Goal: Task Accomplishment & Management: Manage account settings

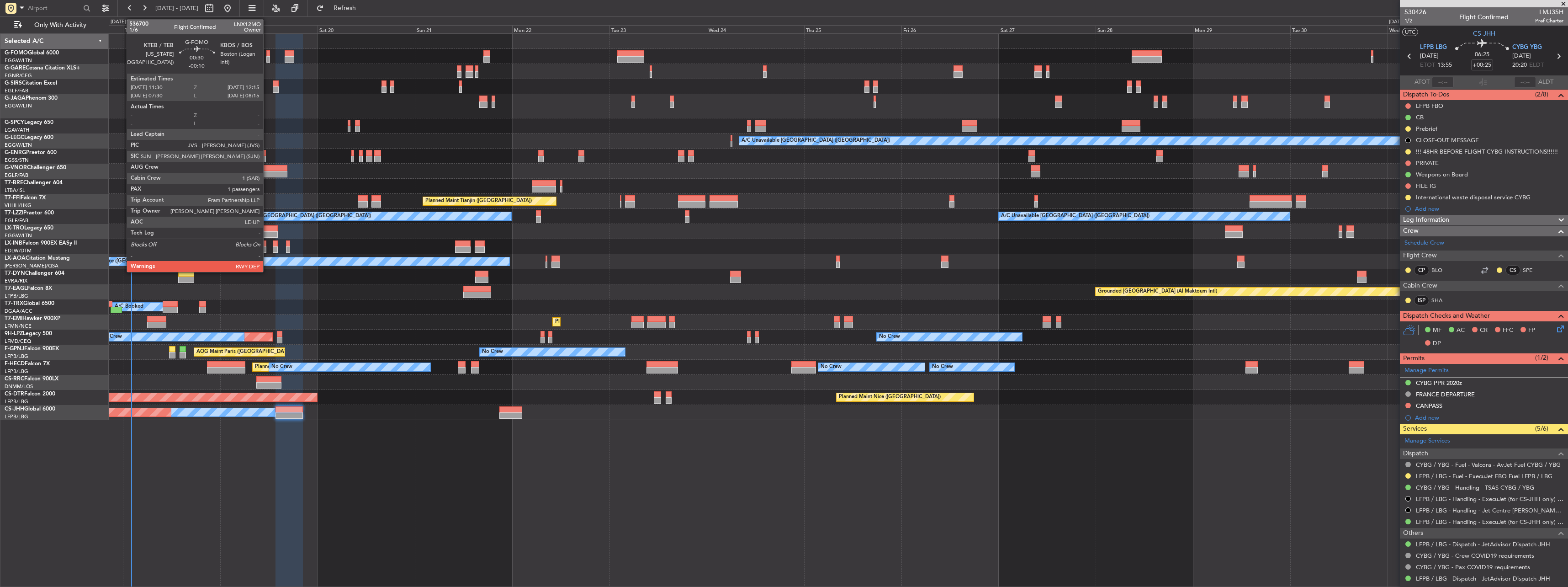
click at [267, 51] on div at bounding box center [267, 53] width 3 height 6
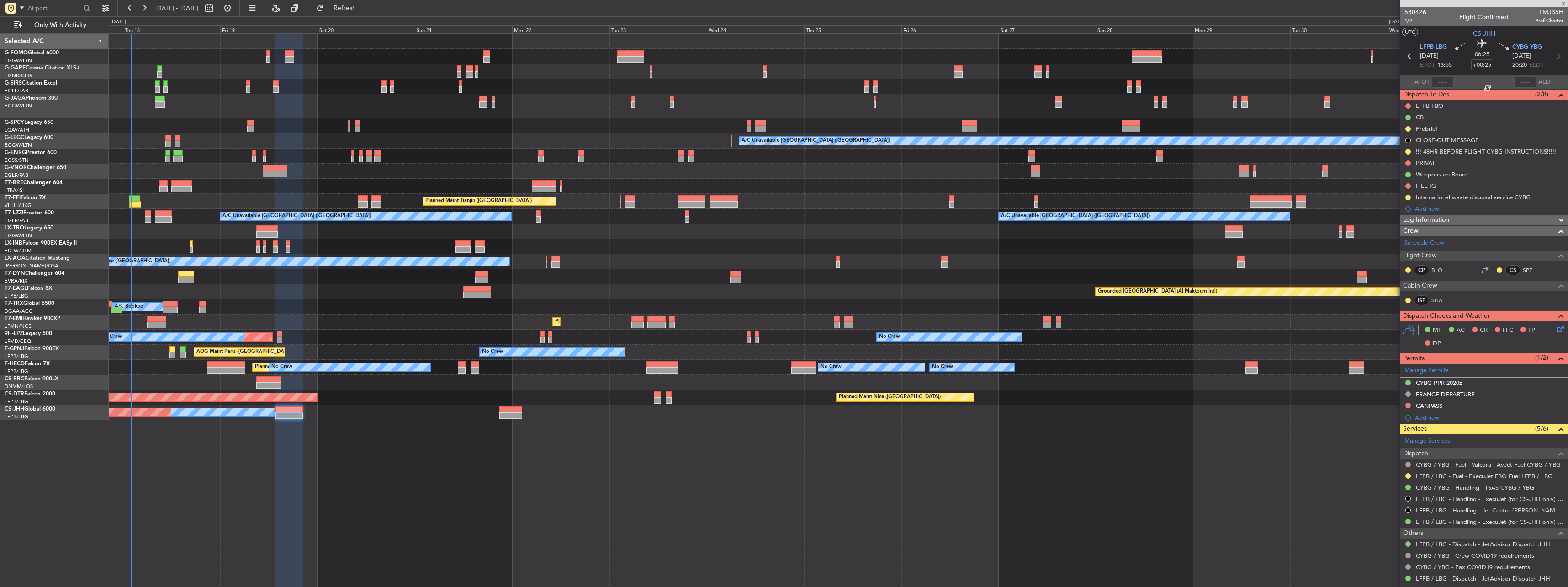
type input "-00:10"
type input "1"
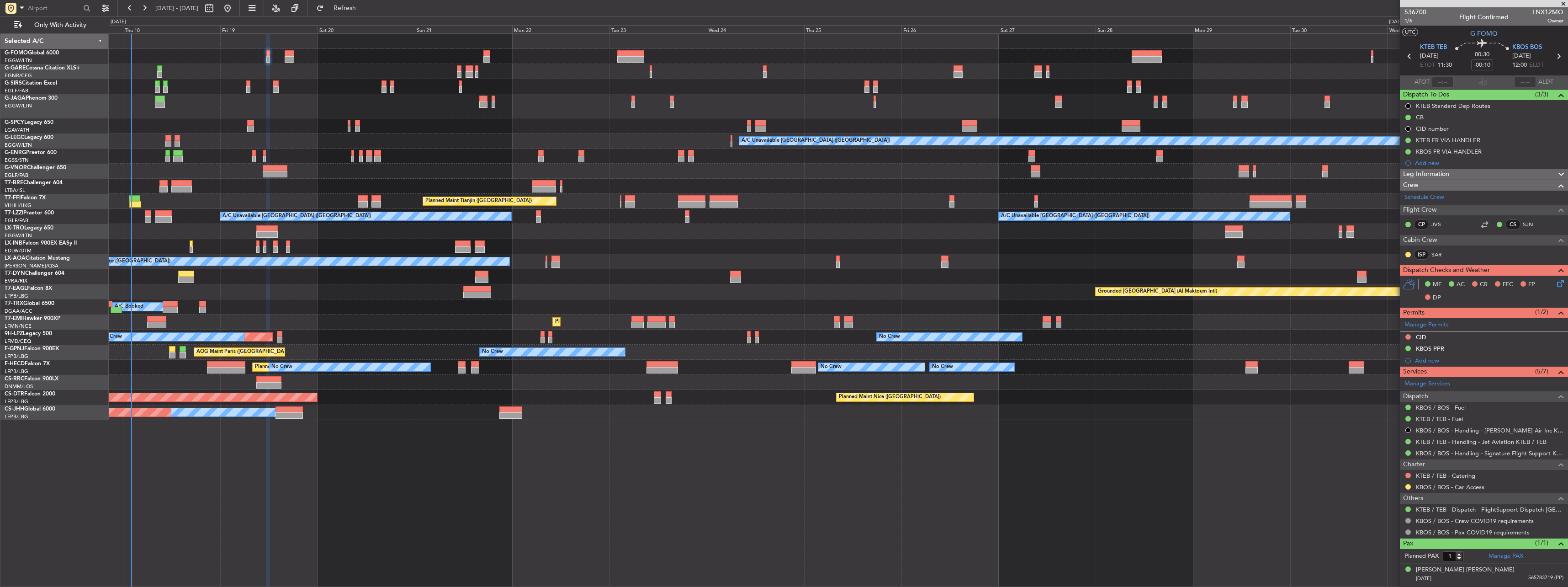
click at [292, 58] on div at bounding box center [289, 59] width 9 height 6
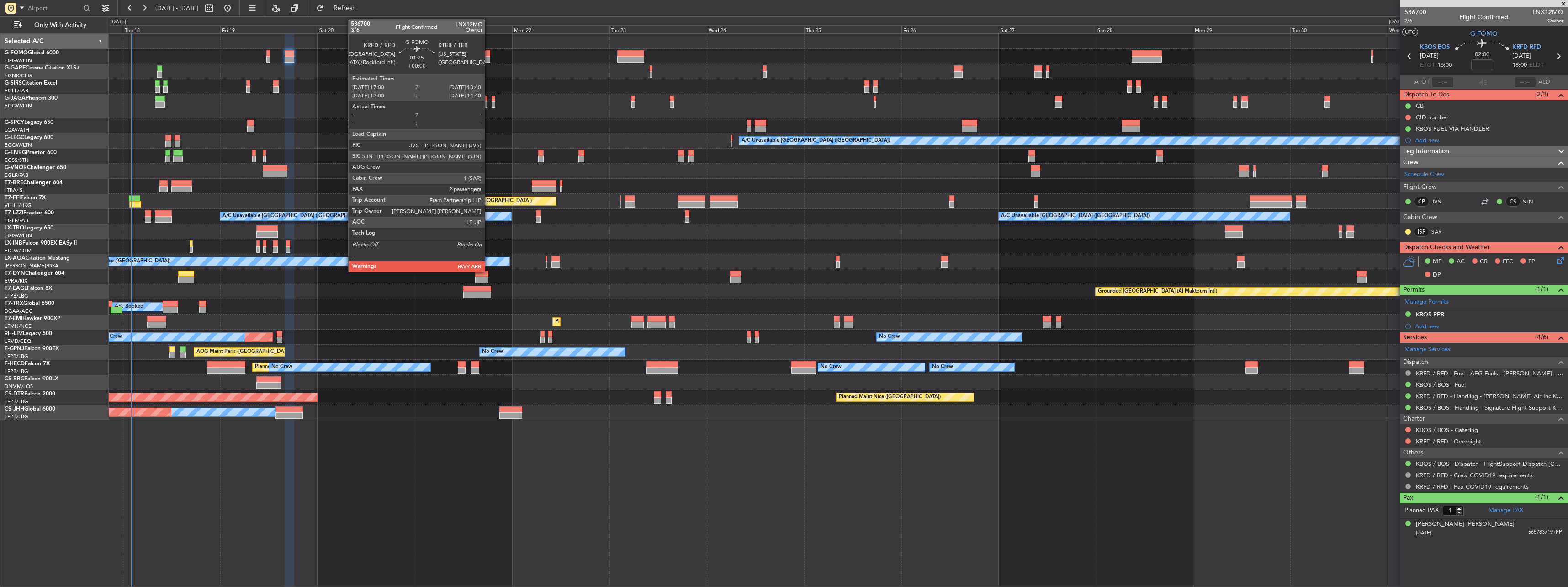
click at [489, 55] on div at bounding box center [486, 53] width 7 height 6
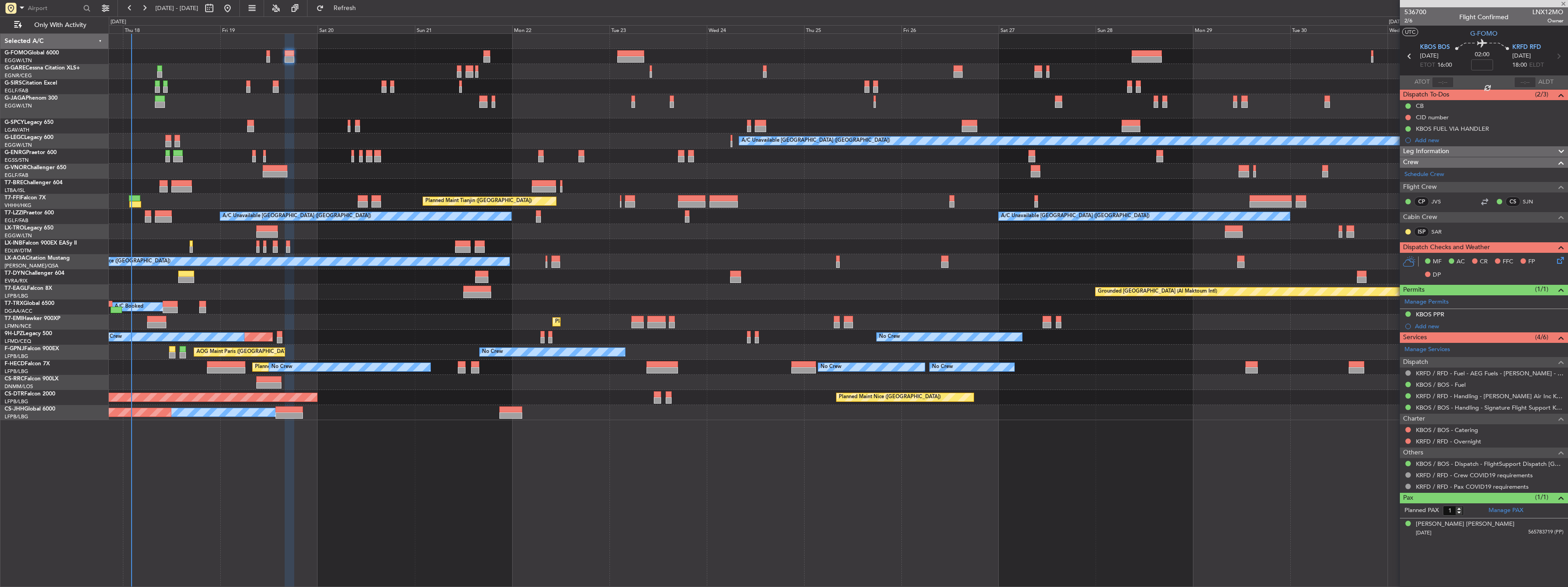
type input "2"
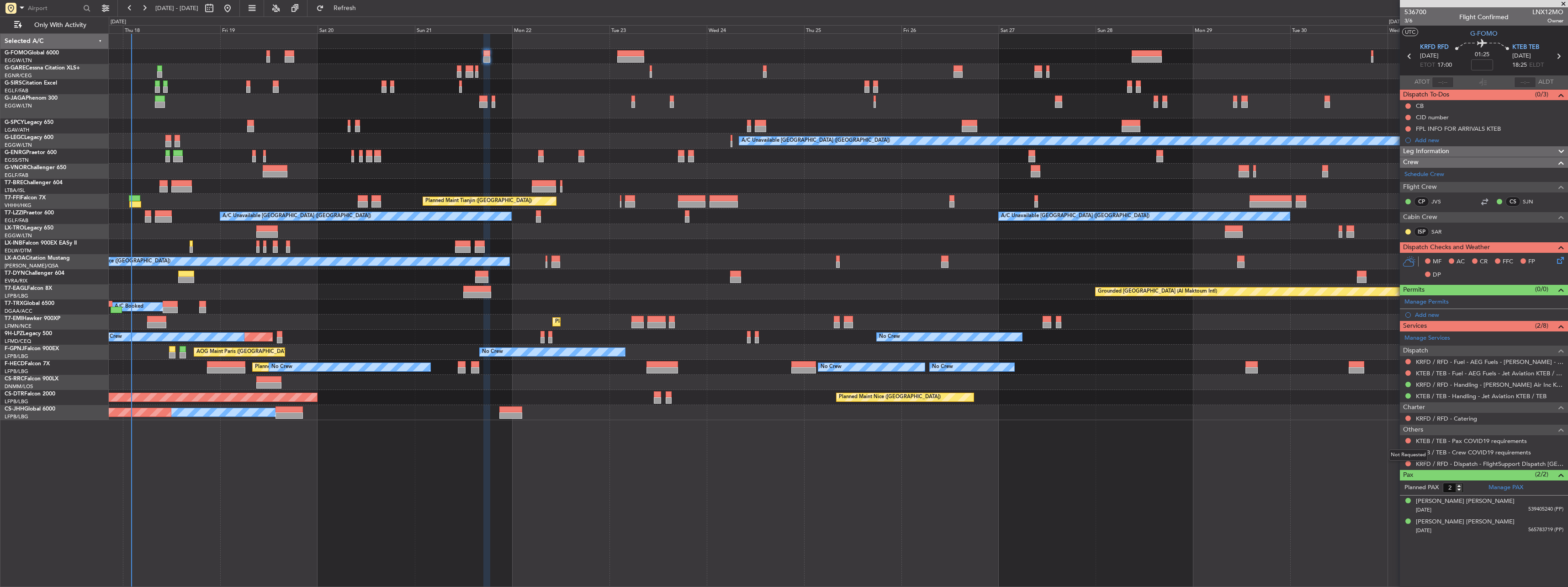
click at [580, 257] on mat-tooltip-component "Not Requested" at bounding box center [1408, 455] width 51 height 24
click at [580, 257] on button at bounding box center [1408, 440] width 6 height 6
click at [580, 257] on span "Not Required" at bounding box center [1385, 453] width 37 height 9
click at [580, 257] on button at bounding box center [1408, 452] width 6 height 6
click at [580, 257] on li "Not Required" at bounding box center [1407, 464] width 105 height 14
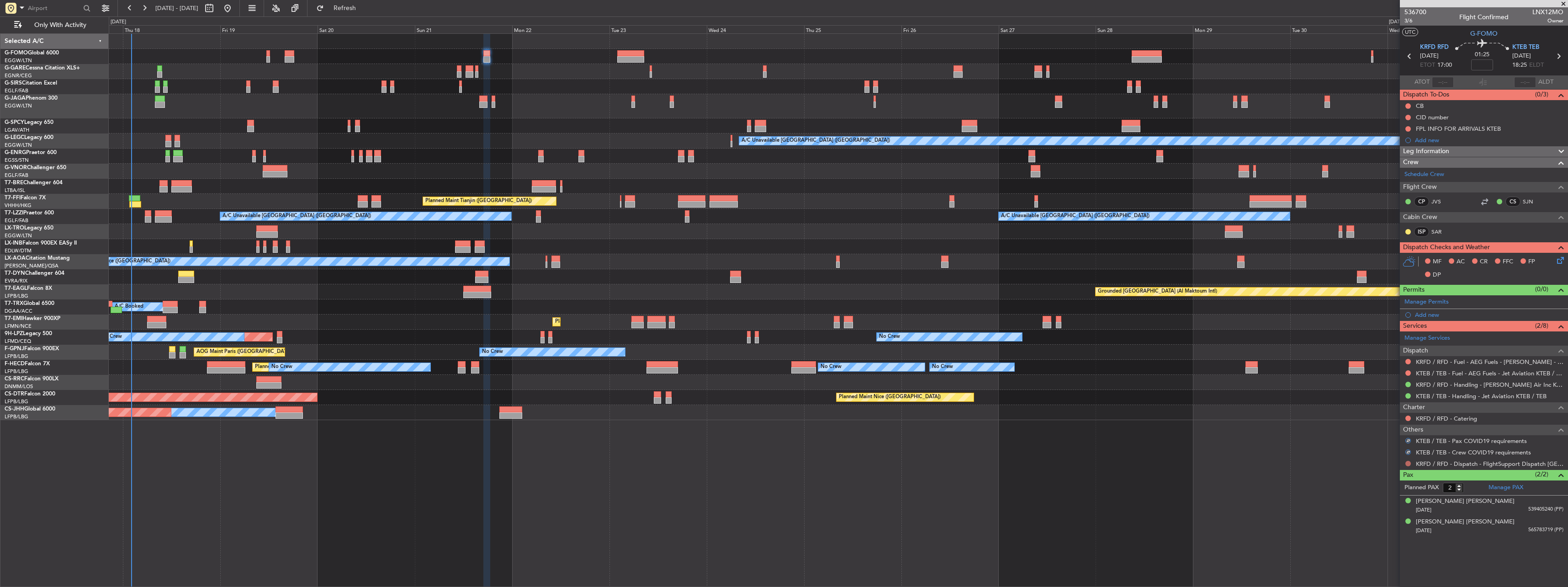
click at [580, 257] on button at bounding box center [1408, 464] width 6 height 6
click at [580, 257] on span "Confirmed" at bounding box center [1382, 572] width 28 height 9
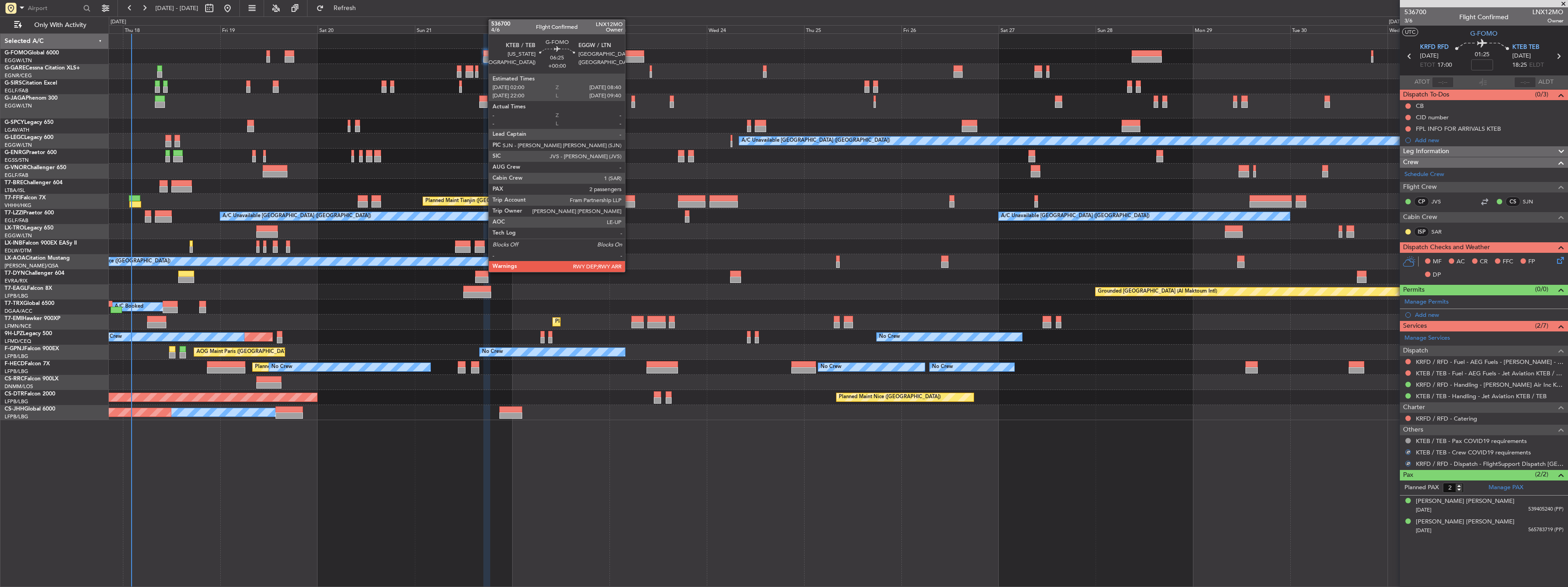
click at [580, 56] on div at bounding box center [630, 59] width 28 height 6
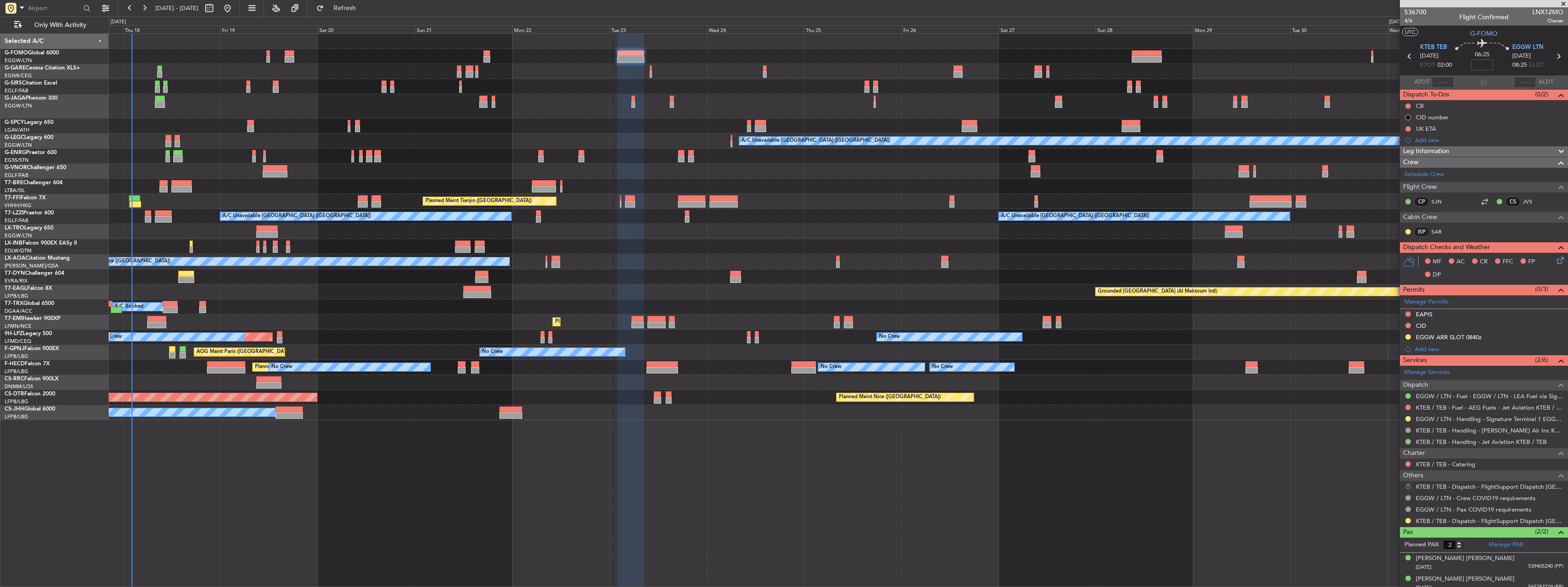
click at [580, 257] on button "R" at bounding box center [1408, 486] width 6 height 6
drag, startPoint x: 1383, startPoint y: 473, endPoint x: 1391, endPoint y: 483, distance: 12.8
click at [580, 257] on span "Confirmed" at bounding box center [1382, 473] width 28 height 9
click at [580, 257] on div "Not Required" at bounding box center [1408, 523] width 35 height 12
click at [580, 257] on link "KTEB / TEB - Dispatch - FlightSupport Dispatch [GEOGRAPHIC_DATA]" at bounding box center [1490, 521] width 148 height 8
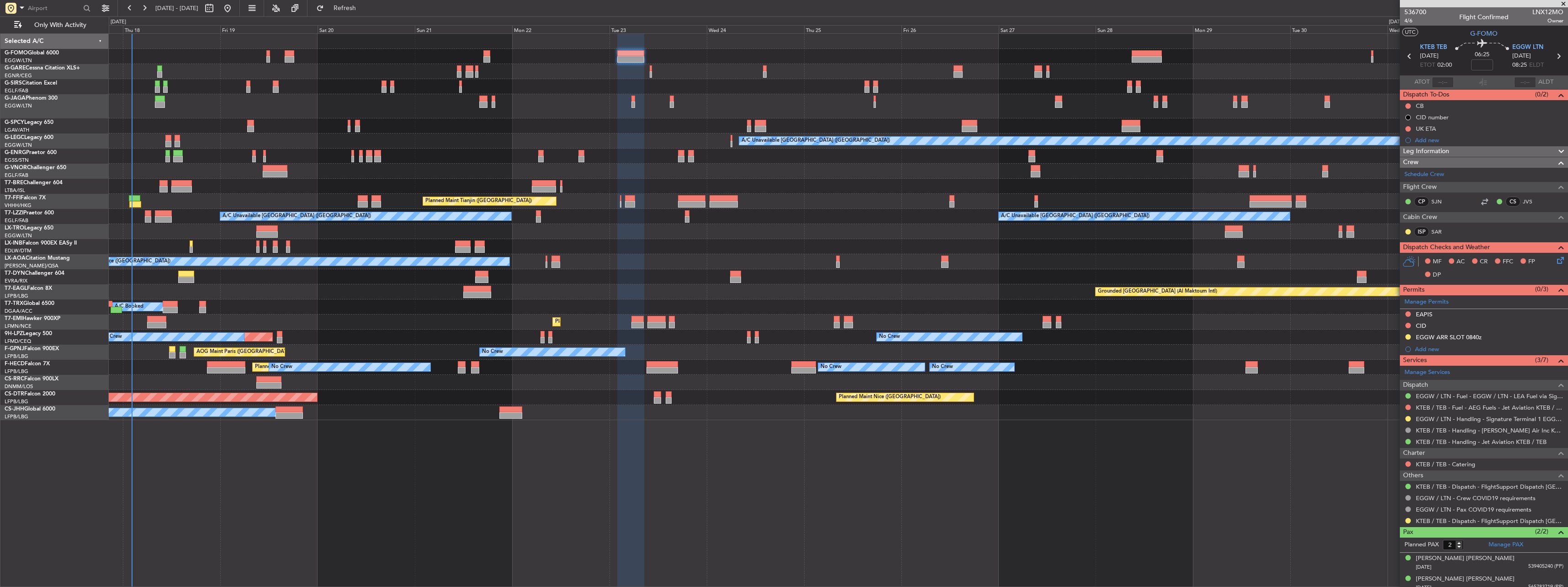
click at [580, 257] on div "KTEB / TEB - Dispatch - FlightSupport Dispatch [GEOGRAPHIC_DATA]" at bounding box center [1484, 521] width 168 height 12
click at [580, 257] on button at bounding box center [1408, 520] width 6 height 6
click at [580, 257] on span "Confirmed" at bounding box center [1382, 507] width 28 height 9
click at [580, 257] on link "EGGW / LTN - Handling - Signature Terminal 1 EGGW / LTN" at bounding box center [1490, 419] width 148 height 8
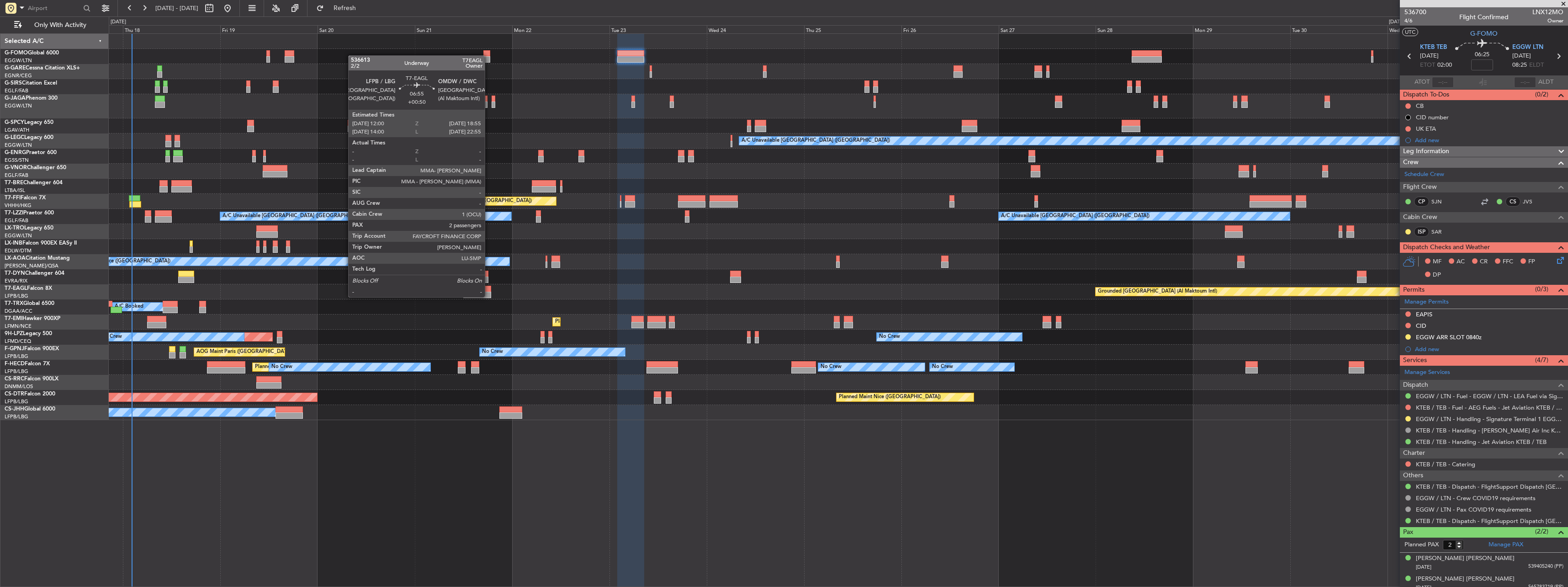
click at [489, 257] on div at bounding box center [477, 295] width 28 height 6
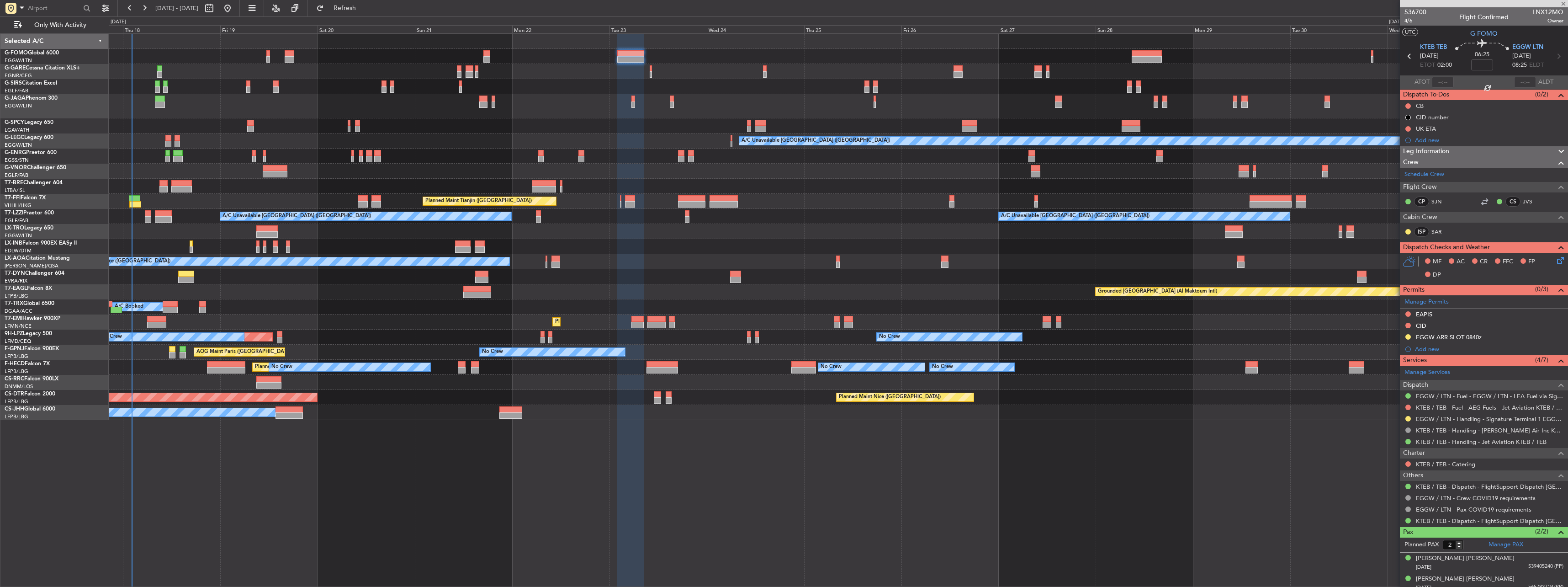
type input "+00:50"
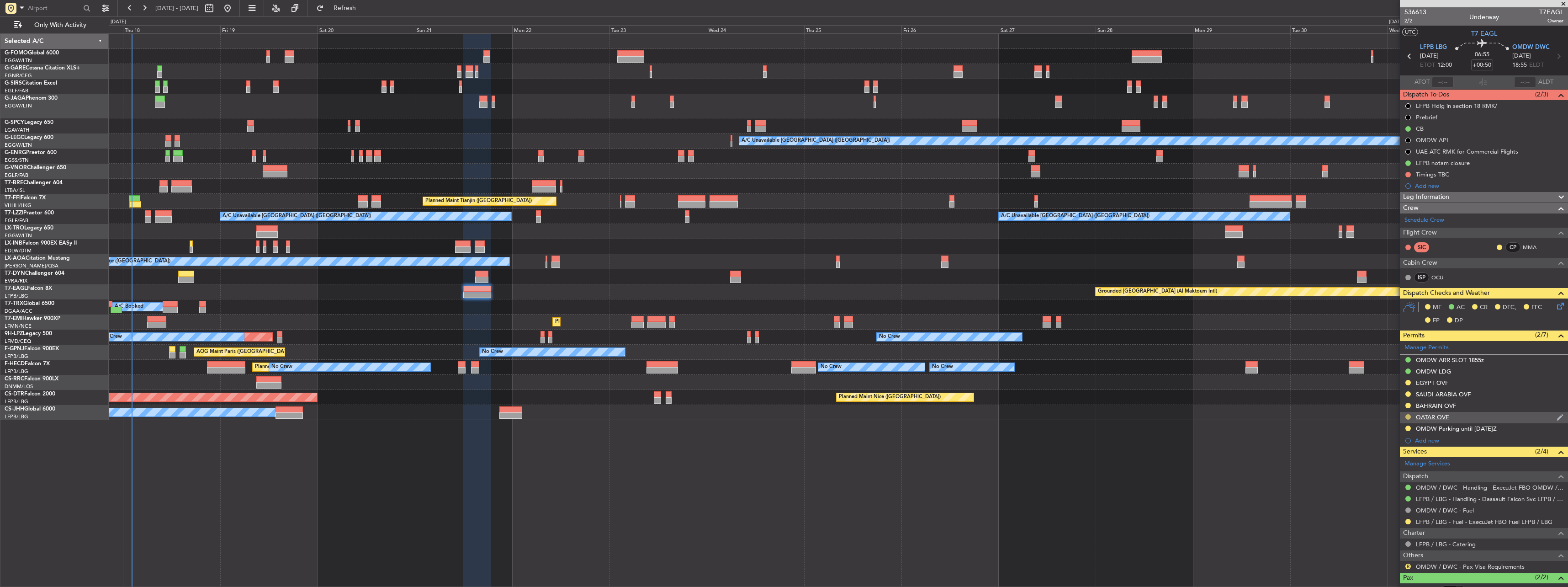
click at [580, 257] on button at bounding box center [1408, 417] width 6 height 6
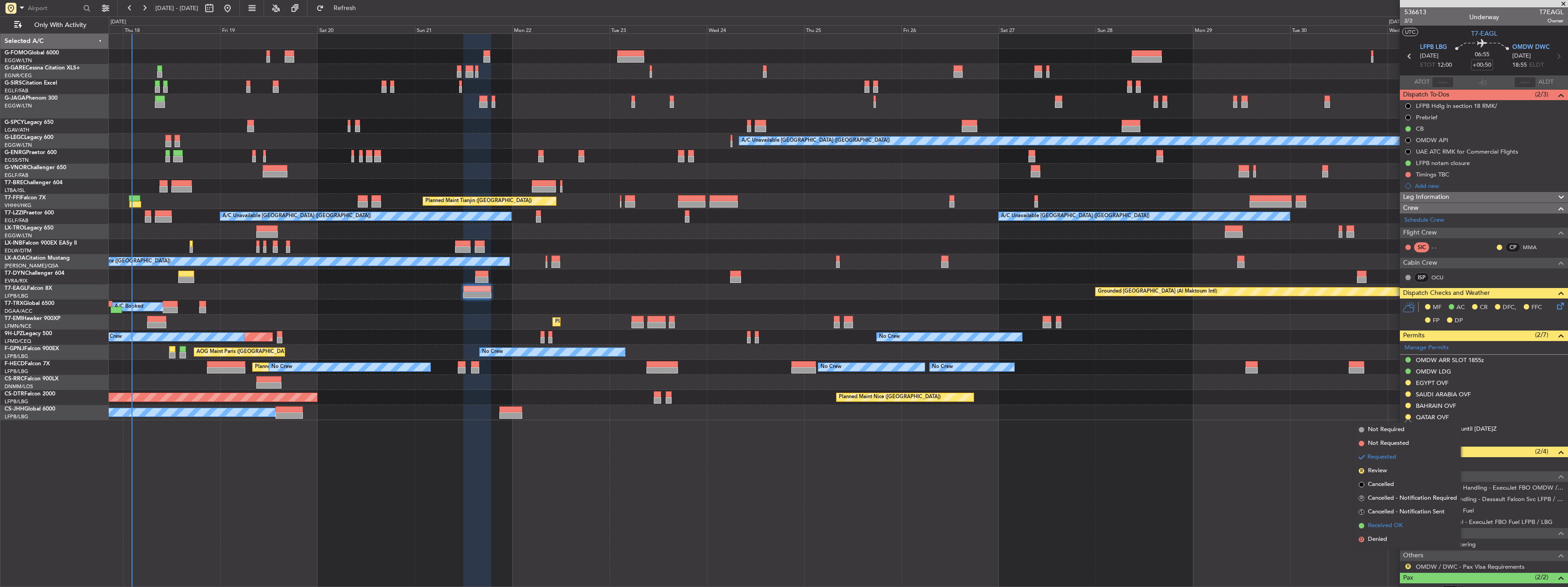
click at [580, 257] on span "Received OK" at bounding box center [1385, 525] width 35 height 9
click at [580, 257] on button at bounding box center [1408, 393] width 6 height 6
drag, startPoint x: 1384, startPoint y: 507, endPoint x: 1388, endPoint y: 497, distance: 10.8
click at [580, 257] on li "Received OK" at bounding box center [1407, 502] width 105 height 14
click at [580, 257] on button at bounding box center [1408, 383] width 6 height 6
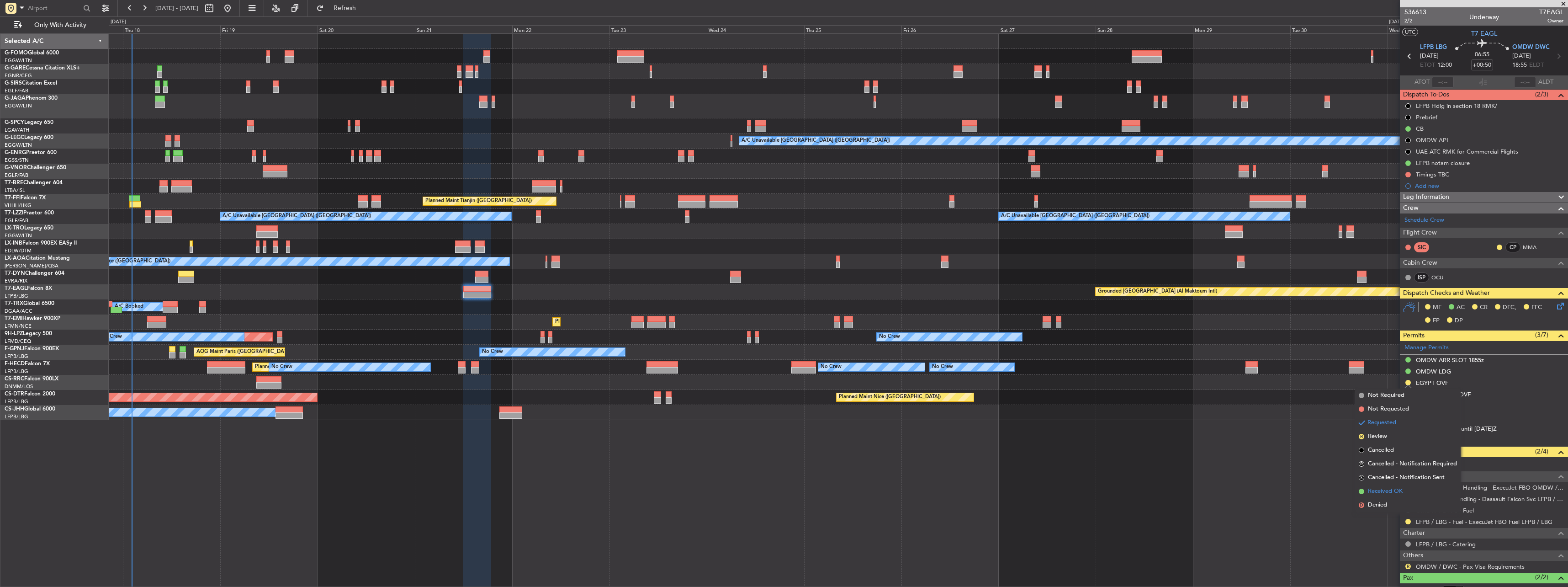
click at [580, 257] on span "Received OK" at bounding box center [1385, 491] width 35 height 9
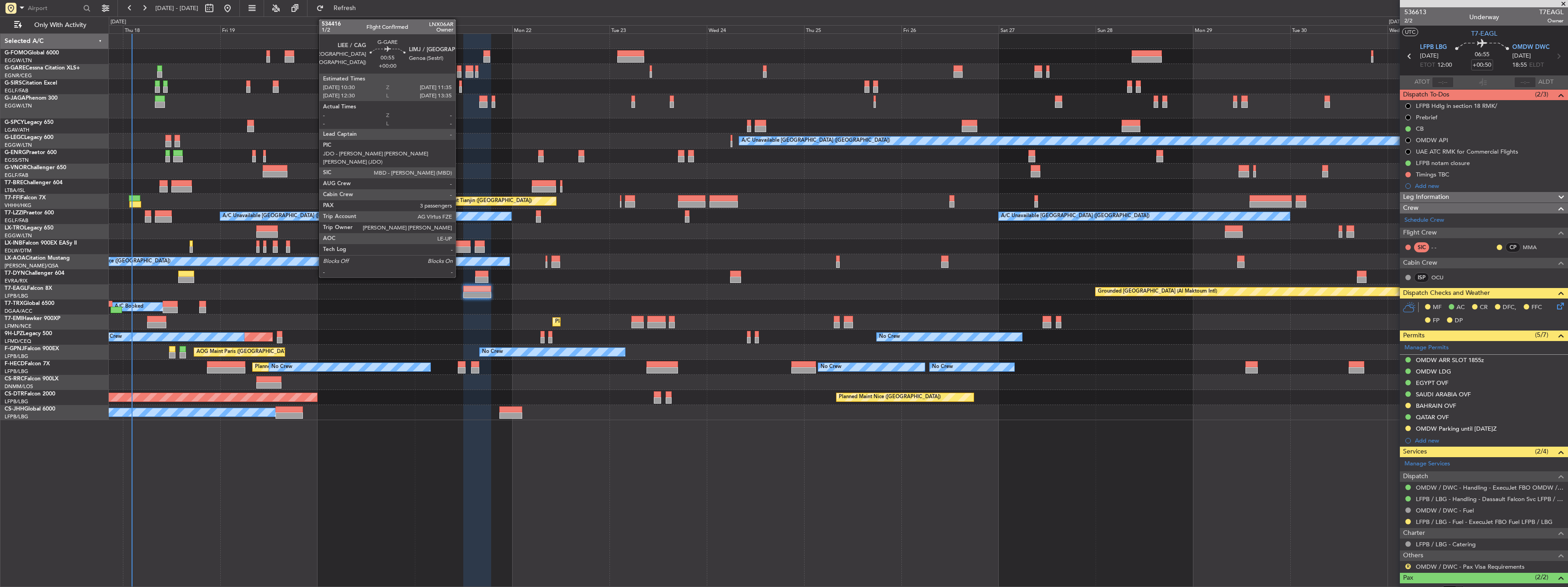
click at [459, 70] on div at bounding box center [459, 69] width 4 height 6
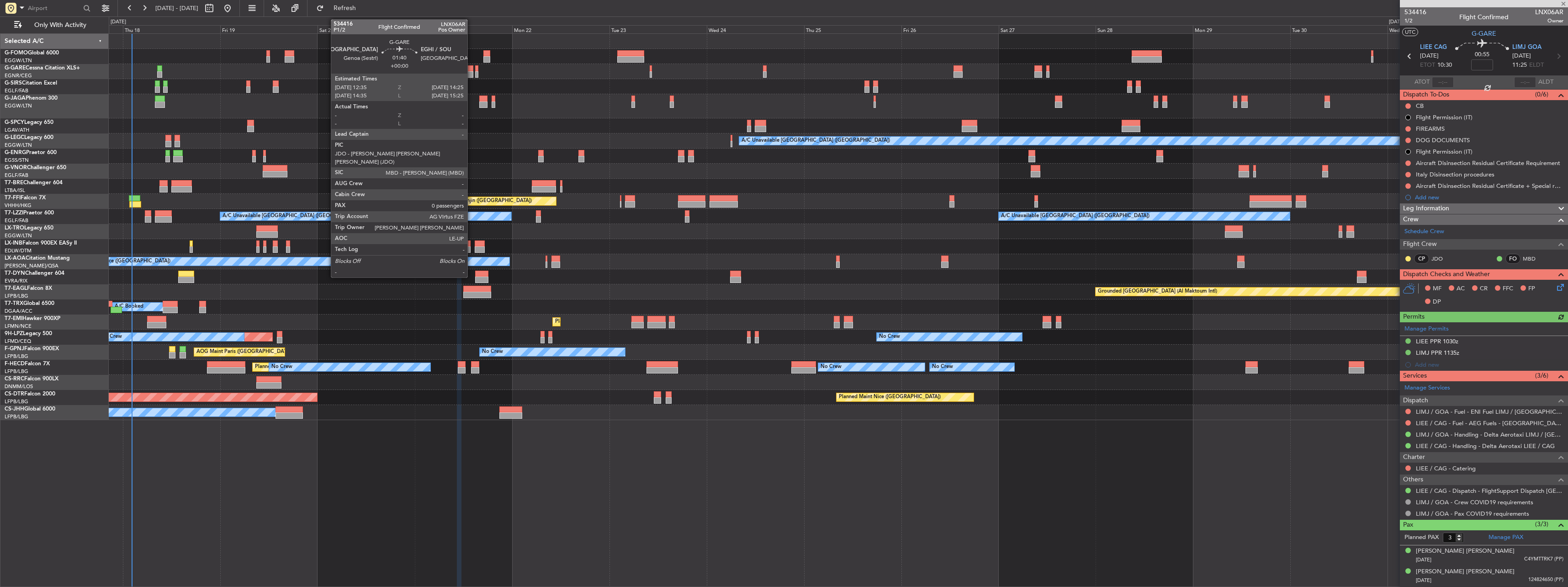
click at [472, 69] on div at bounding box center [469, 69] width 8 height 6
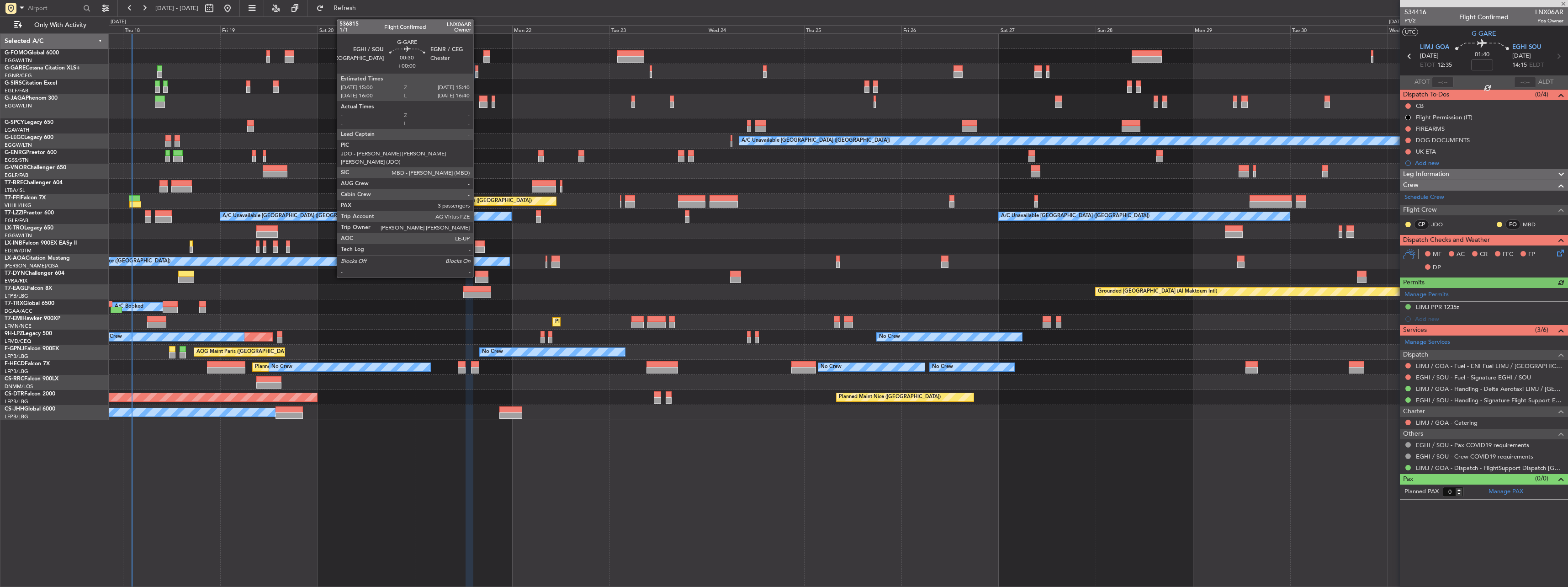
click at [477, 72] on div at bounding box center [476, 75] width 3 height 6
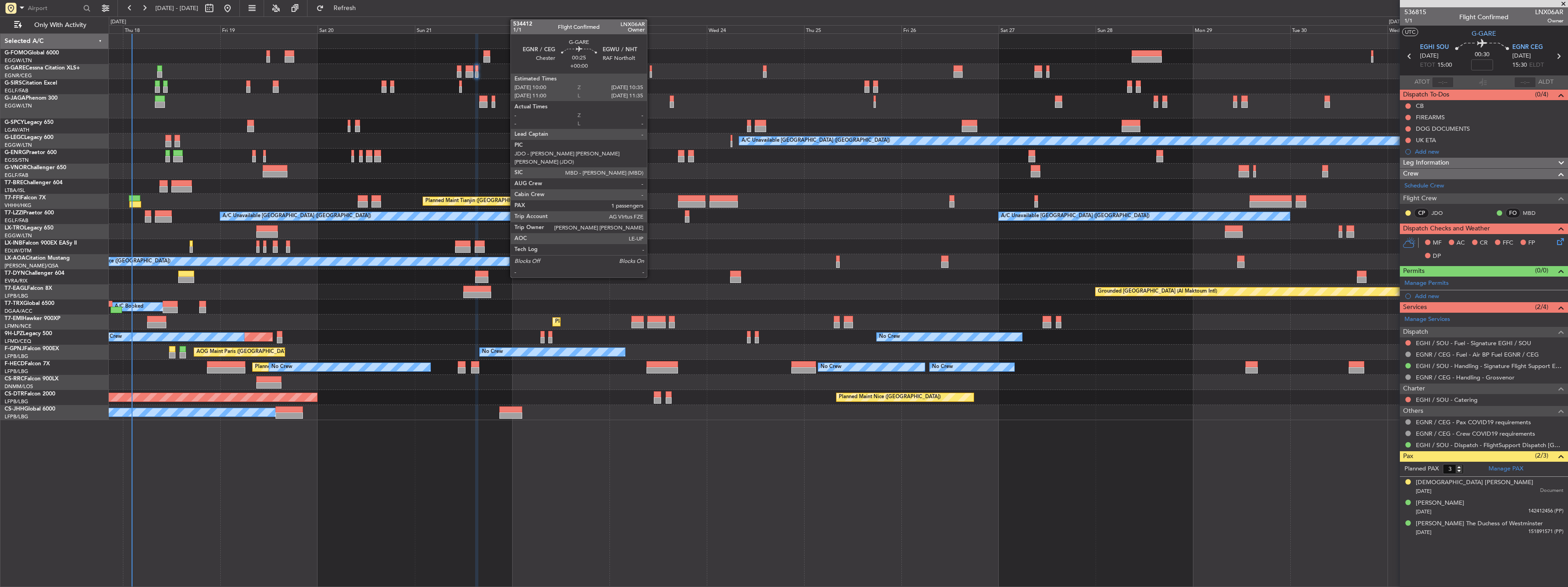
click at [580, 70] on div at bounding box center [651, 69] width 3 height 6
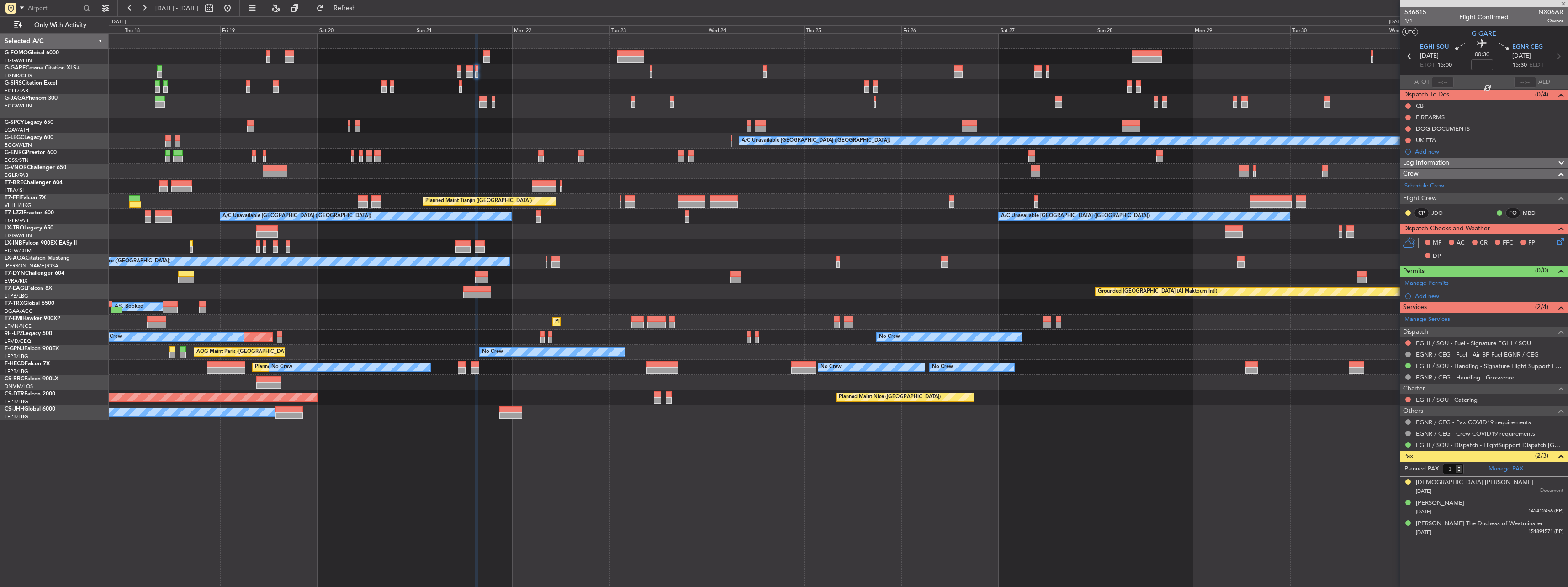
type input "1"
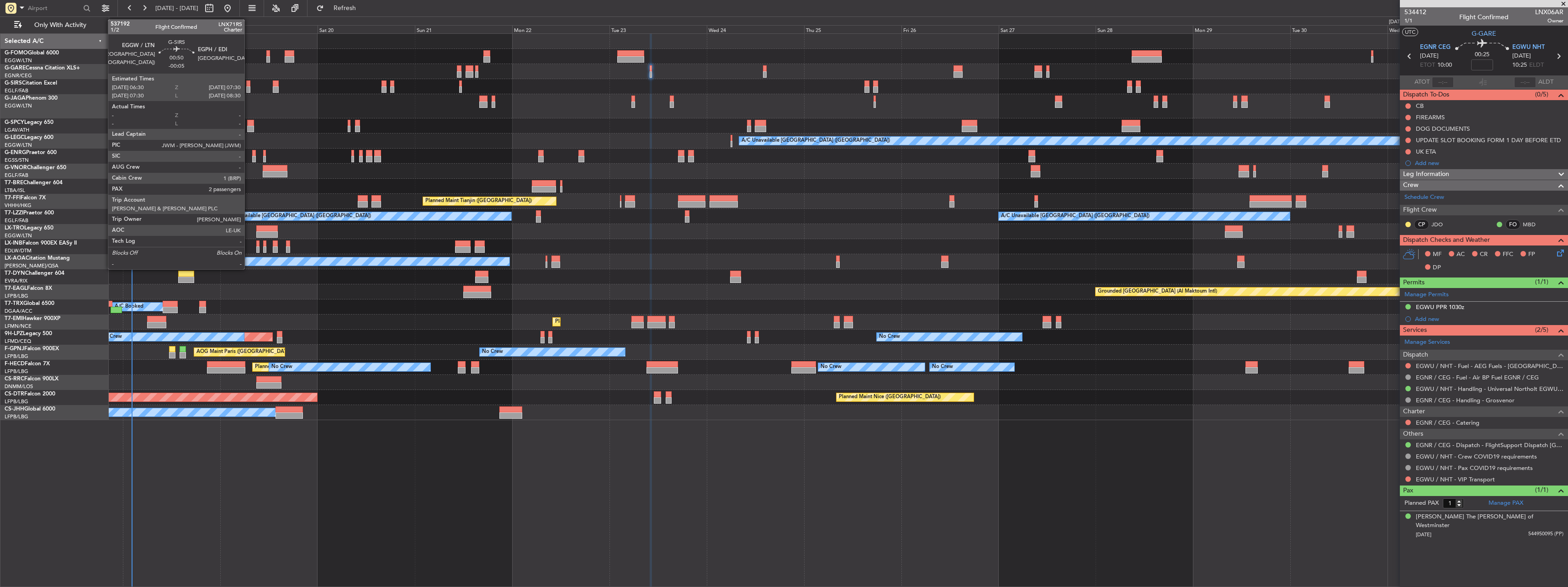
click at [249, 87] on div at bounding box center [248, 89] width 4 height 6
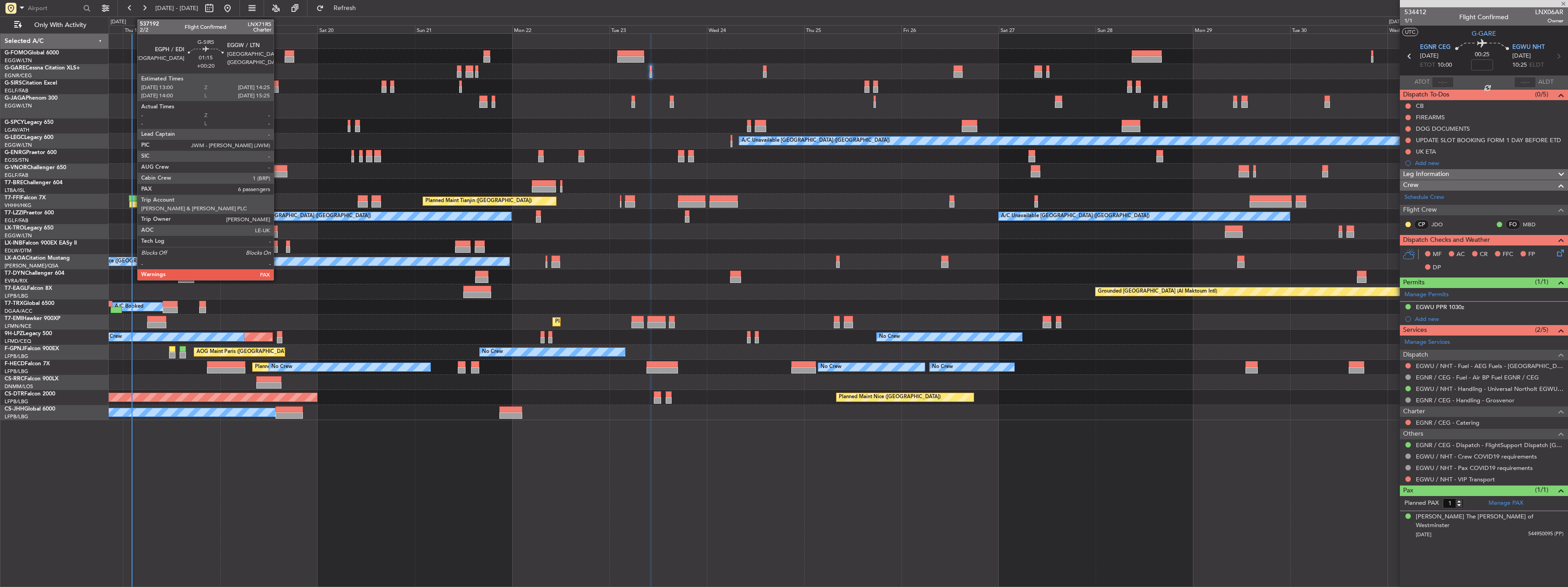
type input "-00:05"
type input "2"
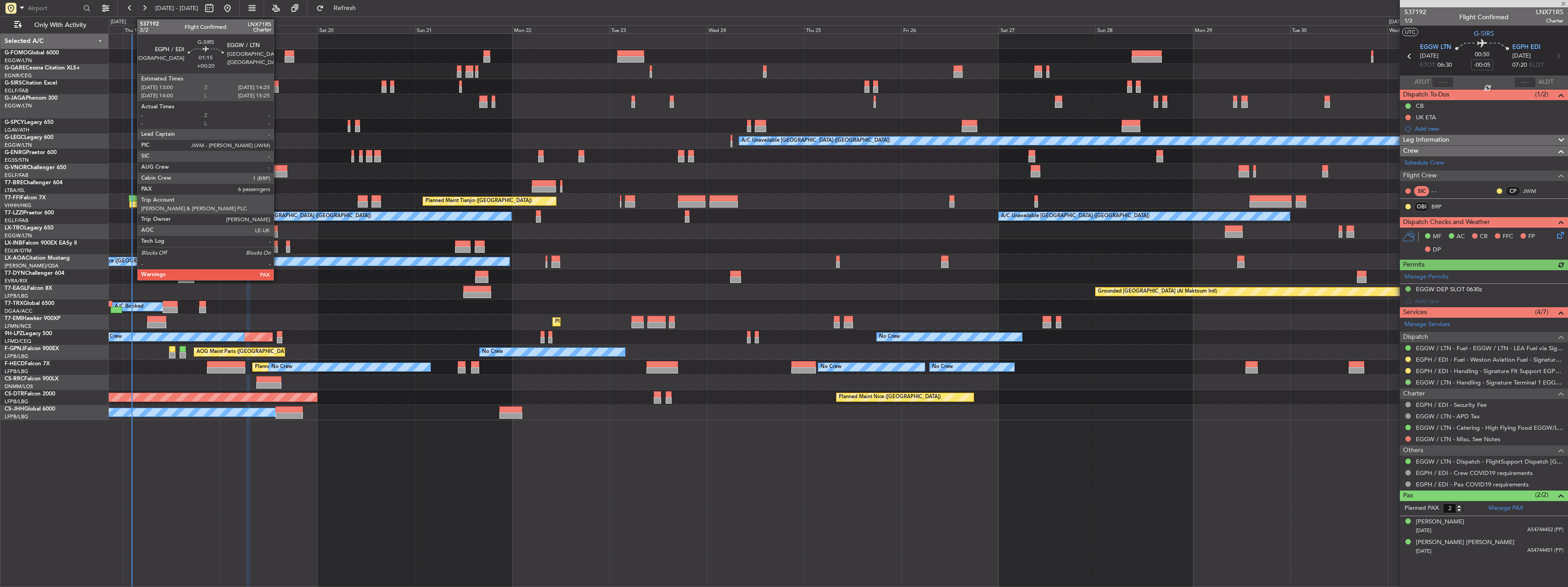
click at [278, 88] on div at bounding box center [275, 89] width 6 height 6
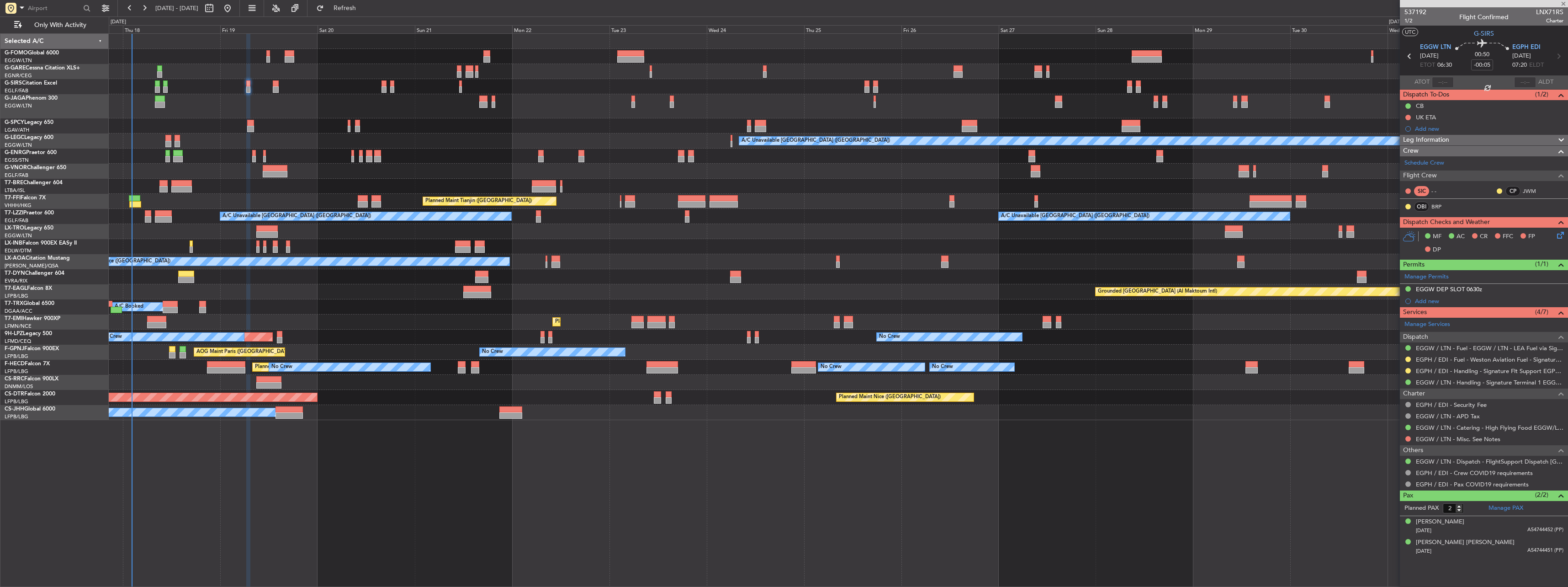
type input "+00:20"
type input "7"
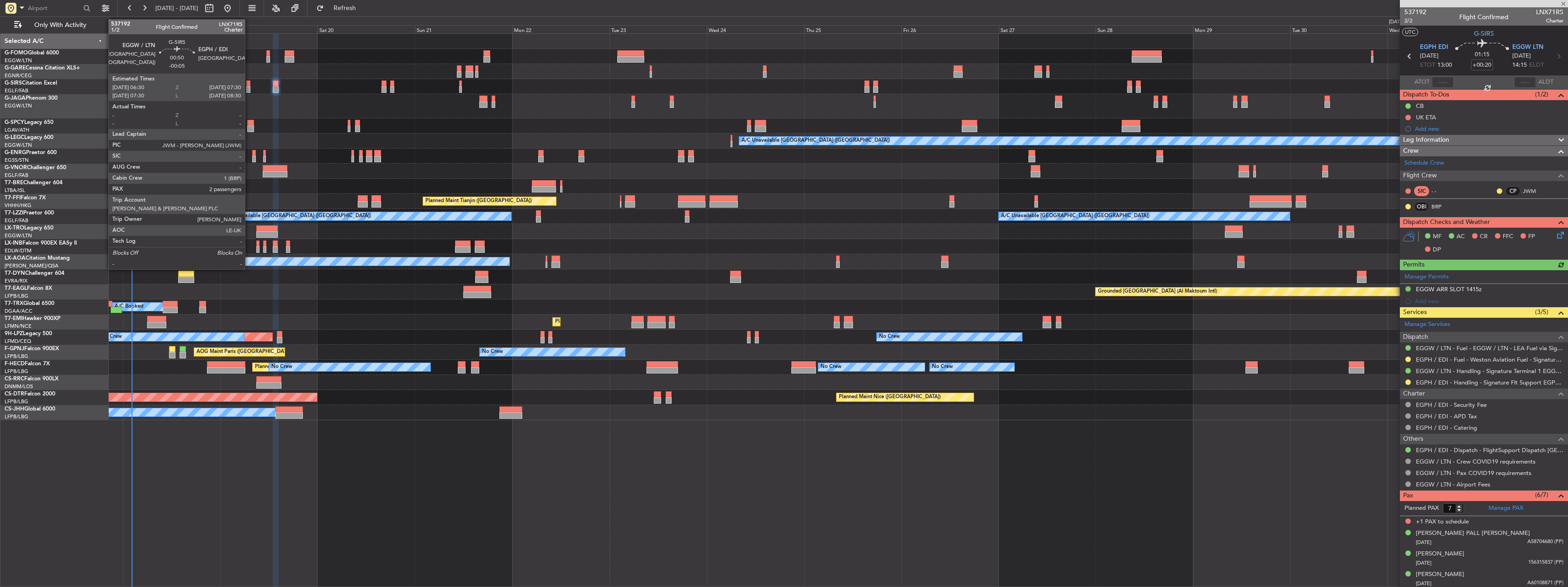
click at [249, 90] on div at bounding box center [248, 89] width 4 height 6
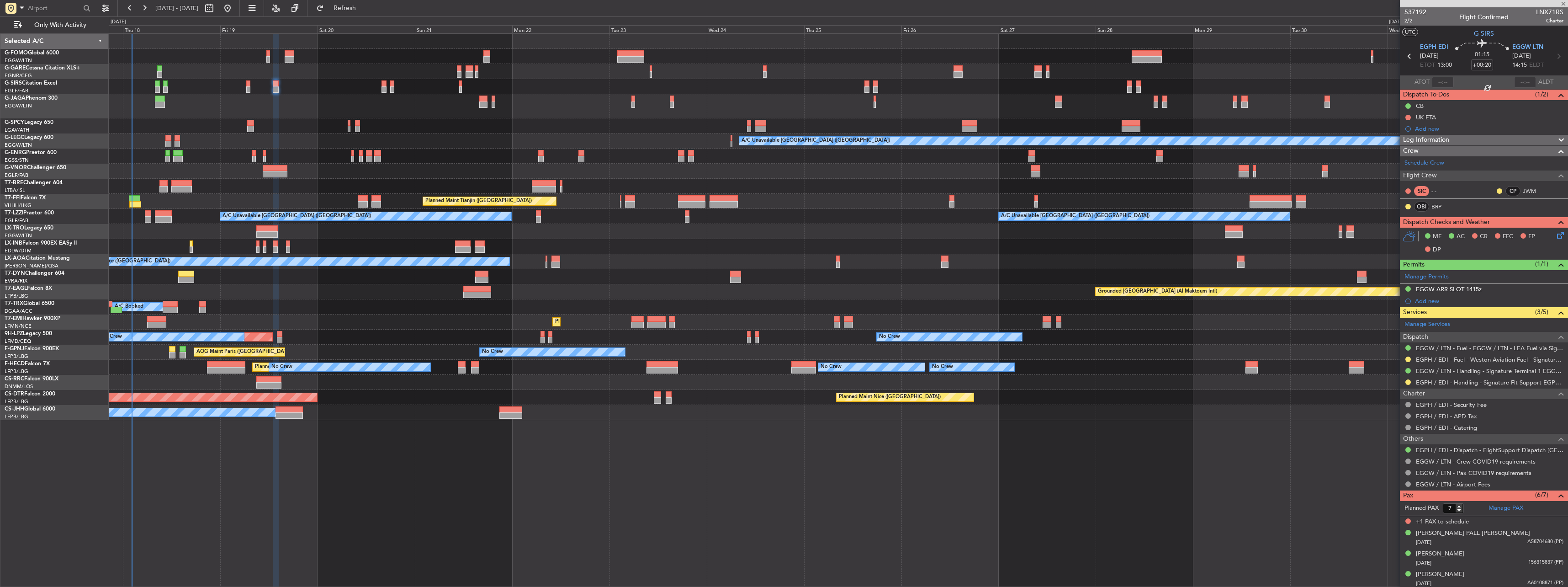
type input "-00:05"
type input "2"
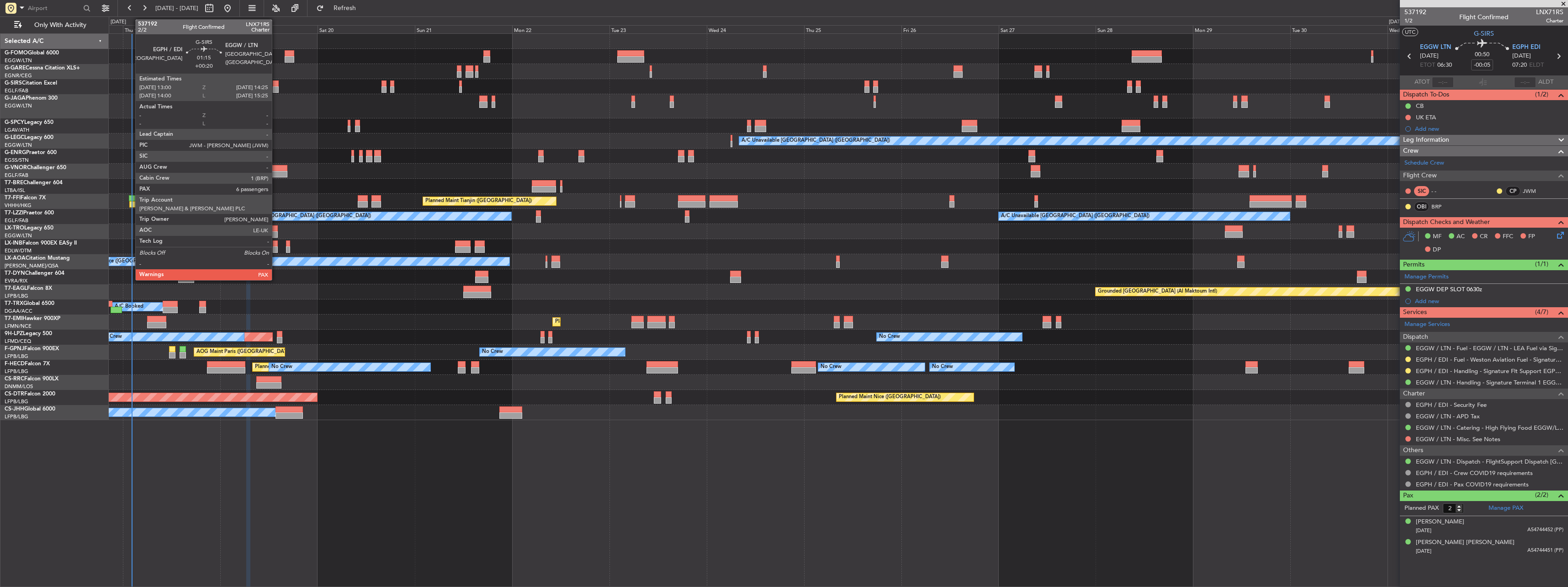
click at [274, 87] on div at bounding box center [275, 89] width 6 height 6
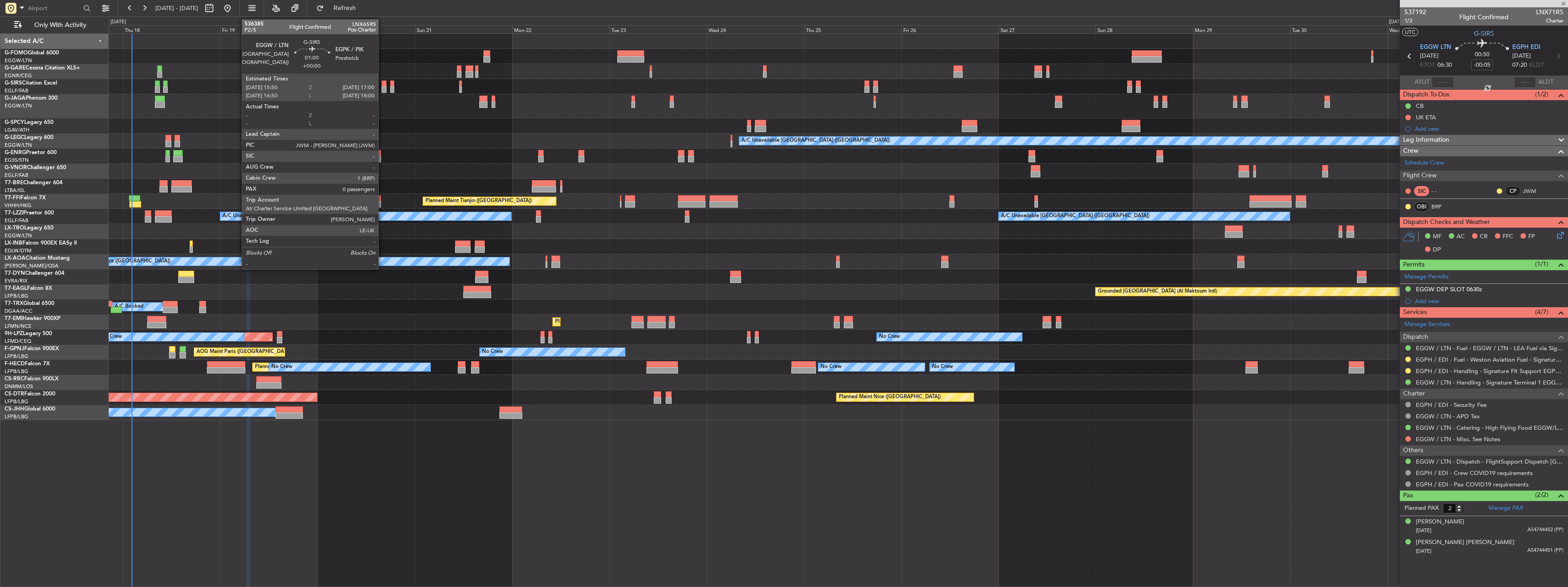
type input "+00:20"
type input "7"
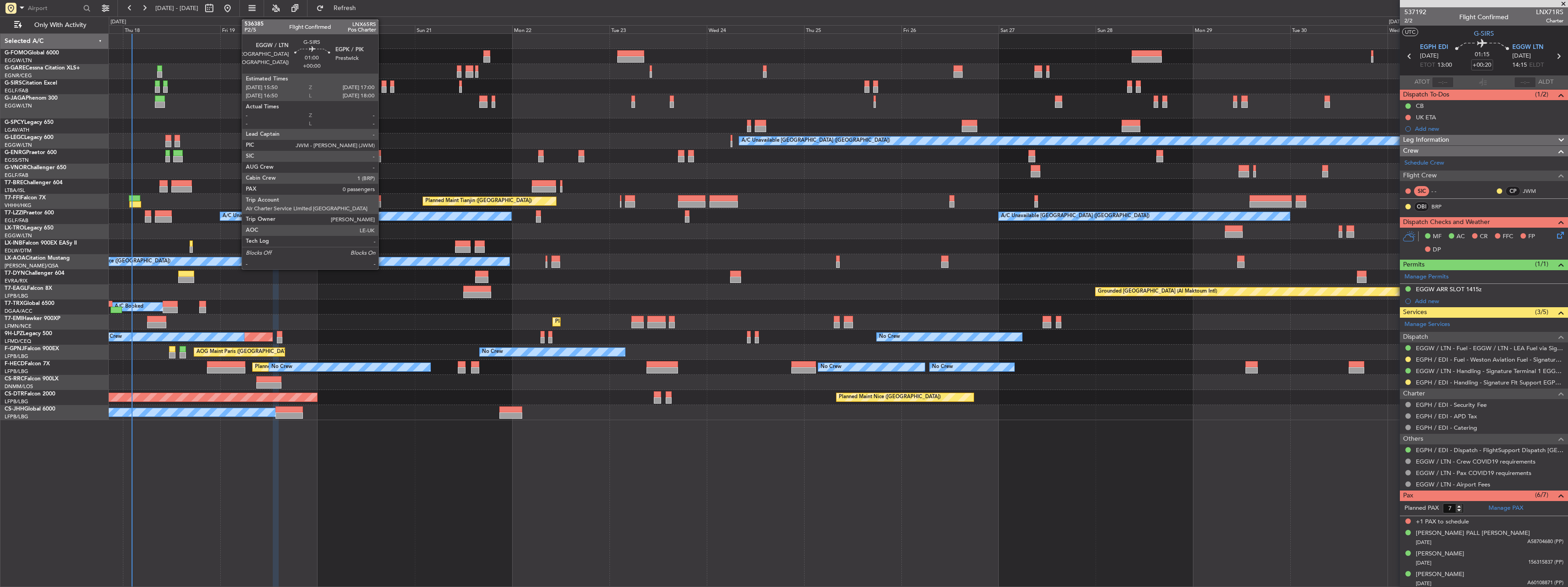
click at [382, 84] on div at bounding box center [384, 84] width 5 height 6
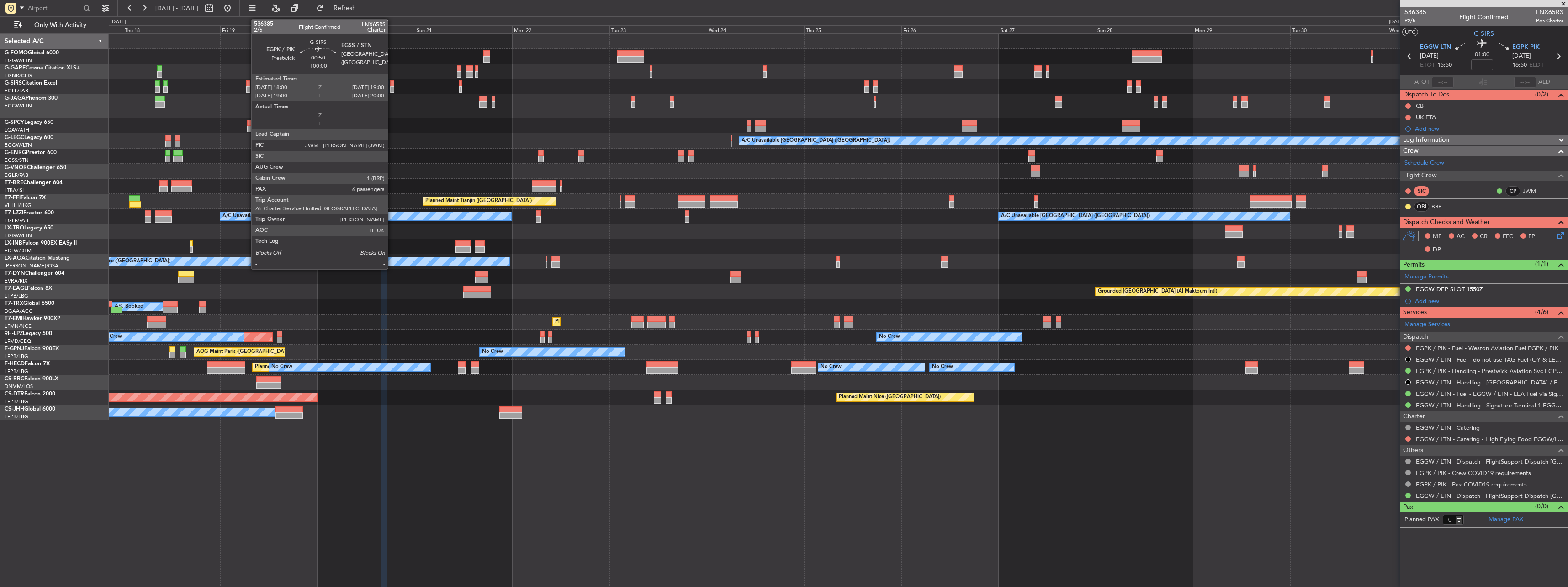
click at [393, 87] on div at bounding box center [392, 89] width 4 height 6
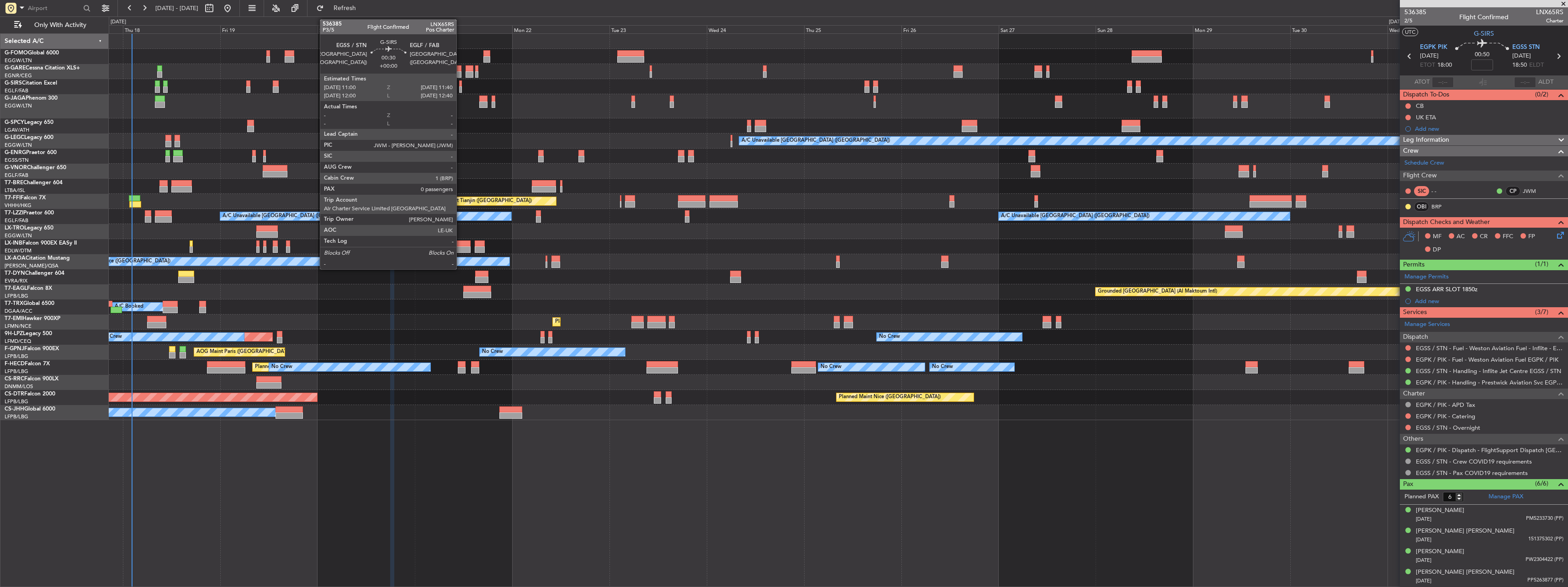
click at [461, 87] on div at bounding box center [460, 89] width 3 height 6
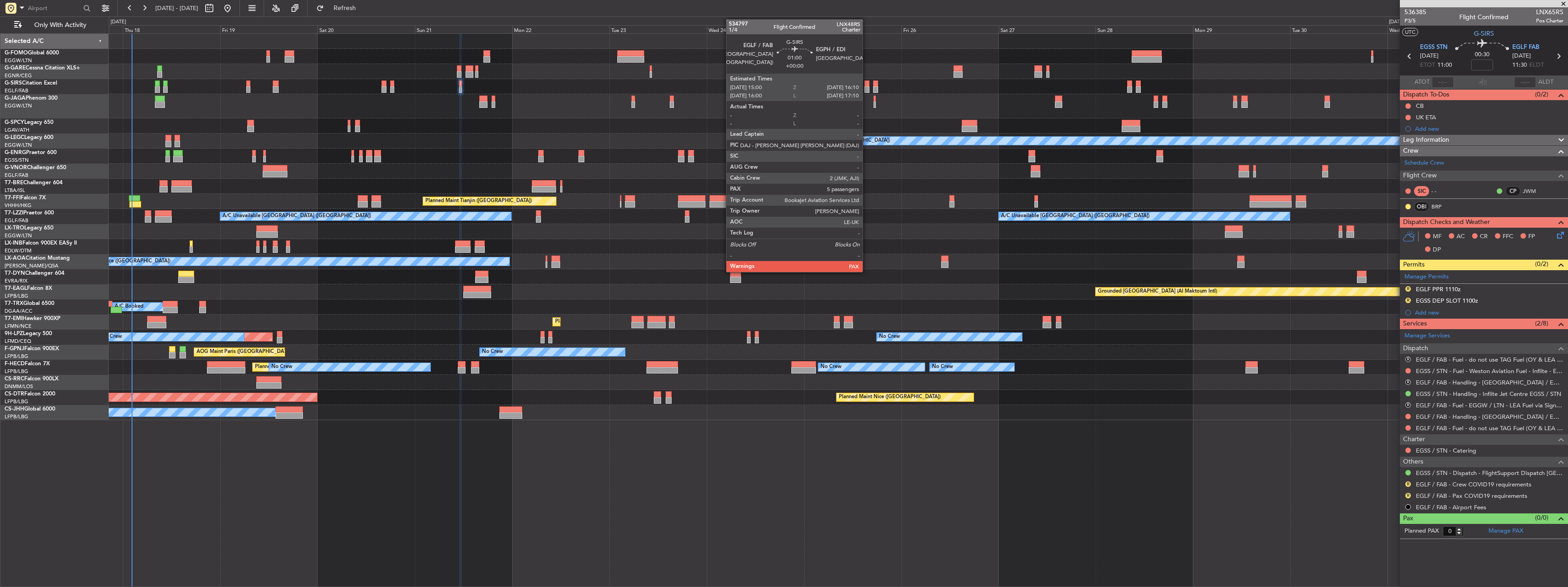
click at [580, 82] on div at bounding box center [867, 84] width 5 height 6
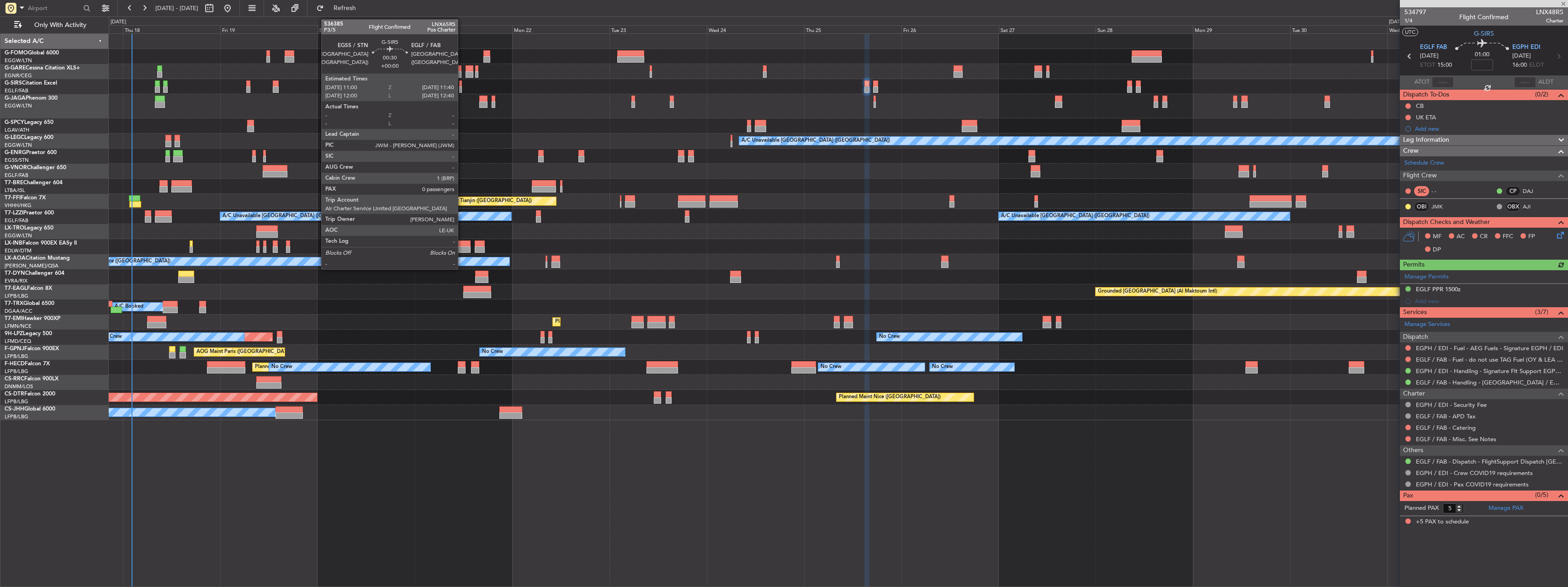
click at [462, 86] on div at bounding box center [460, 84] width 3 height 6
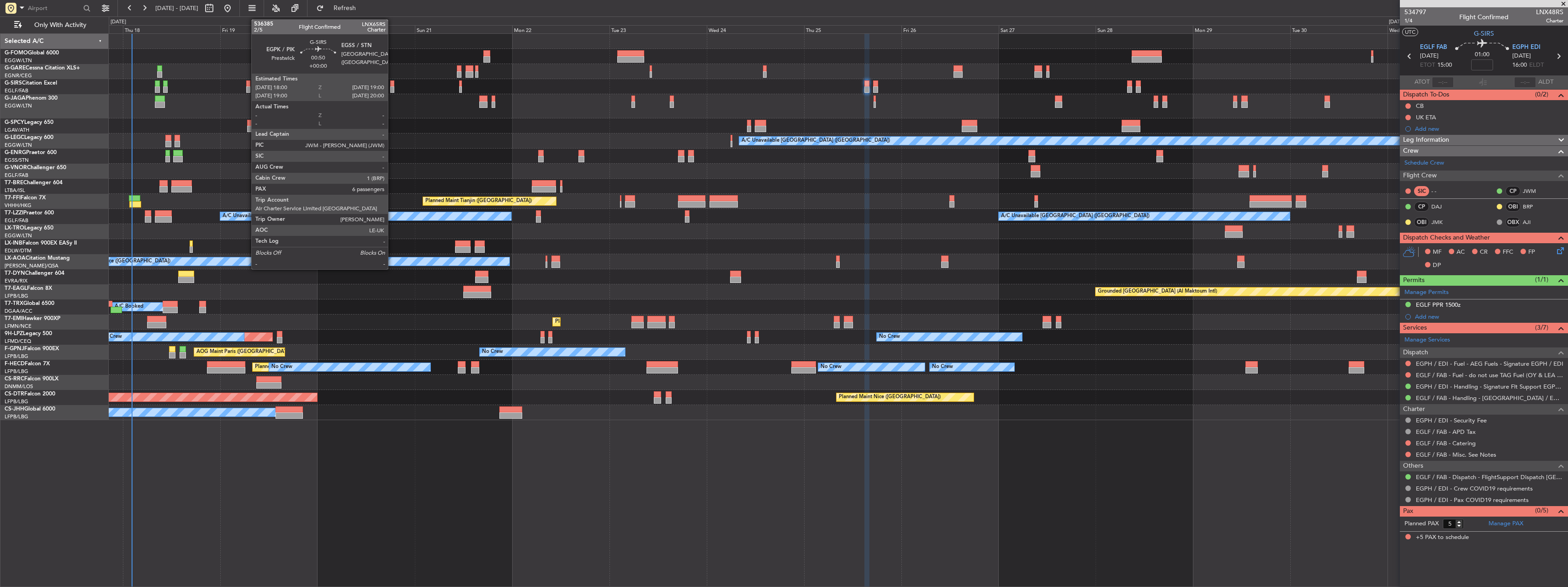
click at [392, 82] on div at bounding box center [392, 84] width 4 height 6
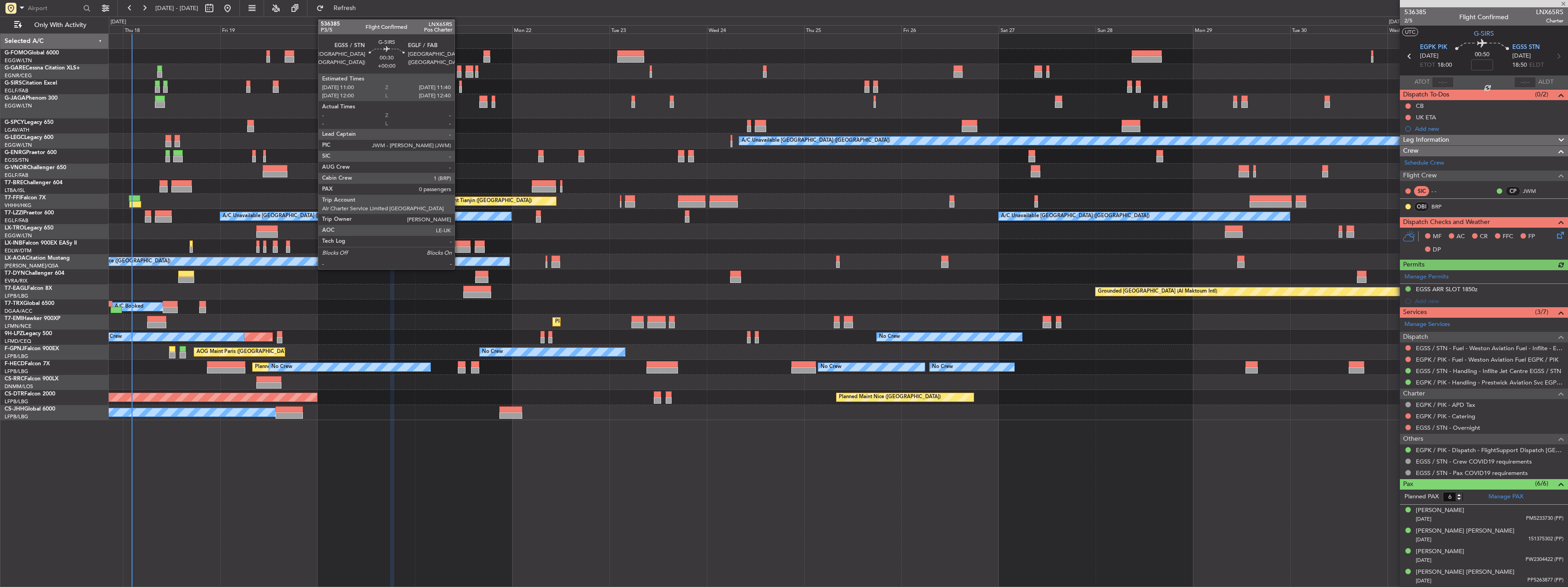
click at [459, 86] on div at bounding box center [460, 84] width 3 height 6
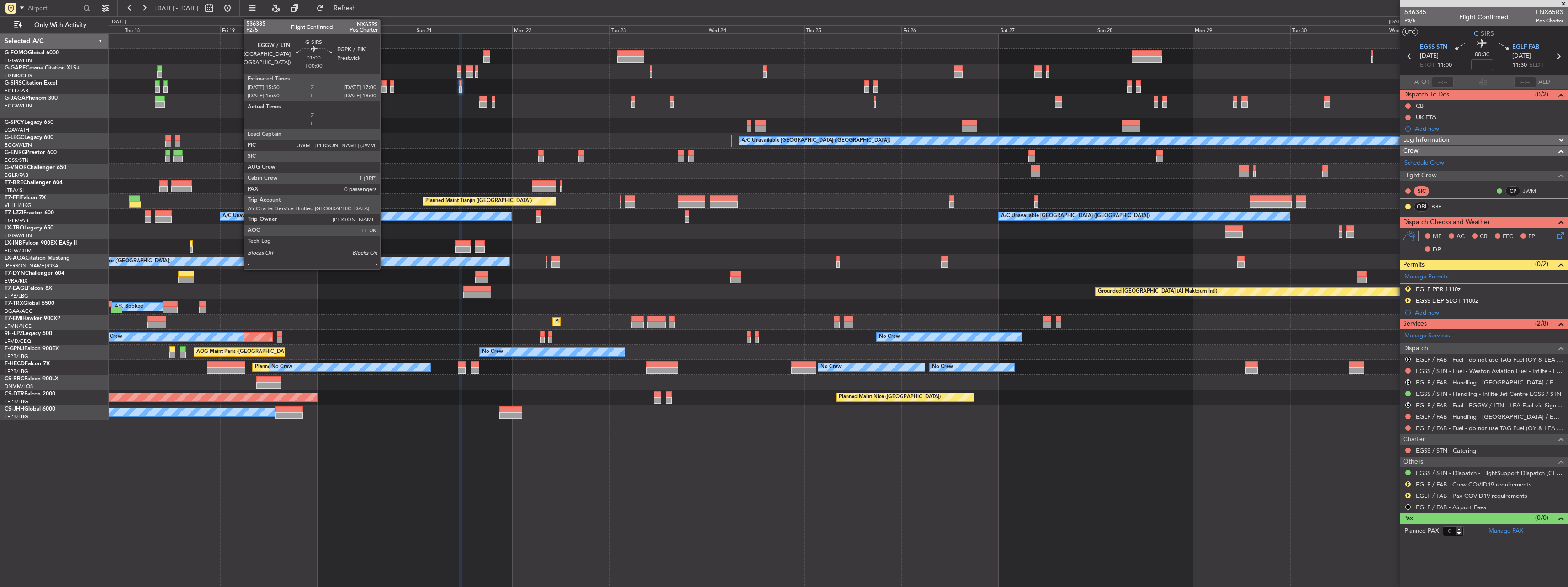
click at [384, 87] on div at bounding box center [384, 89] width 5 height 6
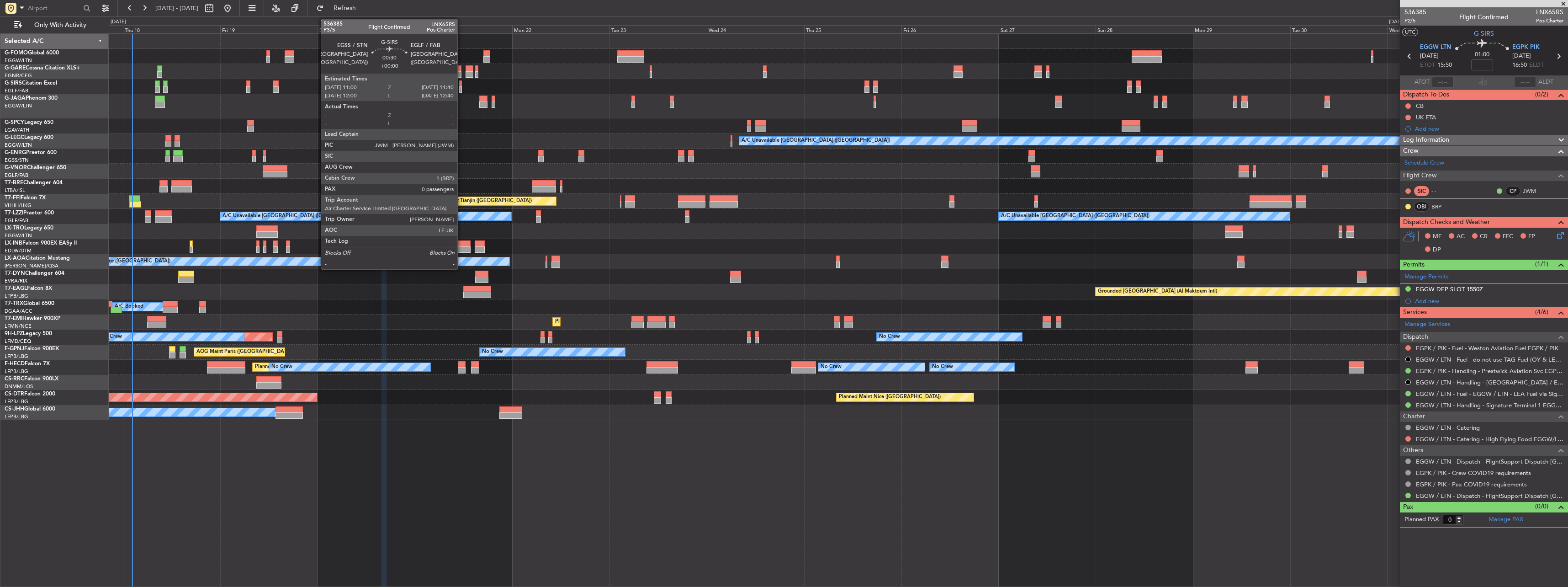
click at [461, 87] on div at bounding box center [460, 89] width 3 height 6
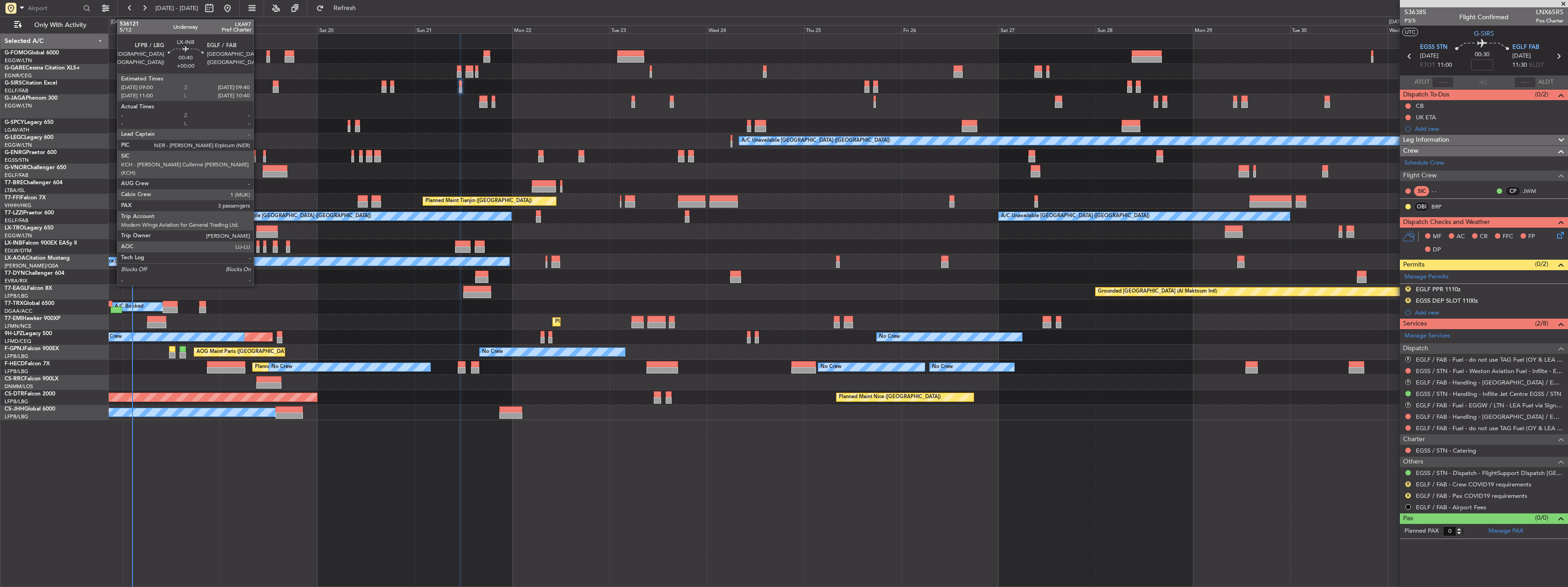
click at [258, 244] on div at bounding box center [258, 244] width 3 height 6
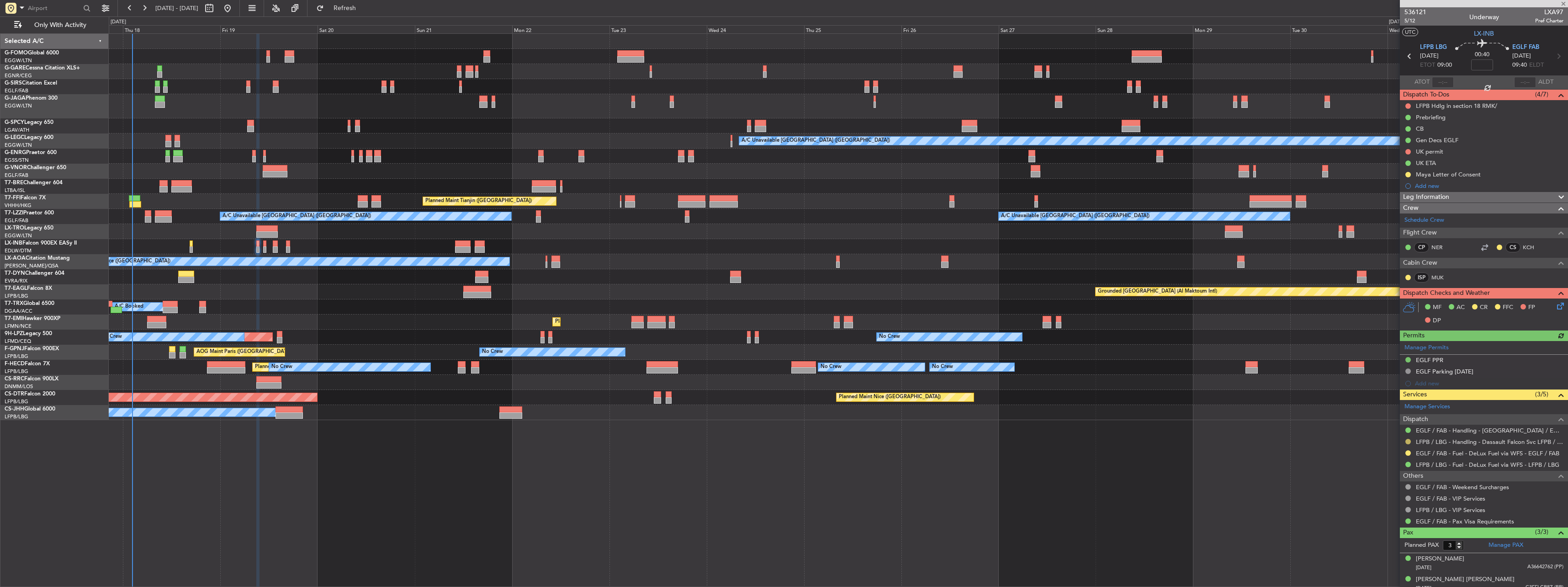
click at [580, 257] on button at bounding box center [1408, 441] width 6 height 6
click at [580, 257] on span "Confirmed" at bounding box center [1382, 550] width 28 height 9
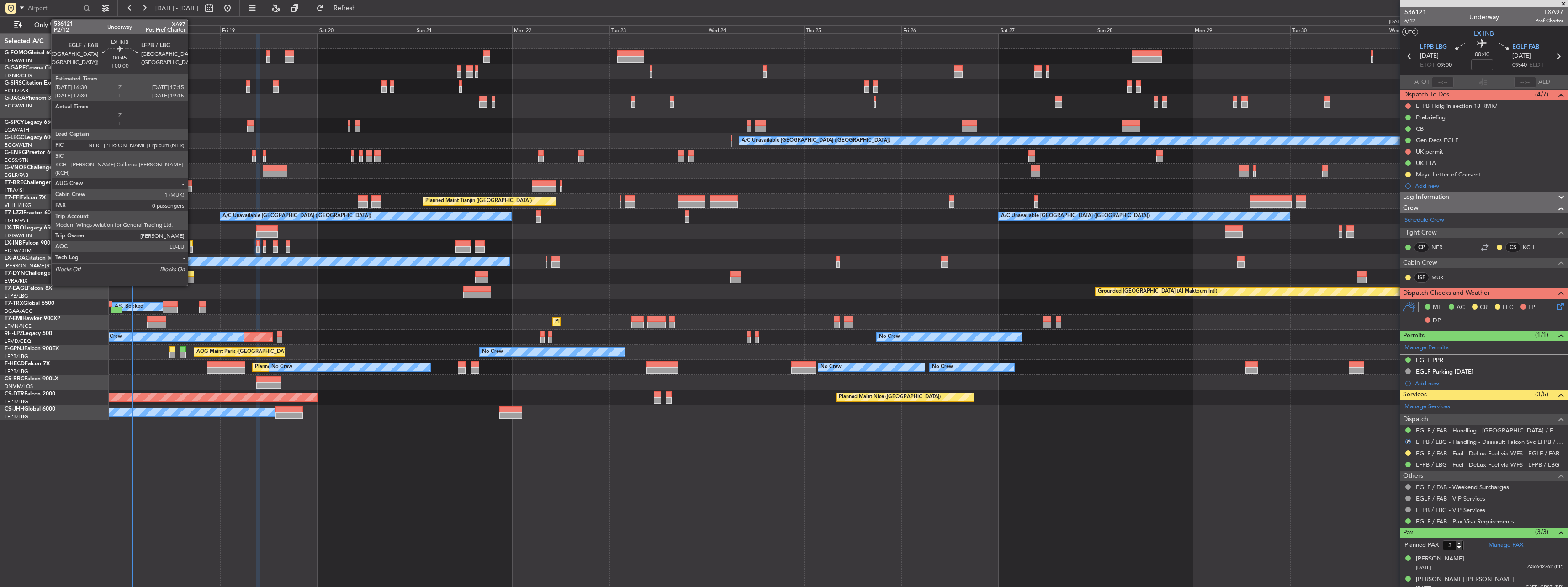
click at [192, 247] on div at bounding box center [191, 249] width 3 height 6
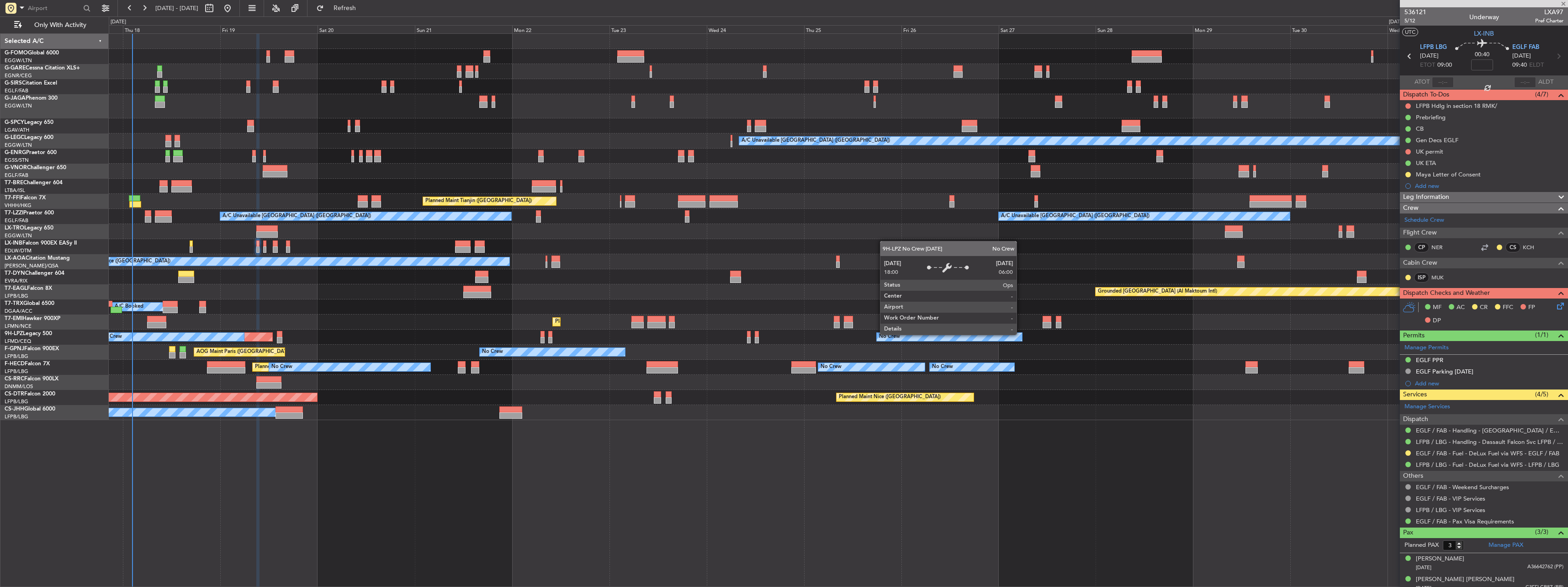
type input "0"
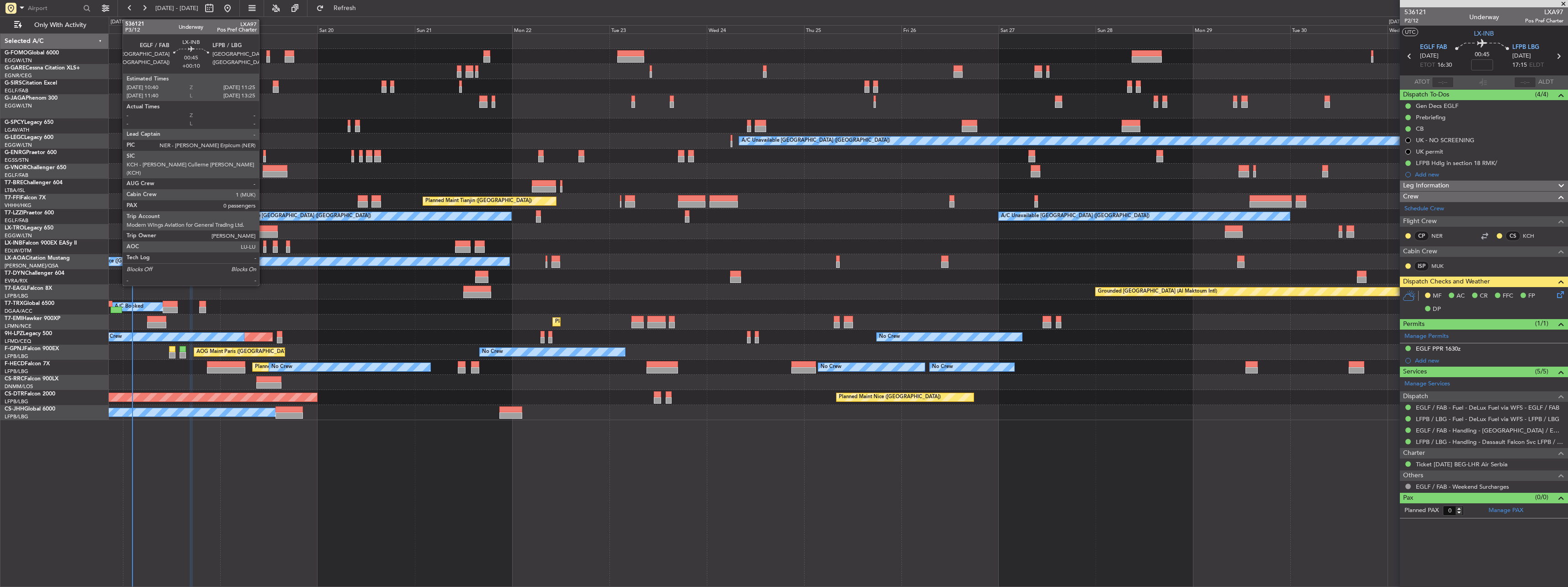
click at [263, 244] on div at bounding box center [264, 244] width 3 height 6
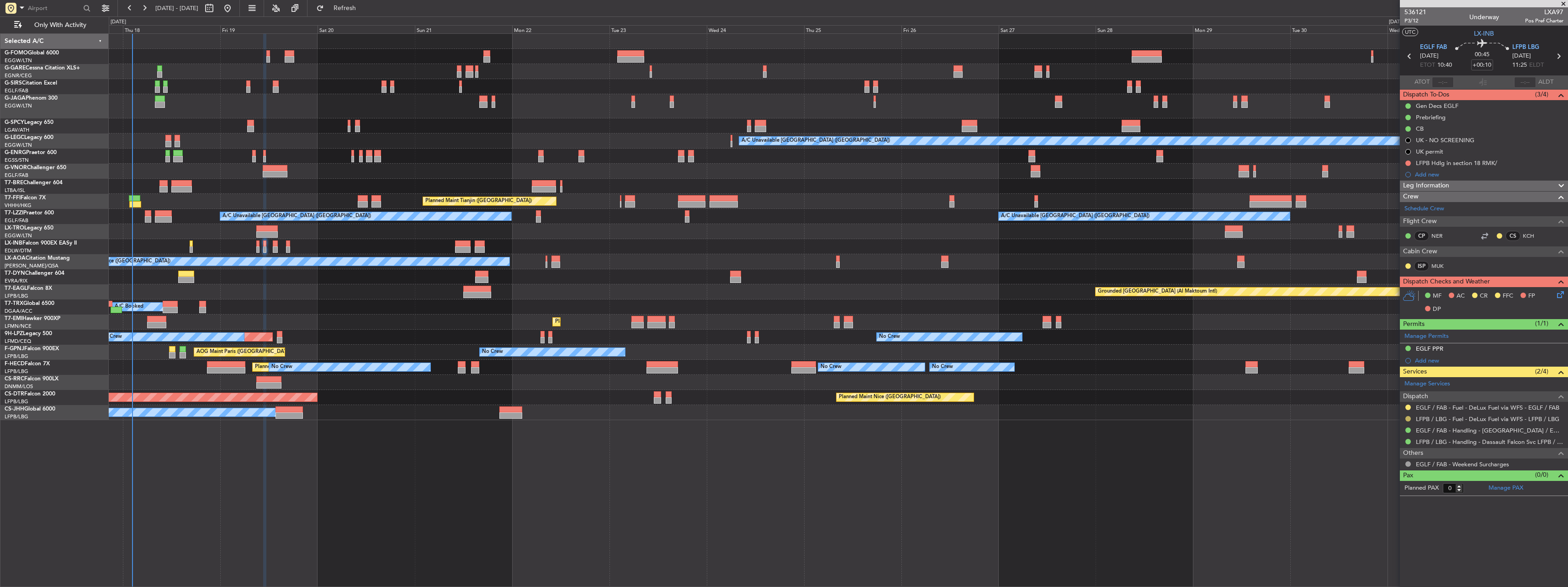
click at [580, 257] on button at bounding box center [1408, 419] width 6 height 6
click at [580, 257] on body "[DATE] - [DATE] Refresh Quick Links Only With Activity A/C Unavailable [GEOGRAP…" at bounding box center [784, 293] width 1568 height 587
click at [580, 257] on button at bounding box center [1408, 419] width 6 height 6
click at [580, 257] on span "Confirmed" at bounding box center [1382, 527] width 28 height 9
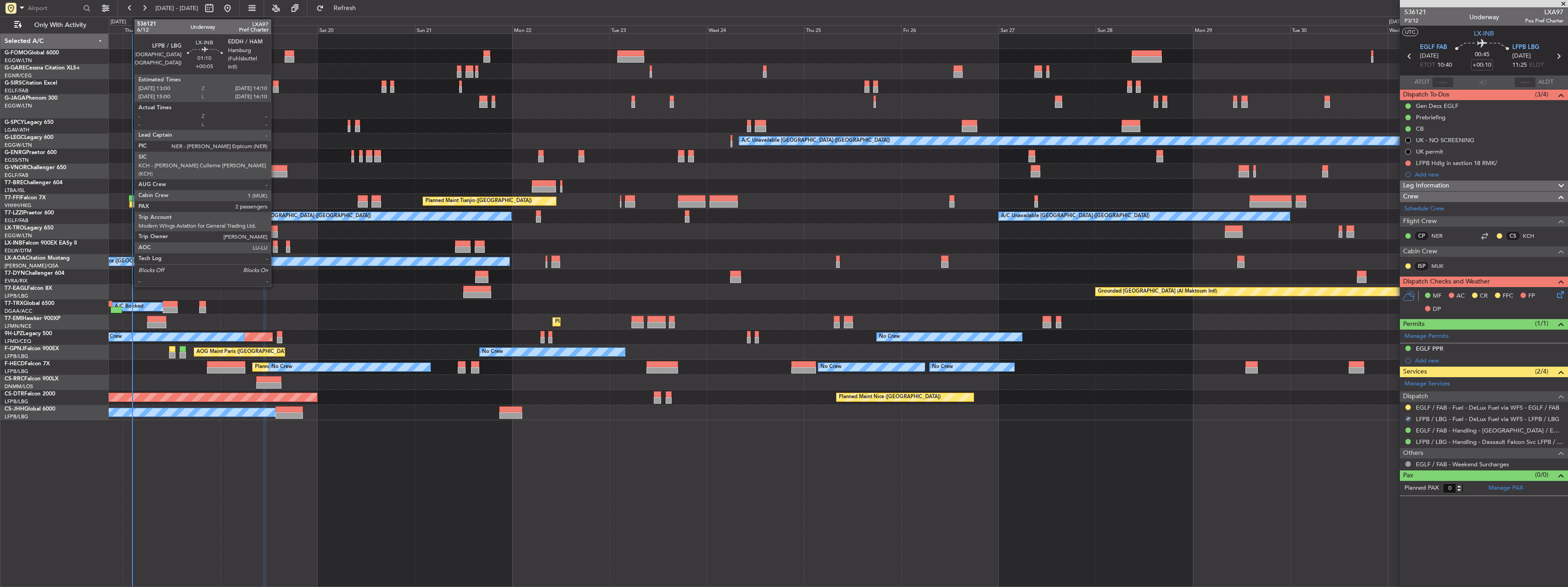
click at [275, 245] on div at bounding box center [275, 244] width 5 height 6
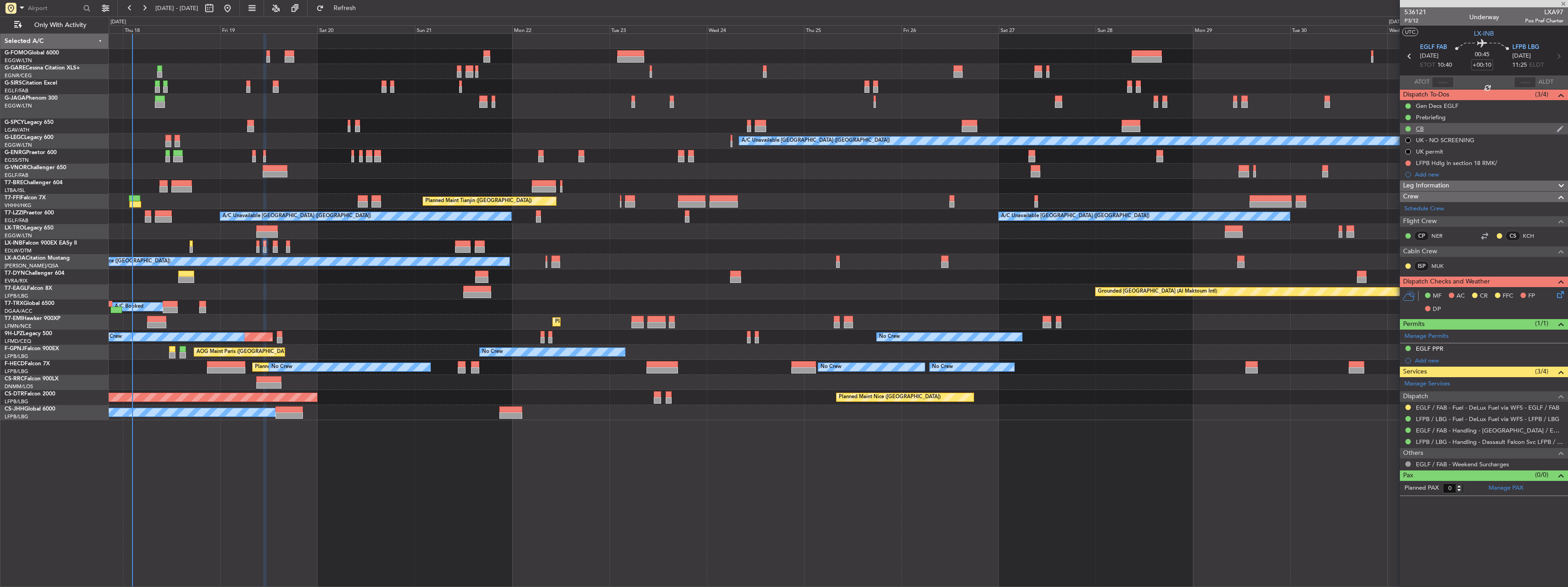
type input "+00:05"
type input "2"
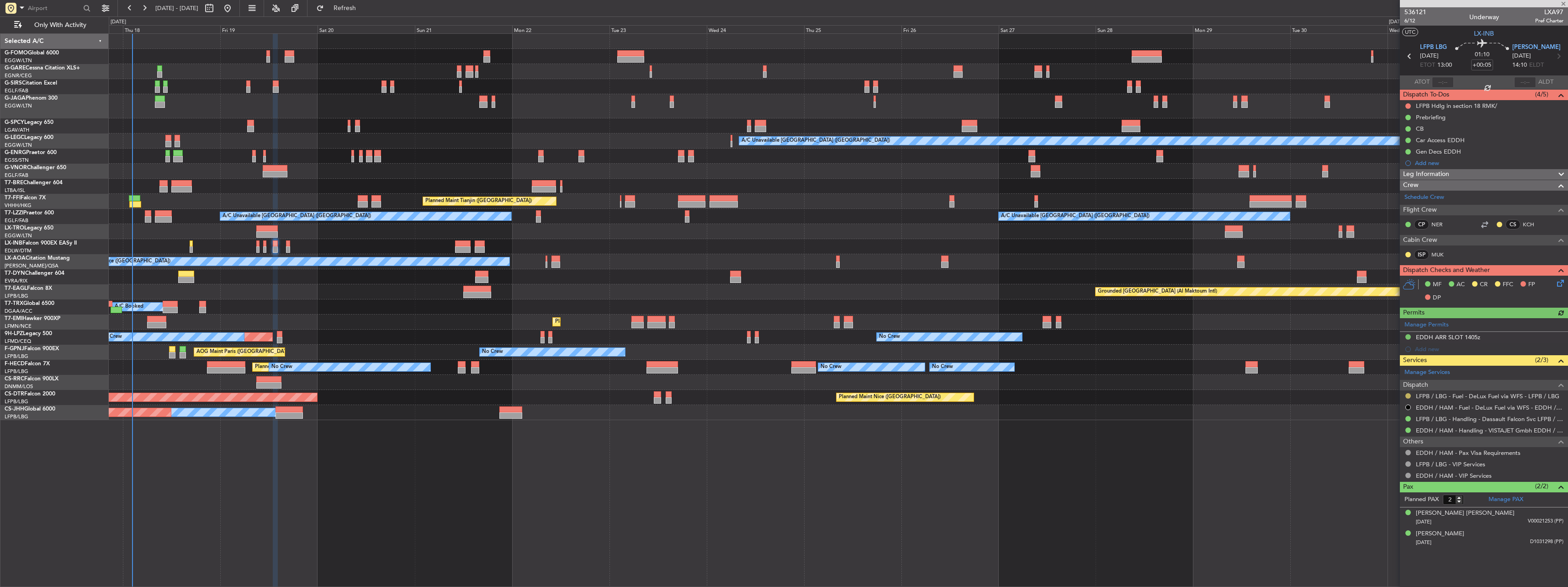
click at [580, 257] on button at bounding box center [1408, 395] width 6 height 6
click at [580, 257] on li "Confirmed" at bounding box center [1407, 504] width 105 height 14
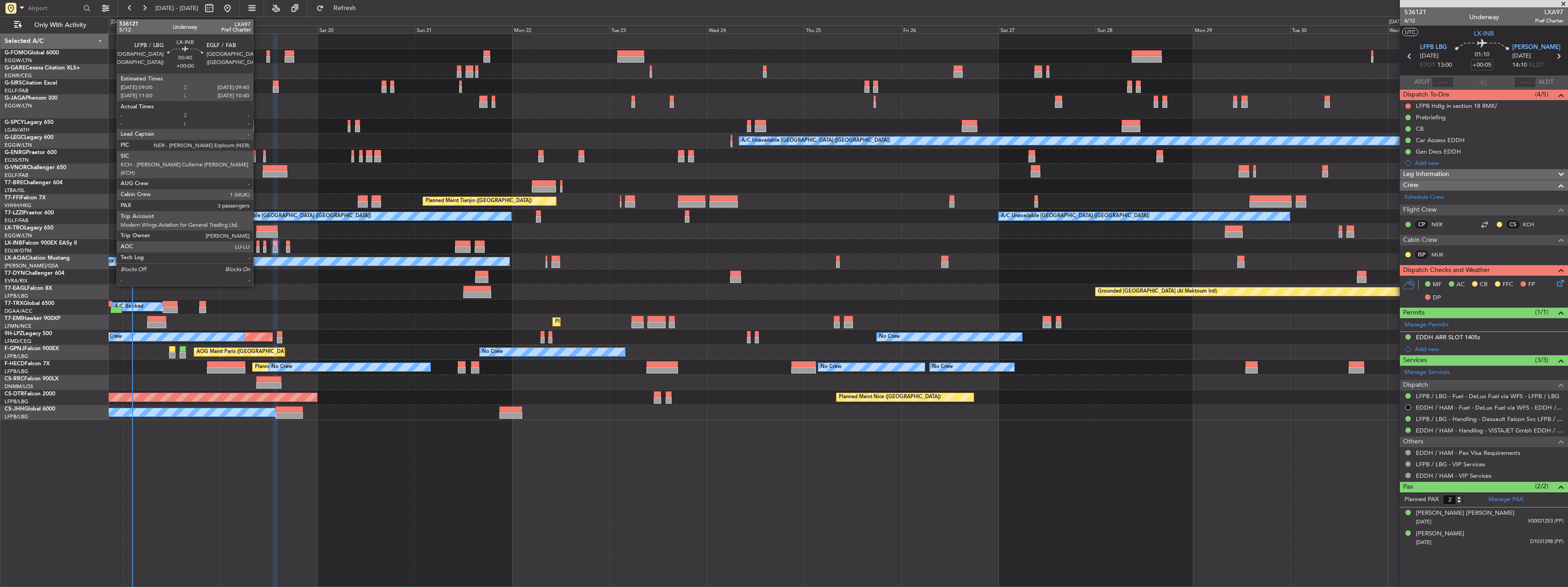
click at [257, 244] on div at bounding box center [258, 244] width 3 height 6
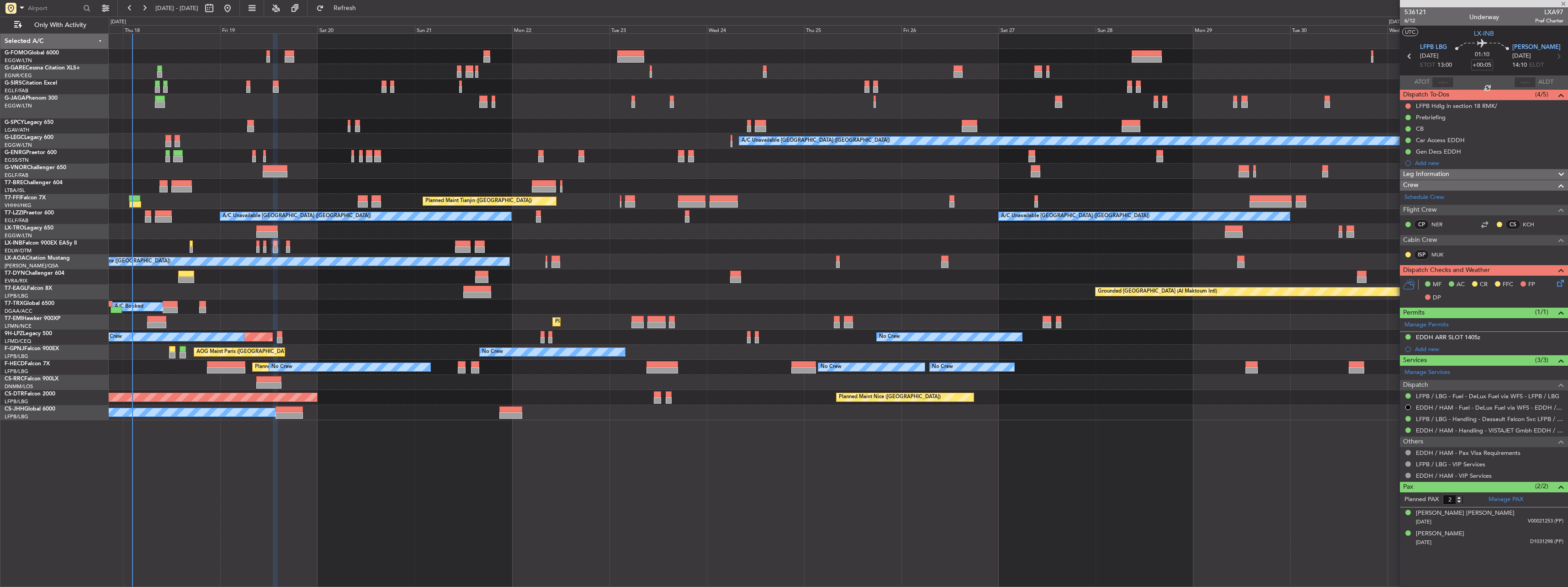
type input "3"
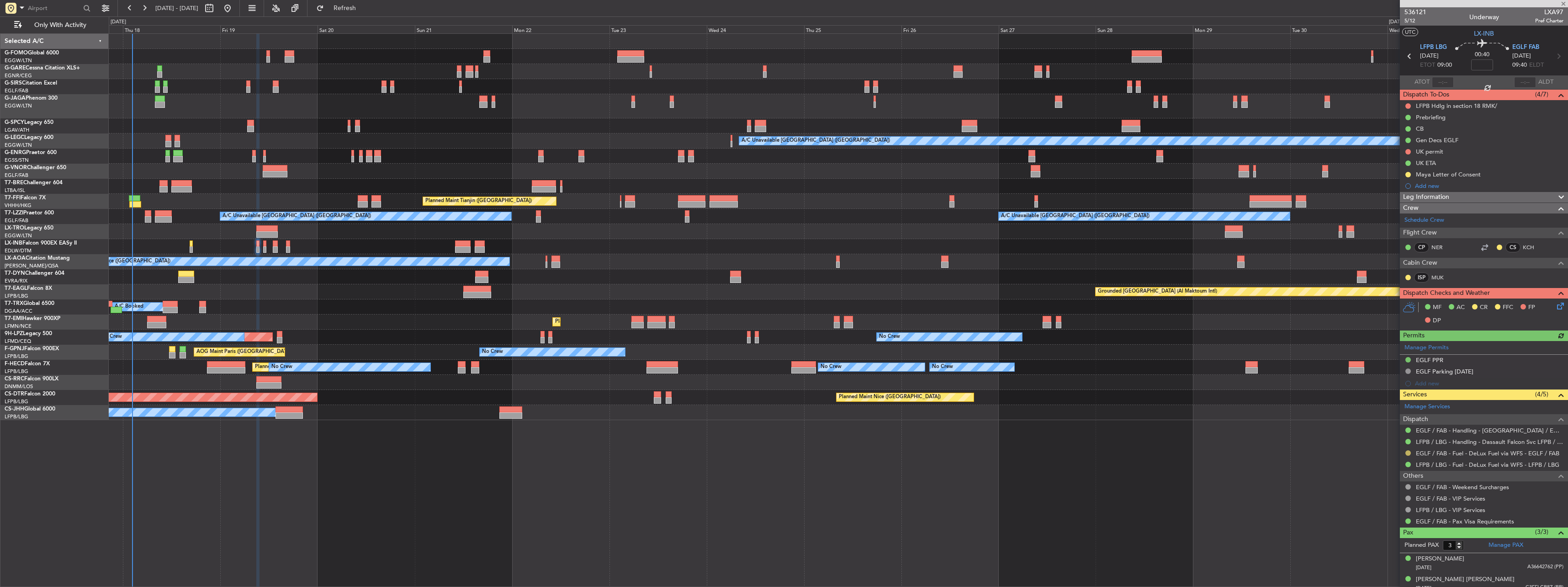
click at [580, 257] on button at bounding box center [1408, 453] width 6 height 6
click at [580, 257] on li "Confirmed" at bounding box center [1407, 561] width 105 height 14
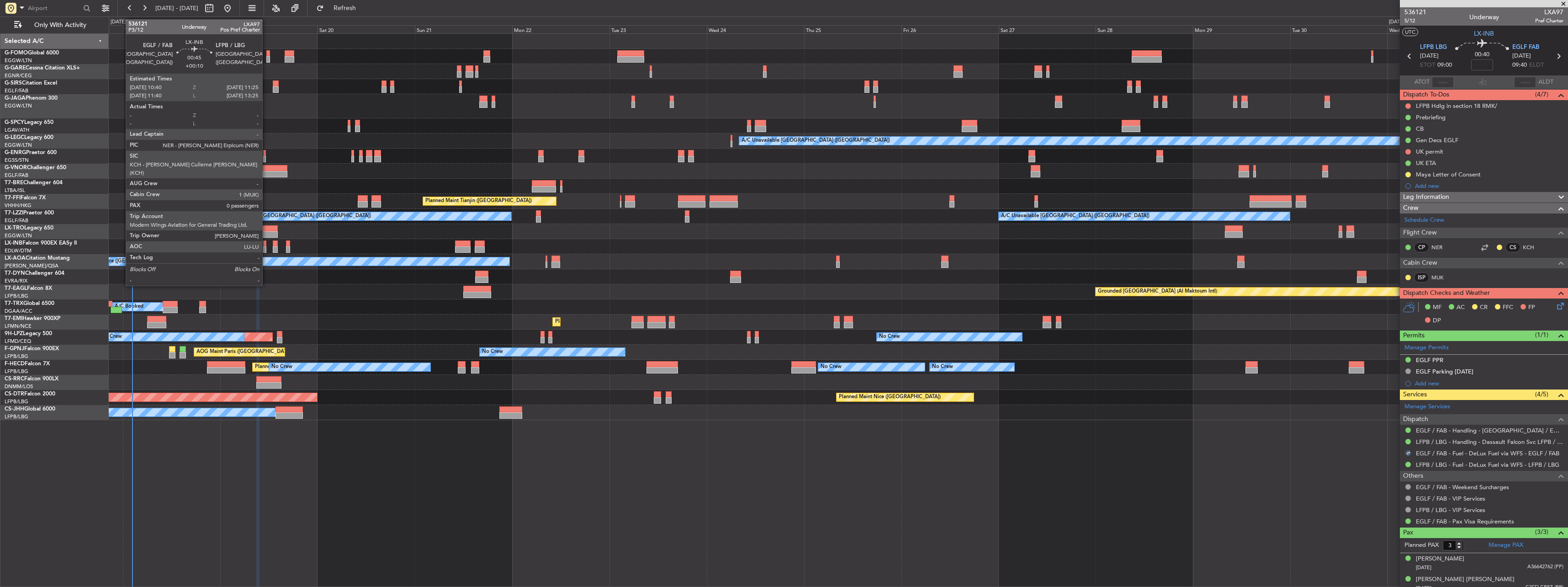
click at [265, 246] on div at bounding box center [264, 244] width 3 height 6
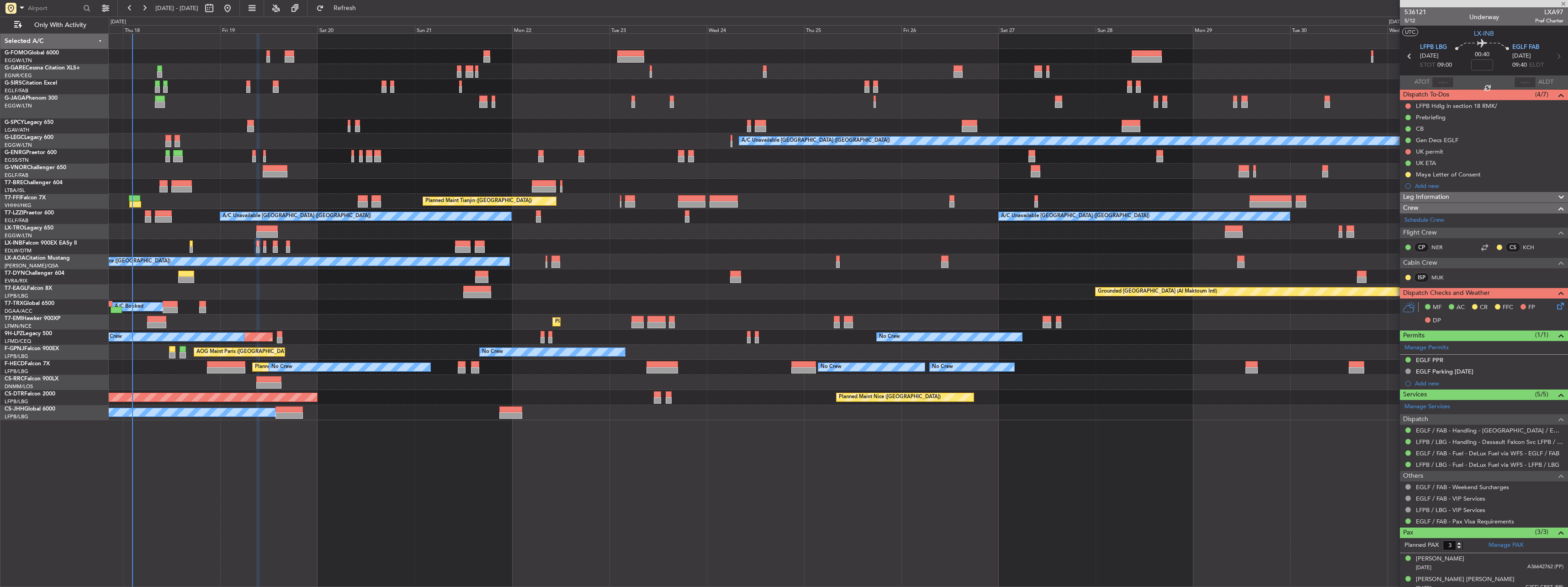
type input "+00:10"
type input "0"
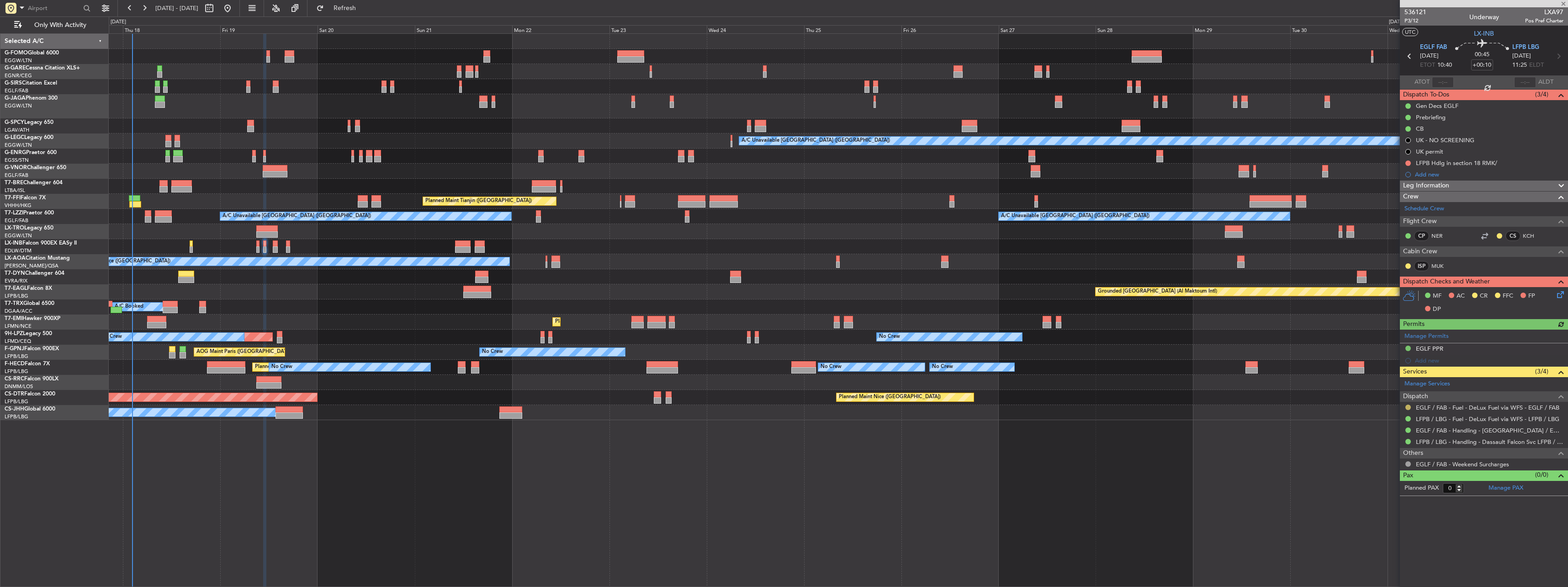
click at [580, 257] on button at bounding box center [1408, 407] width 6 height 6
click at [580, 257] on span "Confirmed" at bounding box center [1382, 516] width 28 height 9
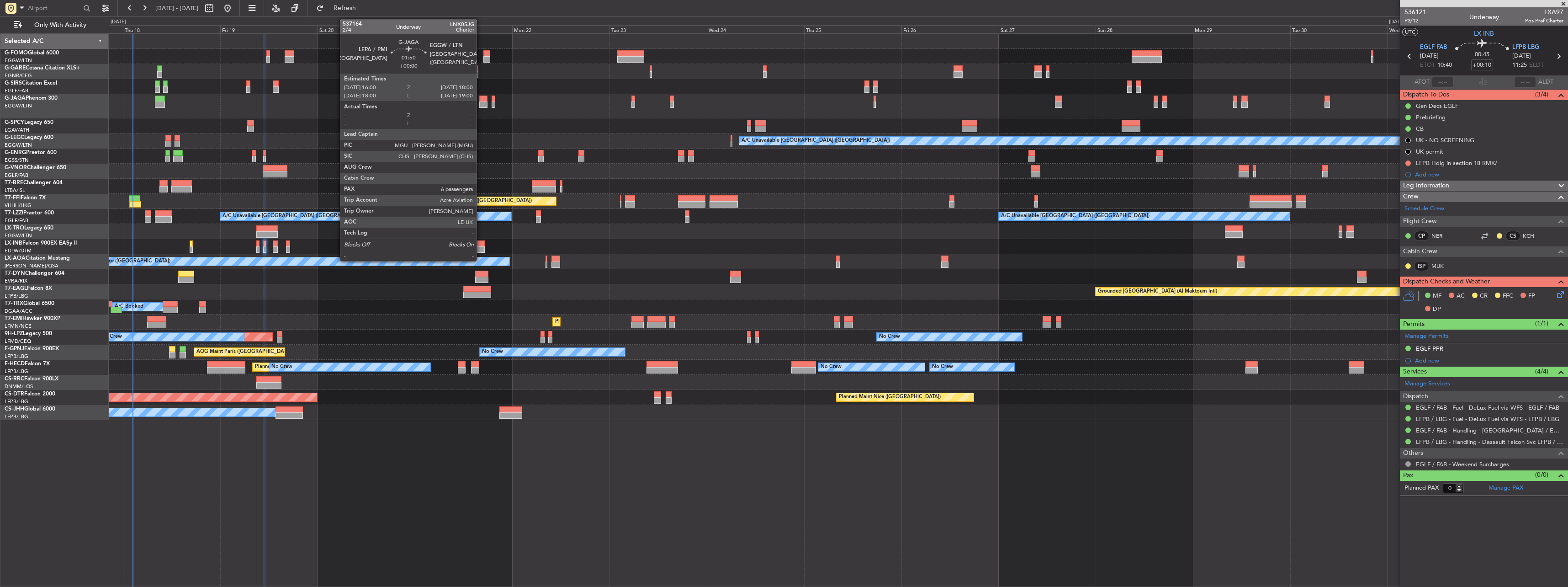
click at [481, 104] on div at bounding box center [483, 105] width 8 height 6
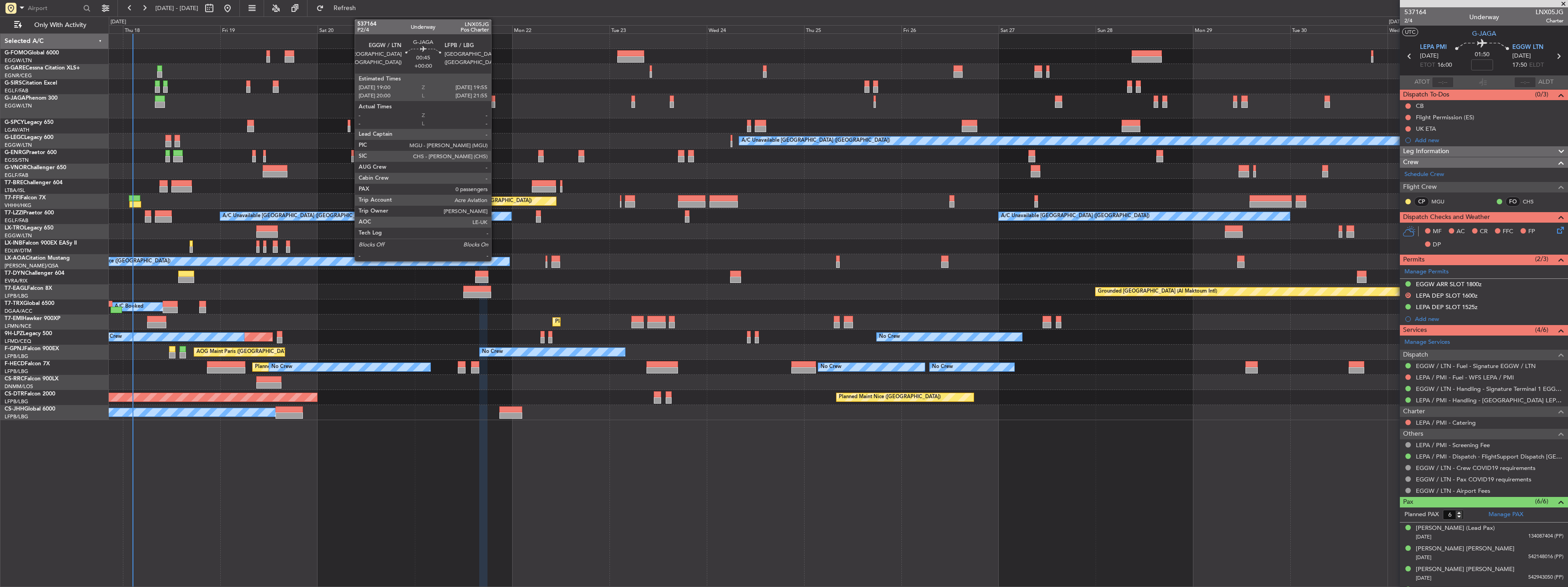
click at [495, 99] on div at bounding box center [494, 99] width 4 height 6
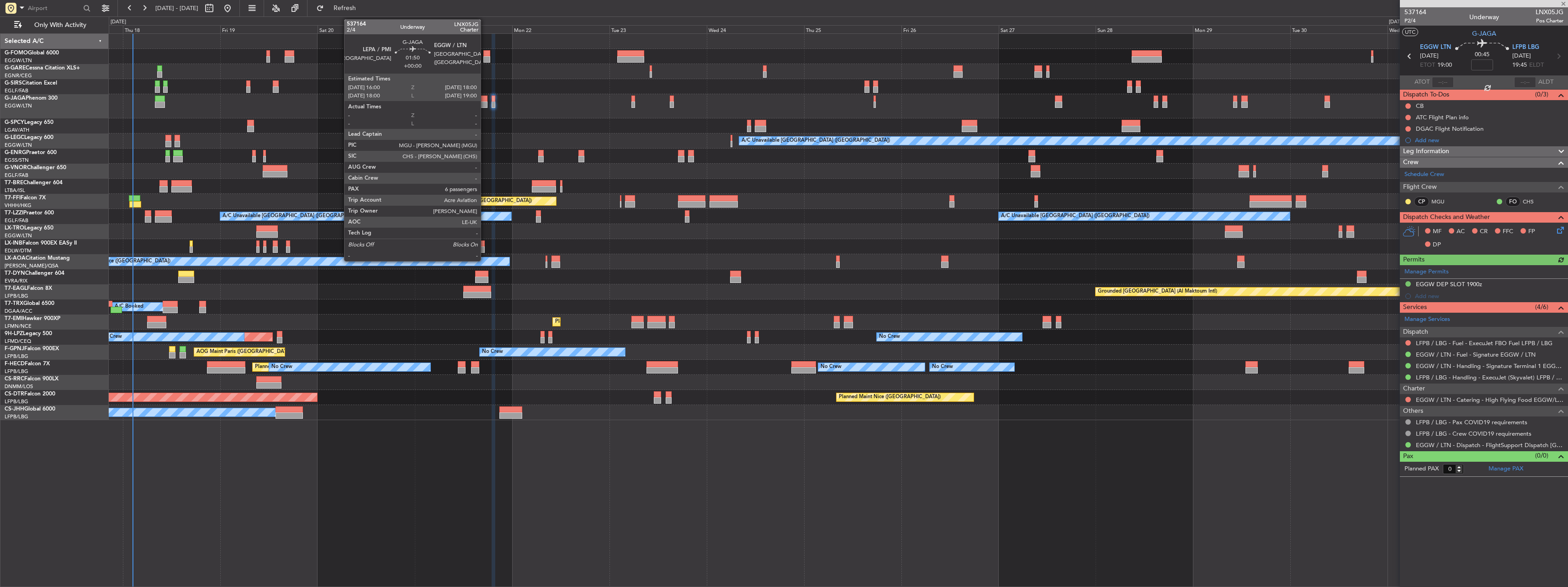
click at [485, 102] on div at bounding box center [483, 105] width 8 height 6
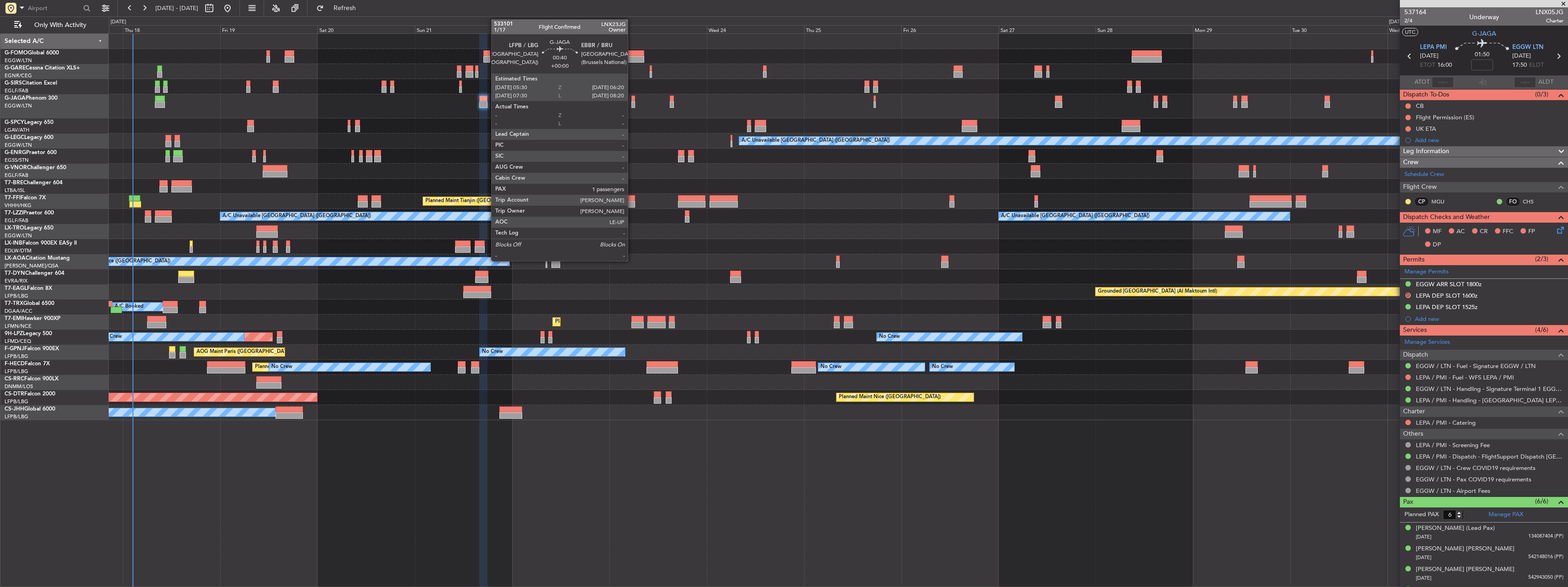
click at [580, 102] on div at bounding box center [633, 105] width 4 height 6
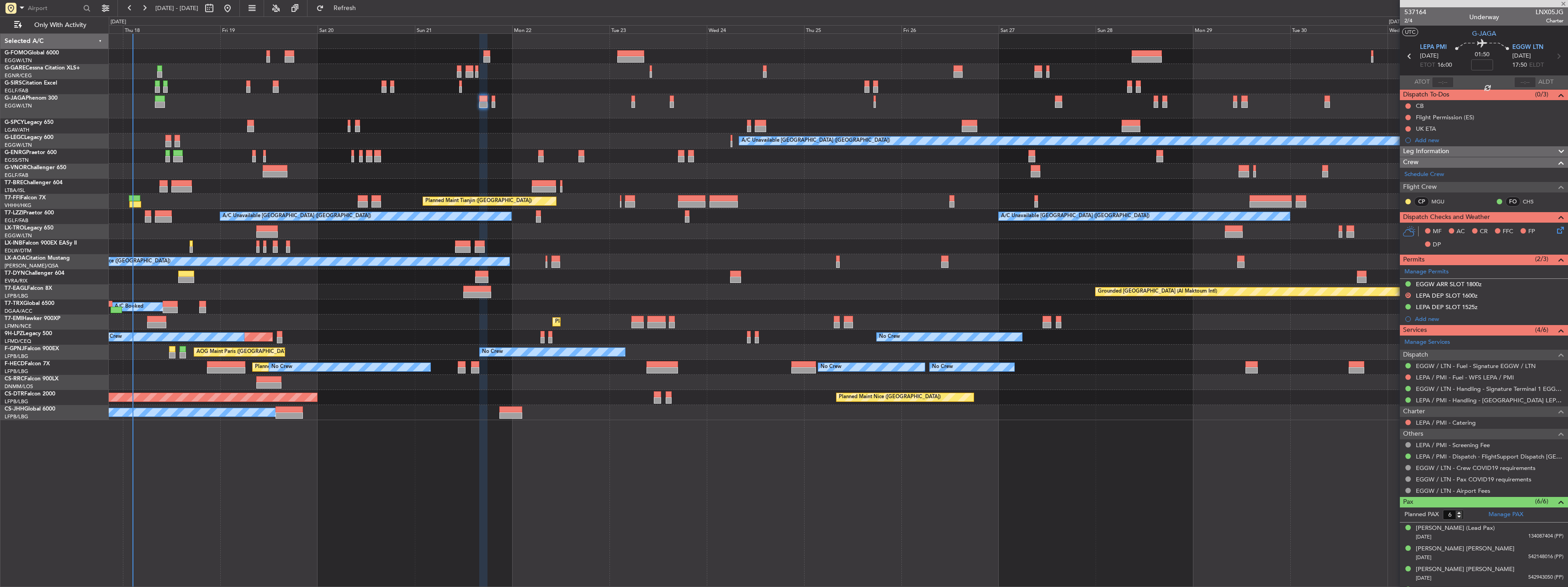
type input "1"
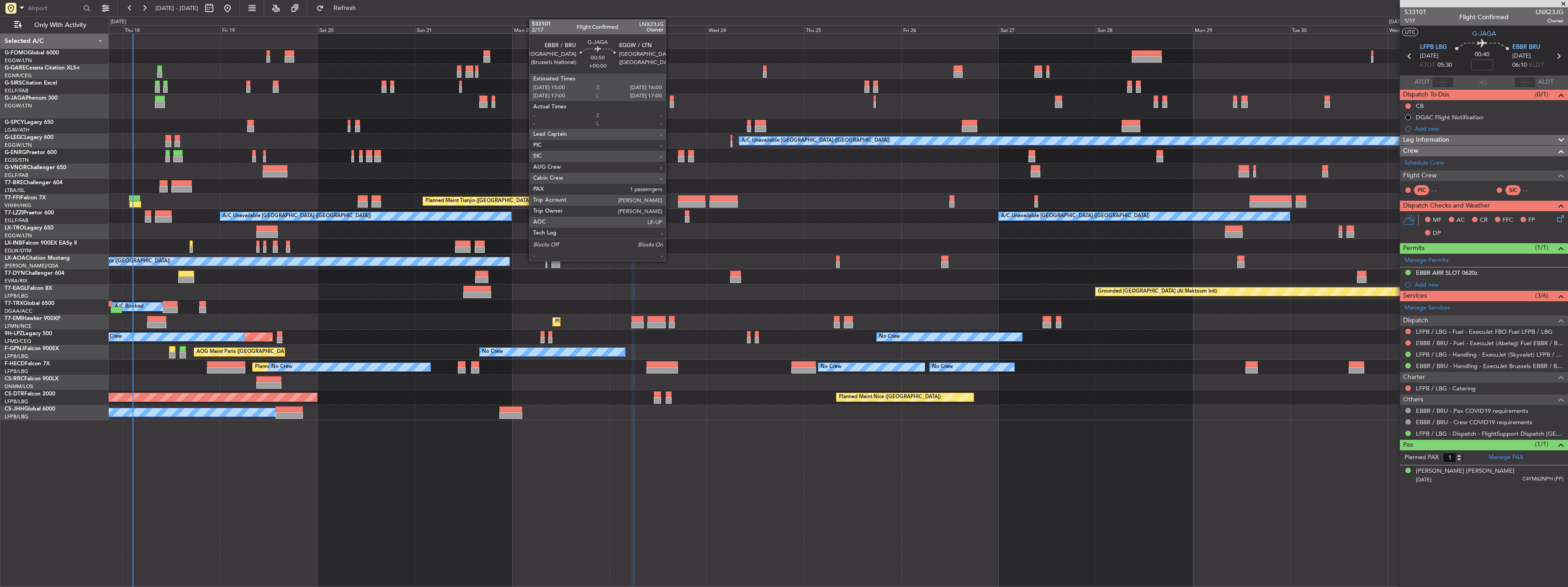
click at [580, 104] on div at bounding box center [672, 105] width 4 height 6
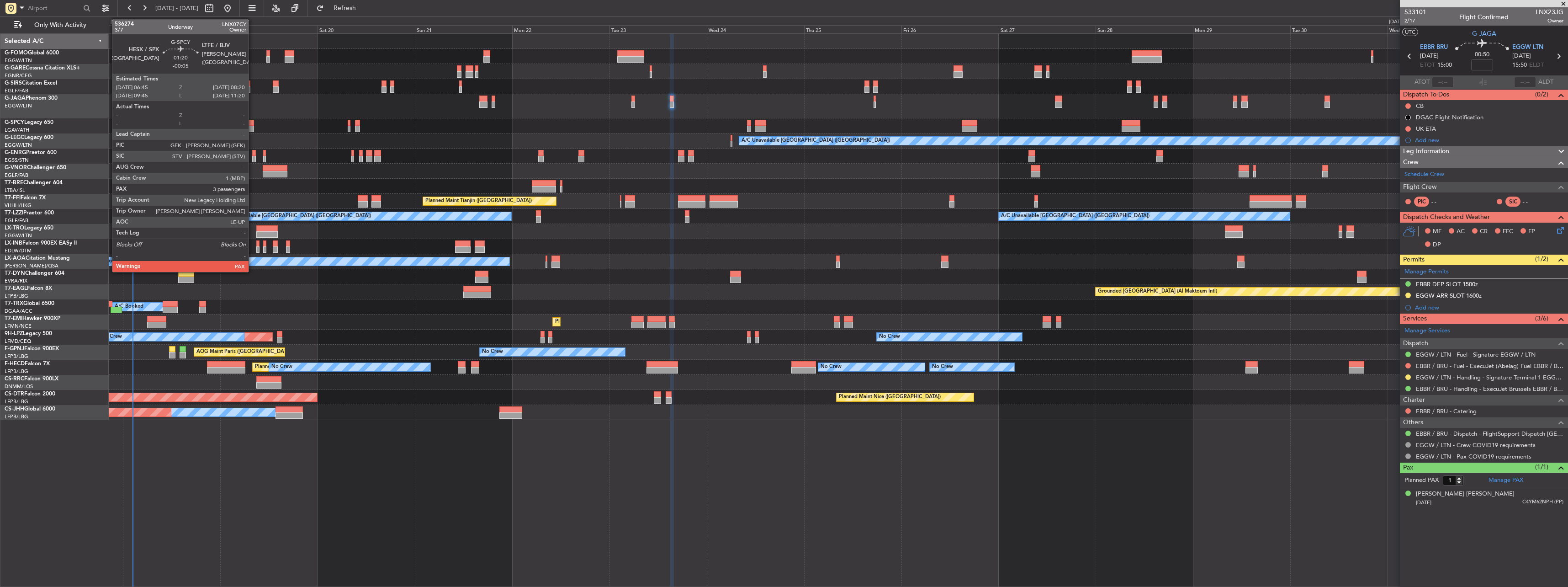
click at [253, 124] on div at bounding box center [251, 123] width 7 height 6
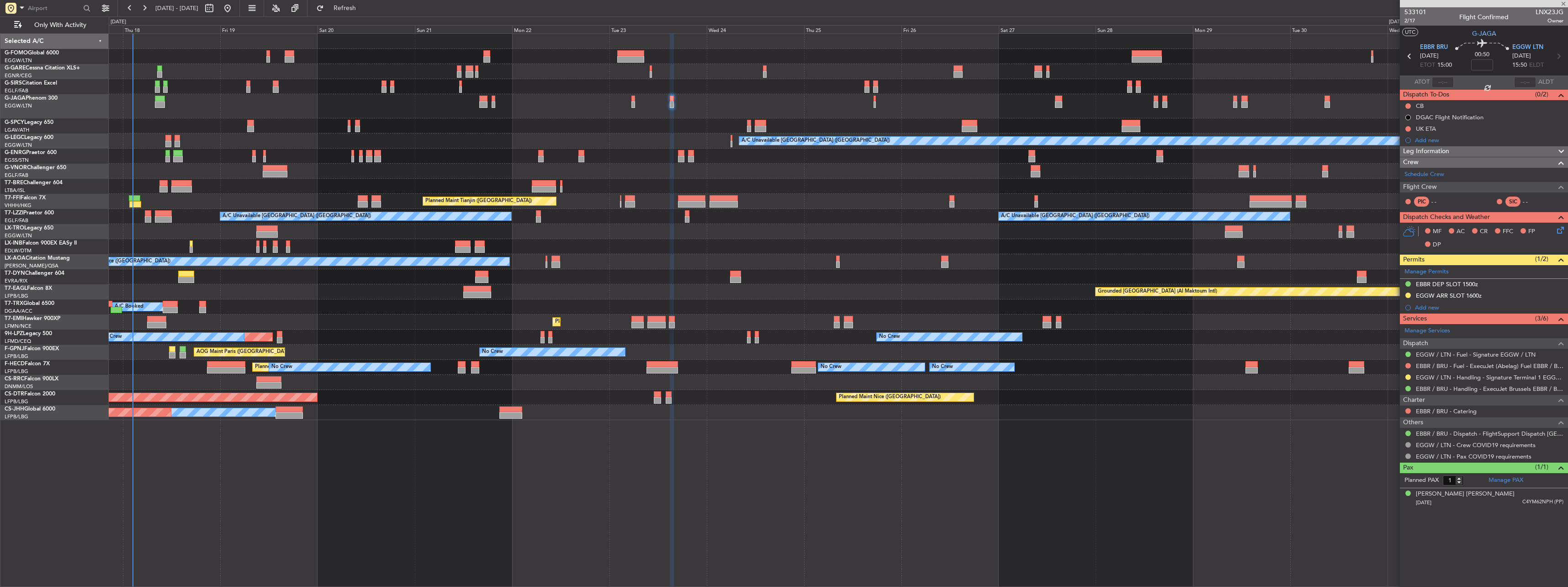
type input "-00:05"
type input "3"
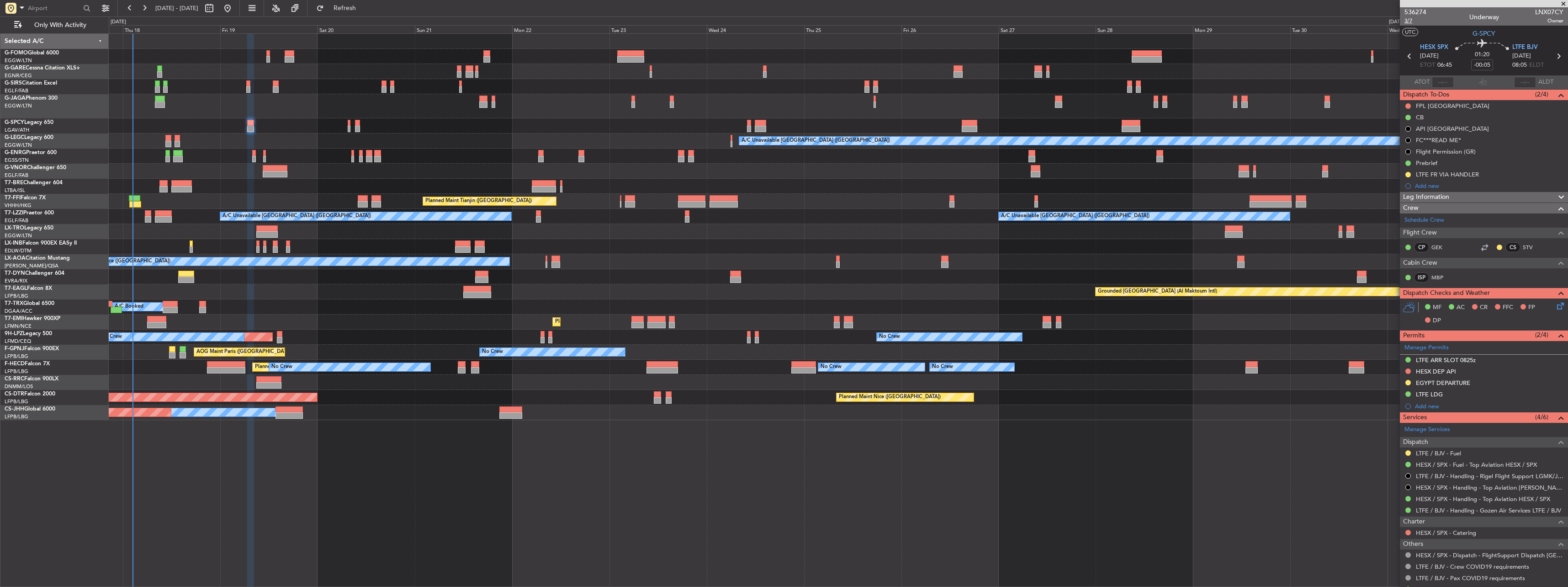
click at [1405, 20] on span "3/7" at bounding box center [1415, 21] width 22 height 8
click at [1411, 23] on span "3/7" at bounding box center [1415, 21] width 22 height 8
click at [1409, 370] on button at bounding box center [1408, 371] width 6 height 6
click at [1396, 482] on span "Received OK" at bounding box center [1385, 480] width 35 height 9
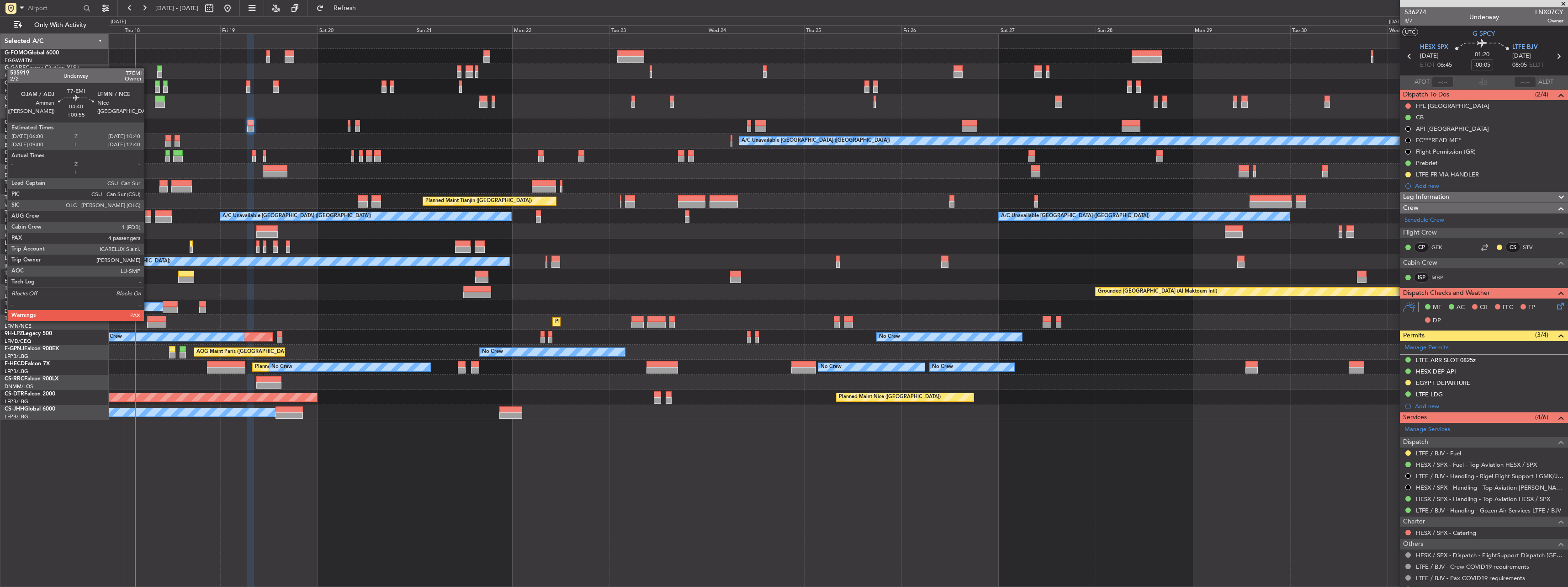
click at [148, 320] on div at bounding box center [157, 319] width 19 height 6
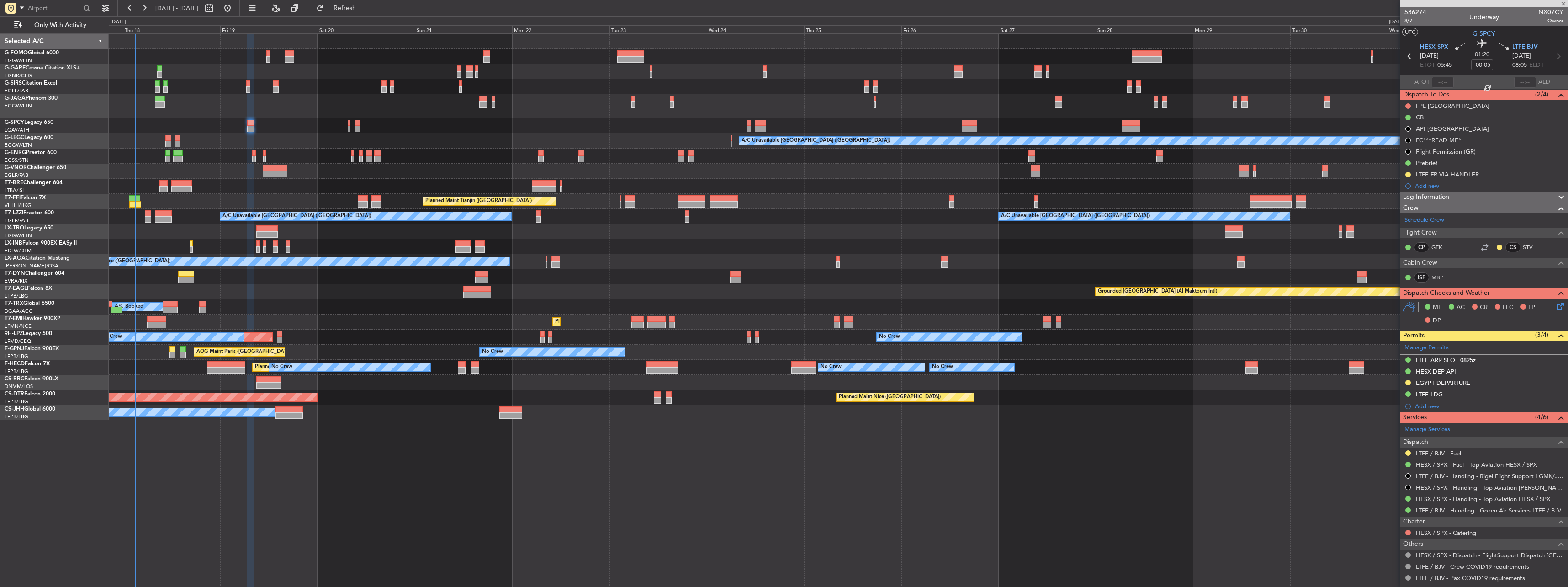
type input "+00:55"
type input "4"
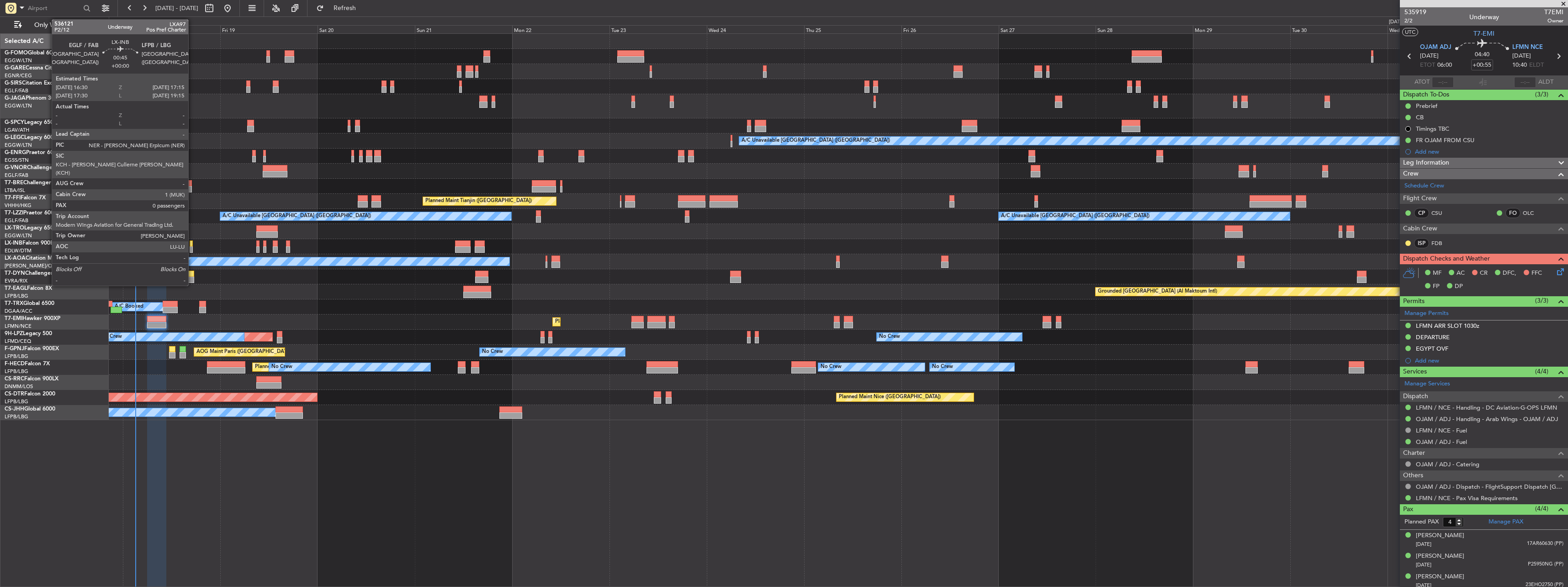
click at [192, 244] on div at bounding box center [191, 244] width 3 height 6
type input "0"
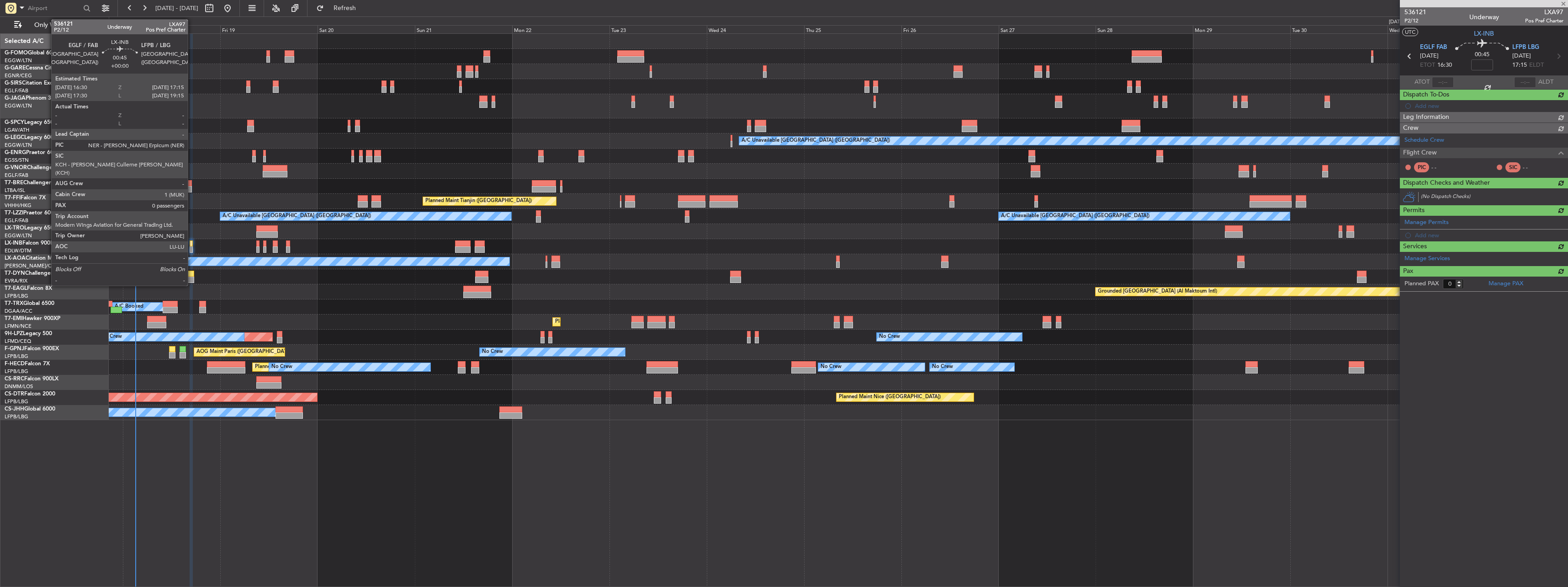
click at [192, 244] on div at bounding box center [191, 244] width 3 height 6
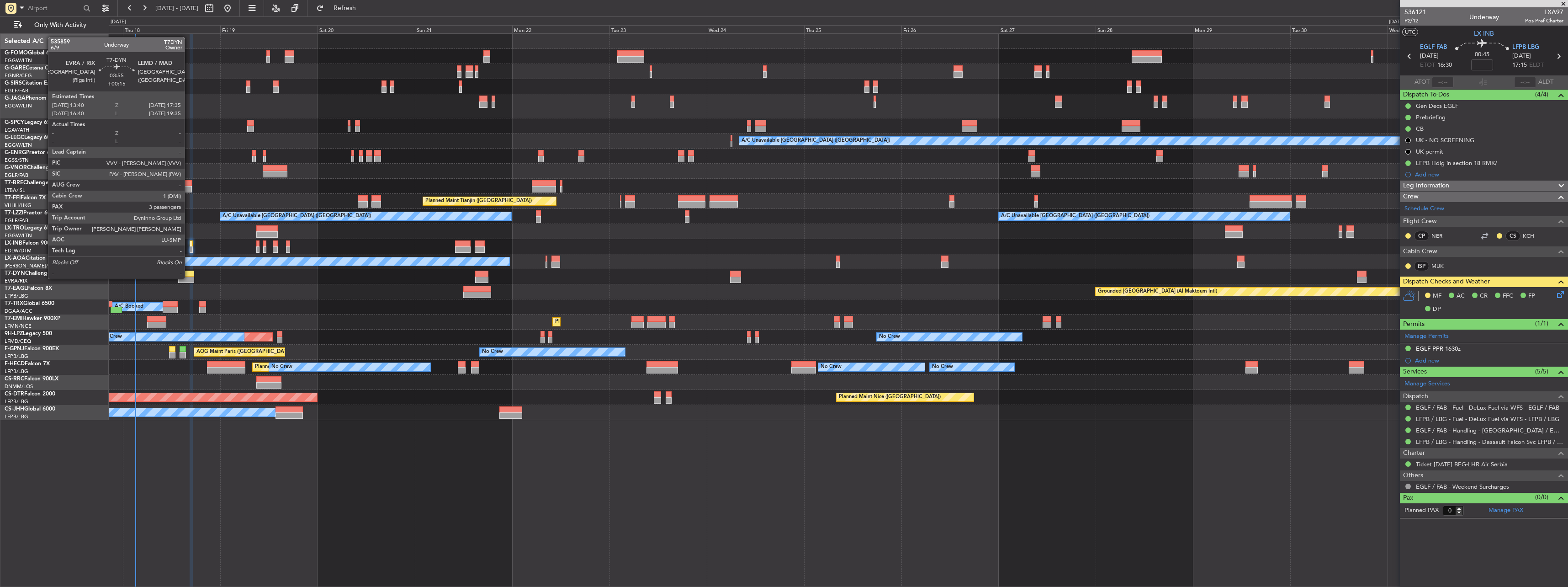
click at [188, 278] on div at bounding box center [186, 280] width 16 height 6
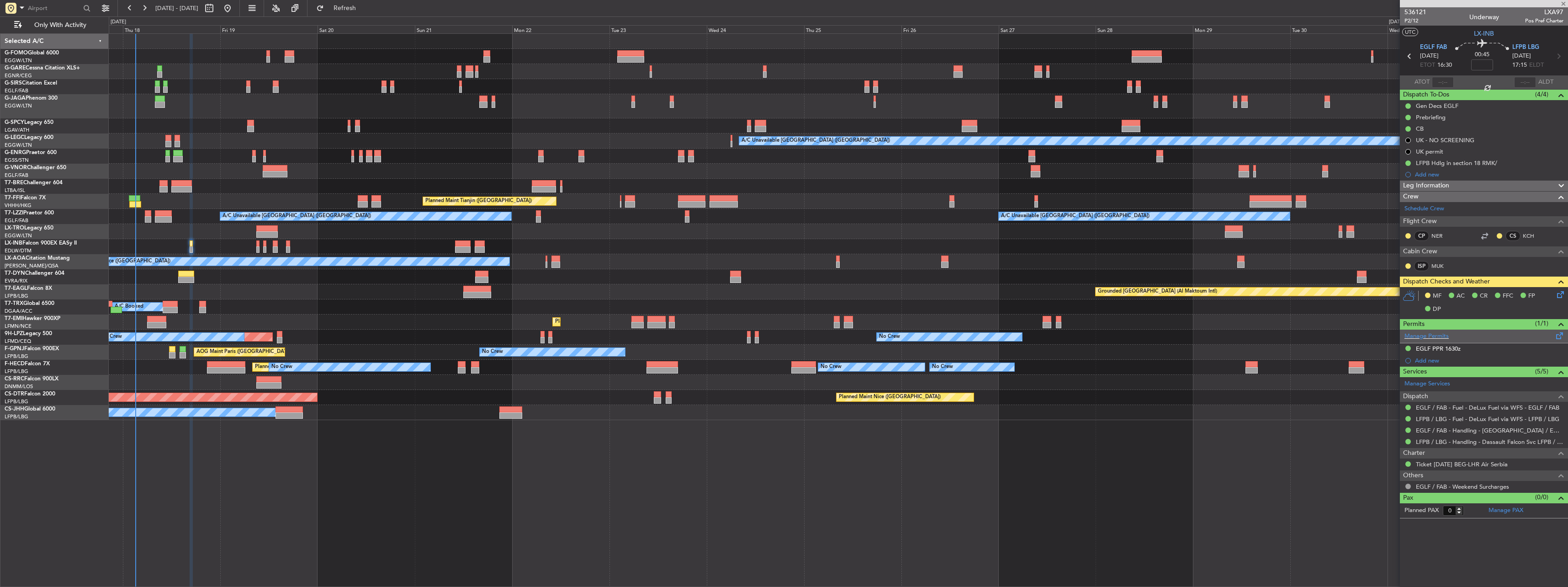
type input "+00:15"
type input "3"
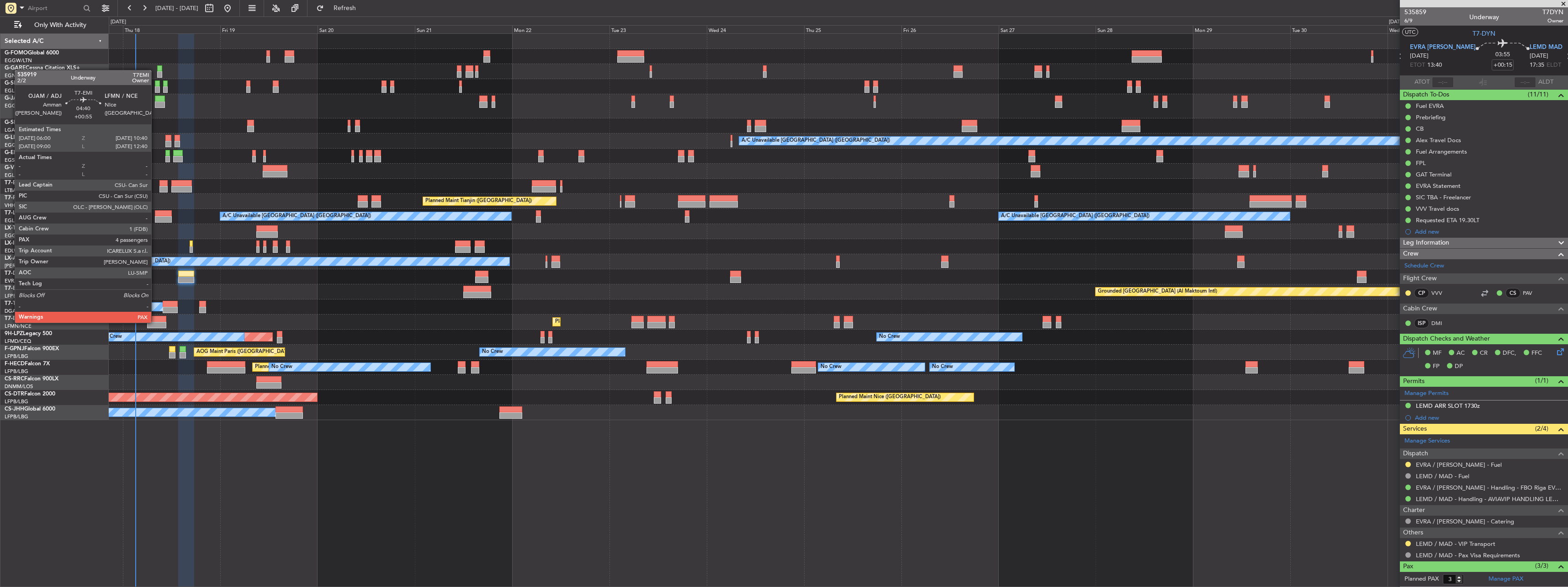
click at [156, 321] on div at bounding box center [157, 325] width 19 height 6
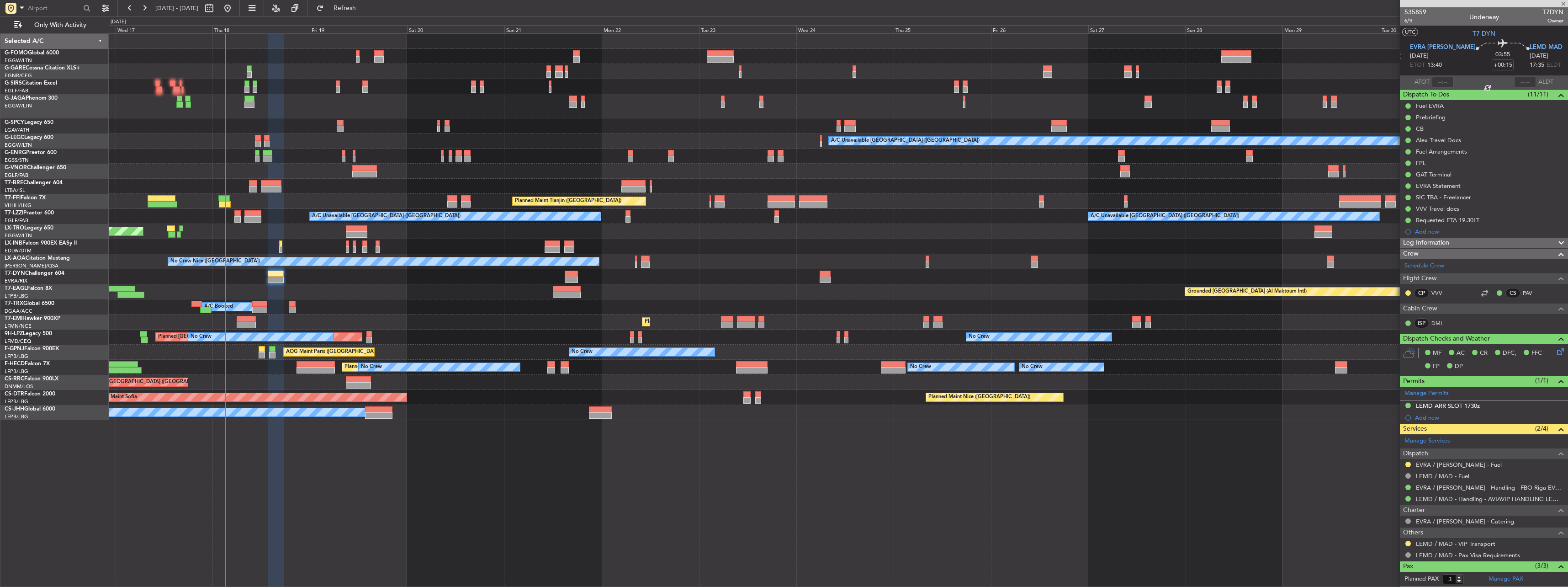
click at [468, 307] on div "A/C Booked A/C Booked" at bounding box center [838, 307] width 1459 height 15
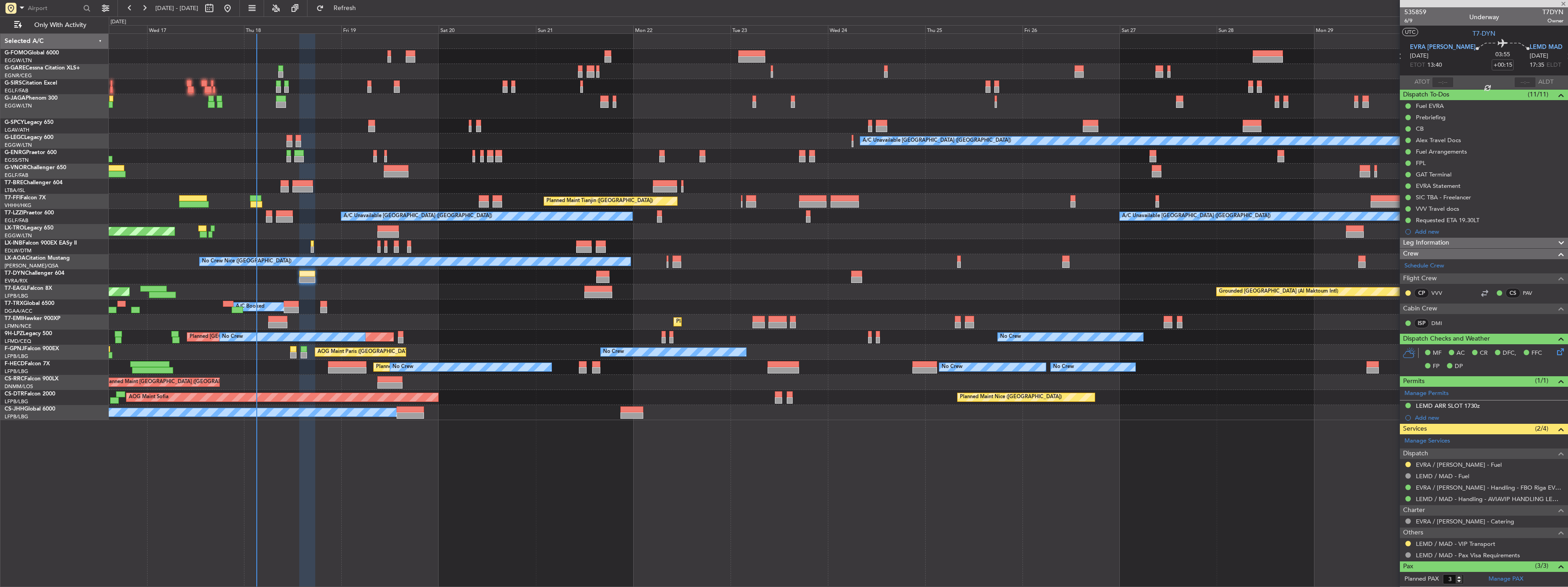
type input "+00:55"
type input "4"
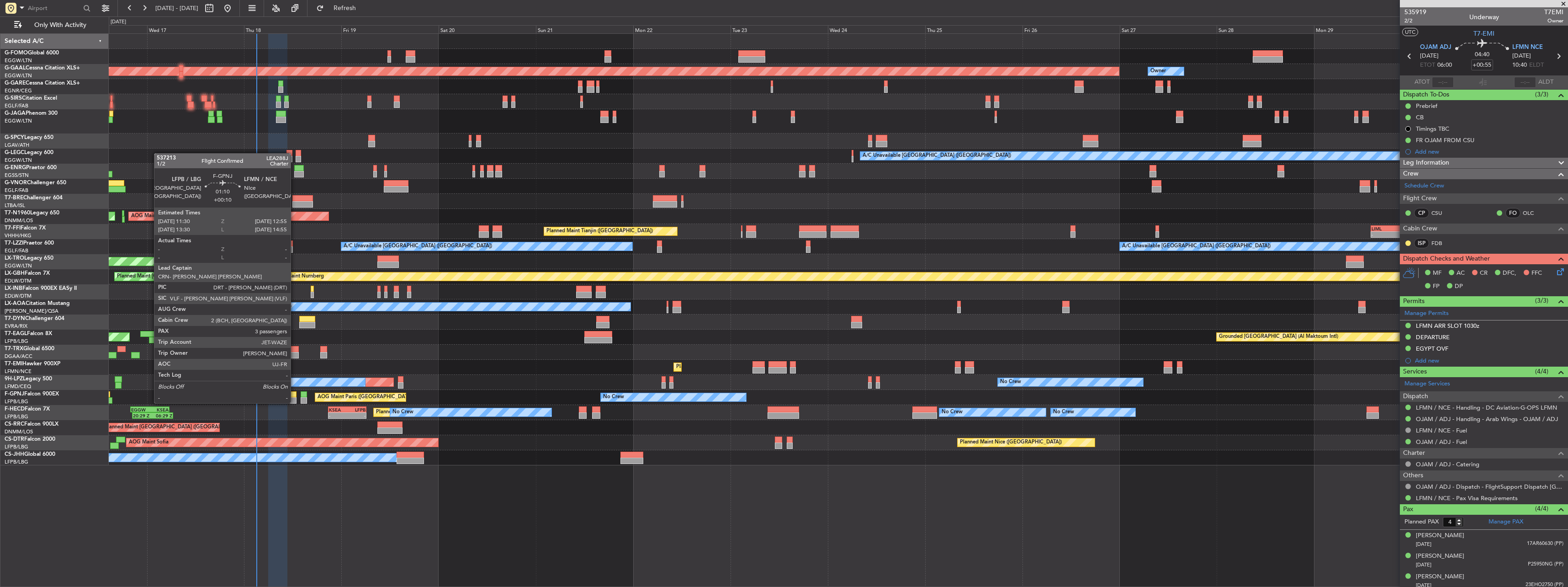
click at [294, 394] on div at bounding box center [292, 394] width 6 height 6
type input "+00:10"
type input "3"
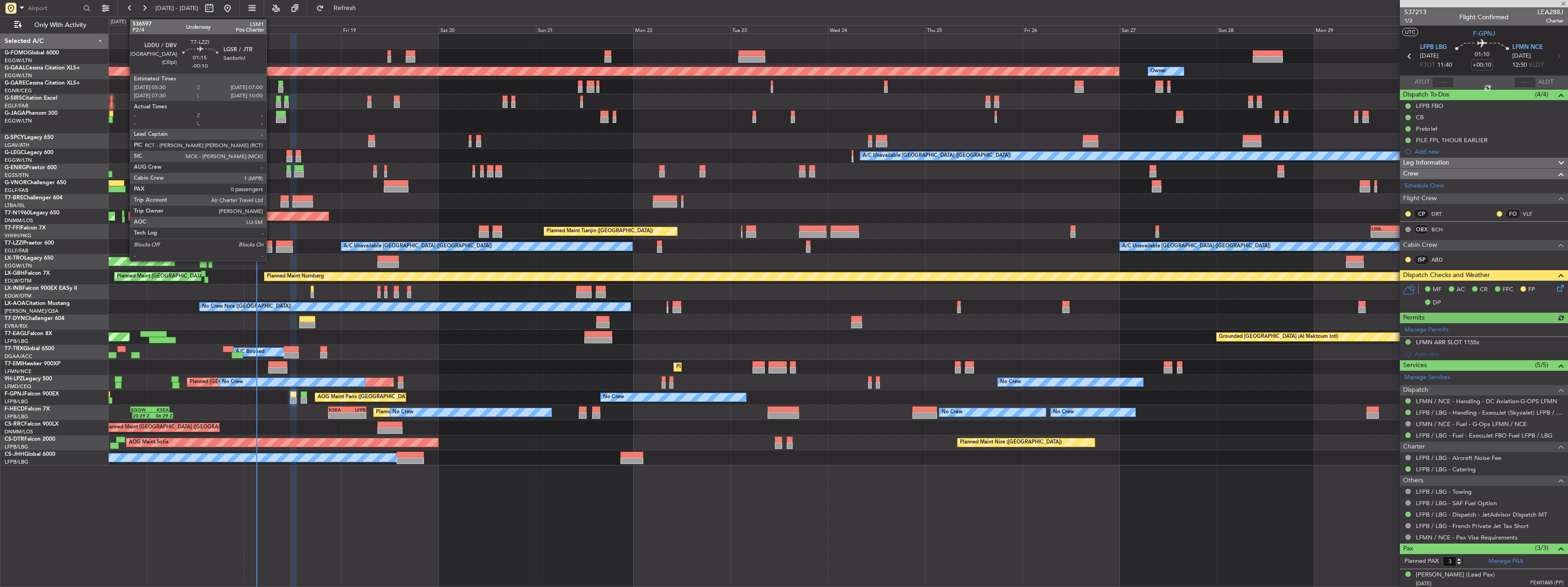
click at [271, 248] on div at bounding box center [269, 249] width 6 height 6
type input "-00:10"
type input "0"
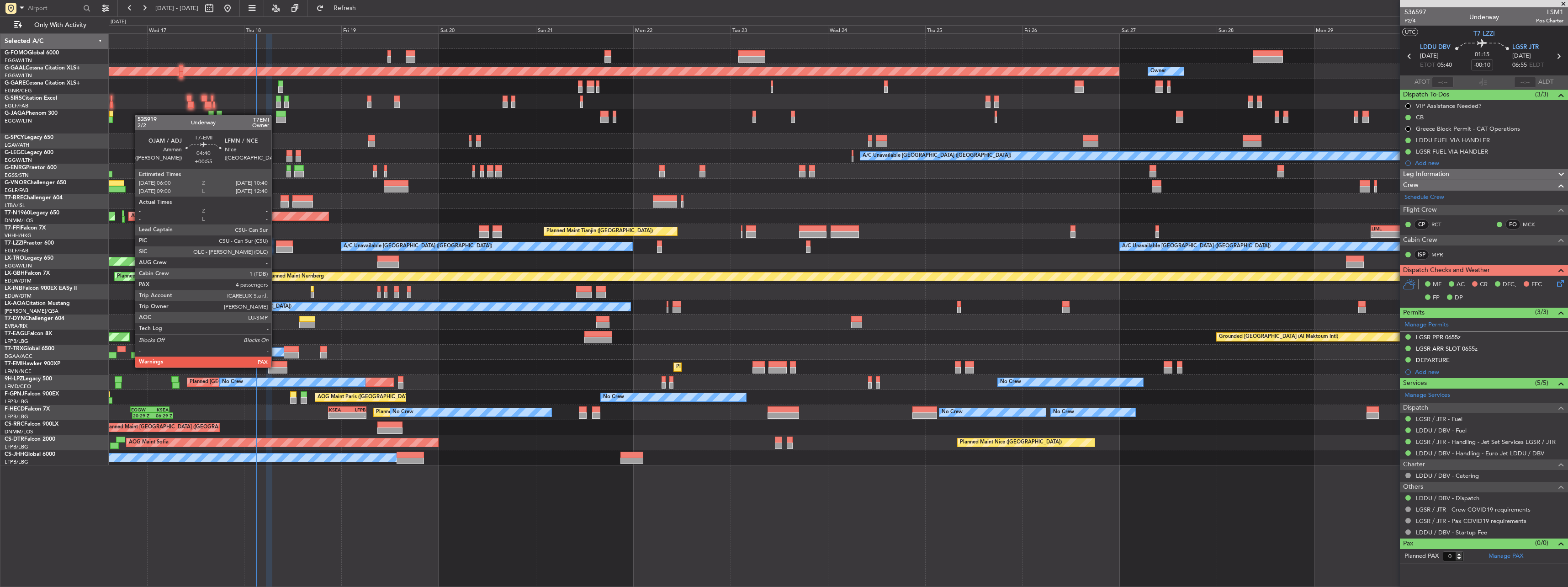
click at [276, 366] on div at bounding box center [278, 365] width 19 height 6
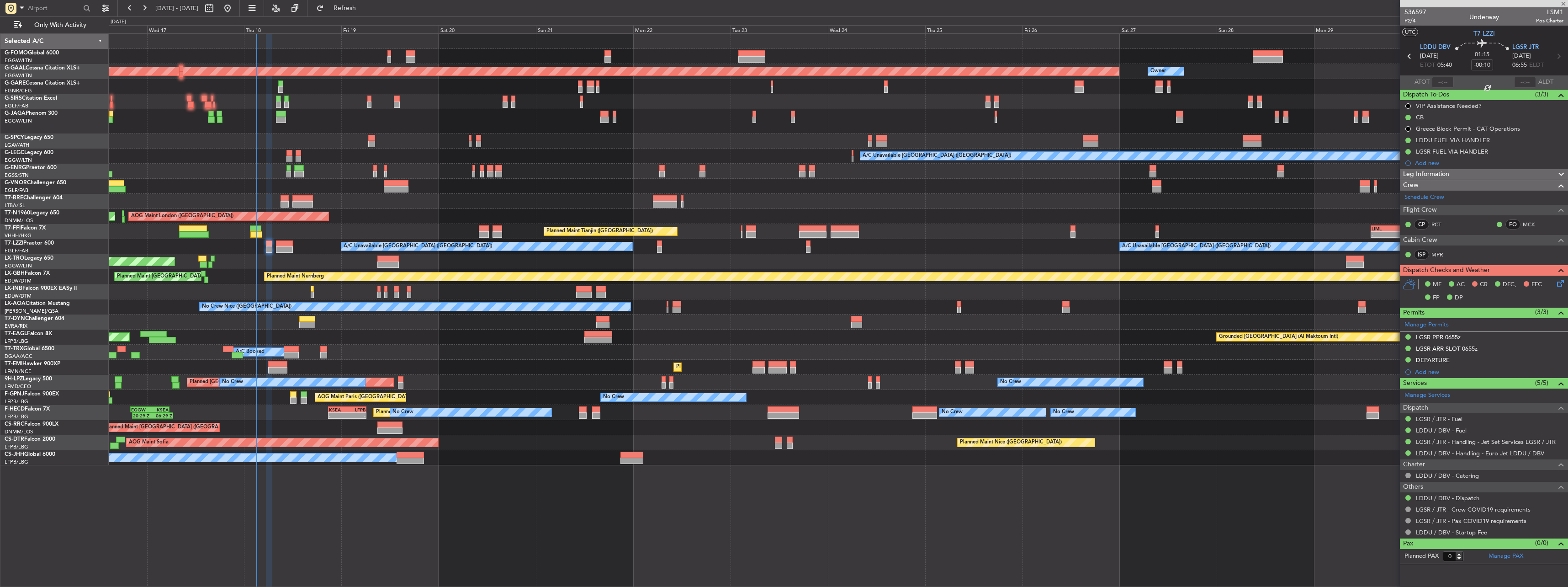
type input "+00:55"
type input "4"
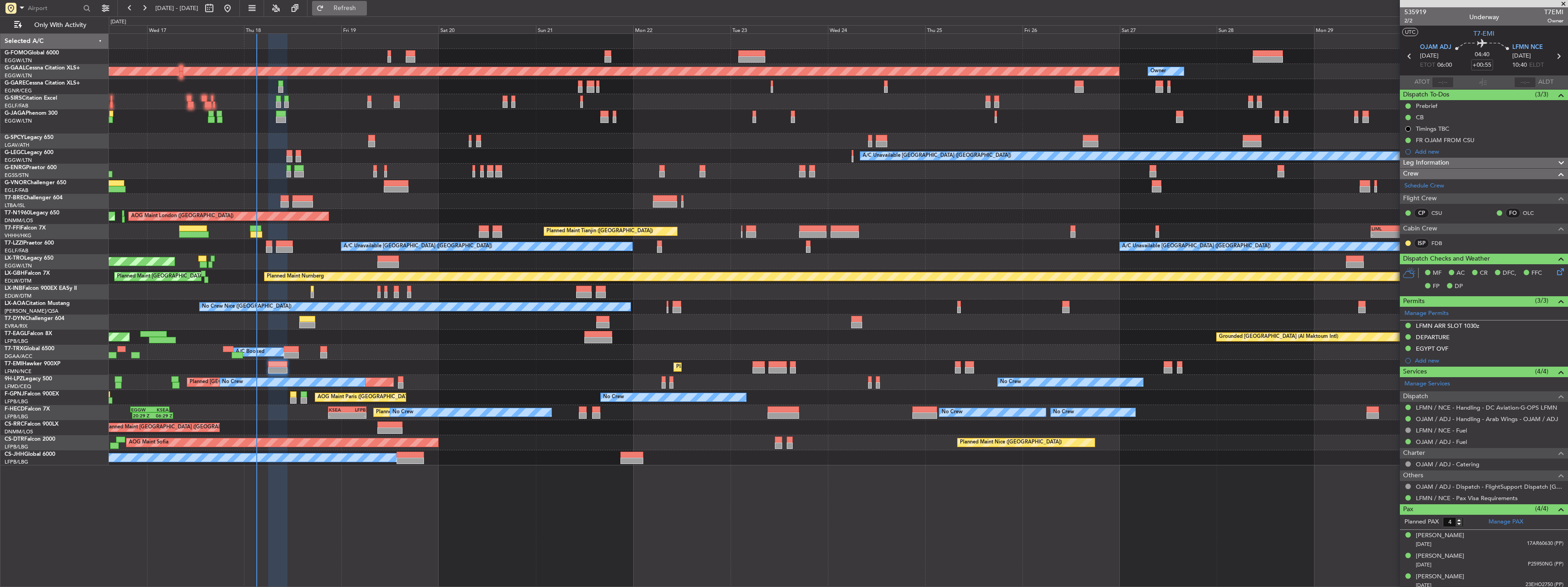
click at [362, 12] on span "Refresh" at bounding box center [345, 8] width 39 height 6
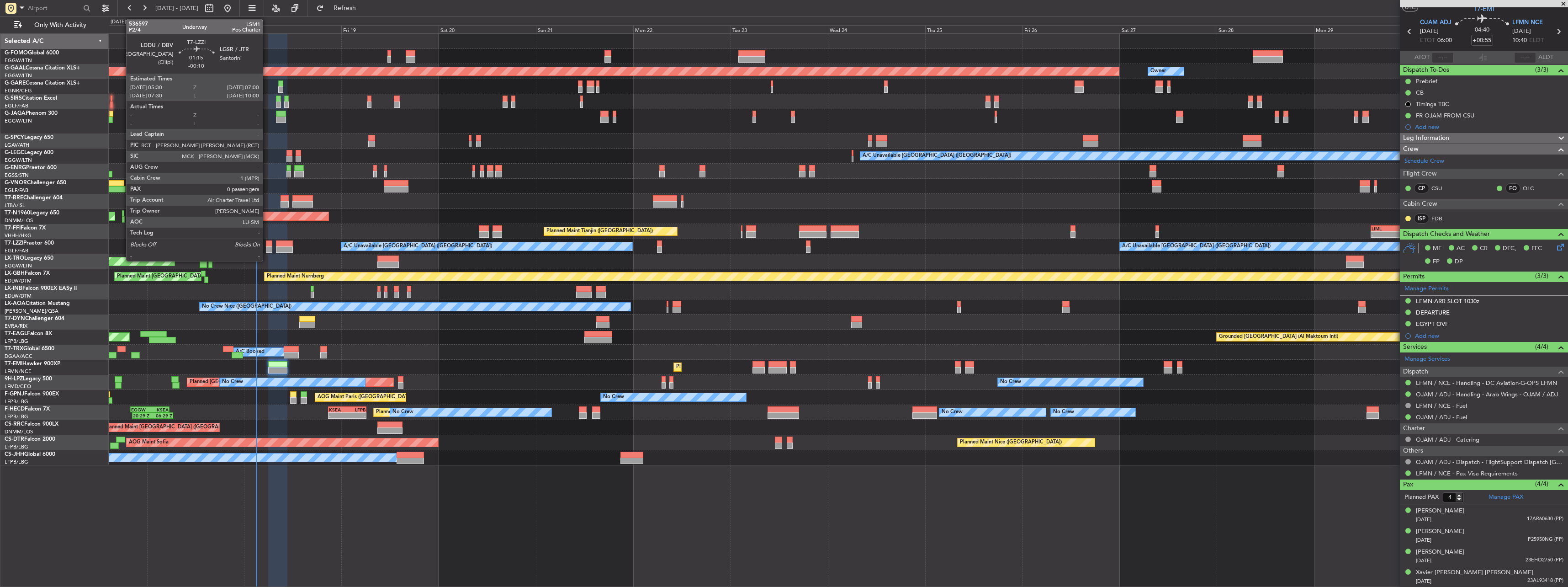
click at [267, 246] on div at bounding box center [269, 244] width 6 height 6
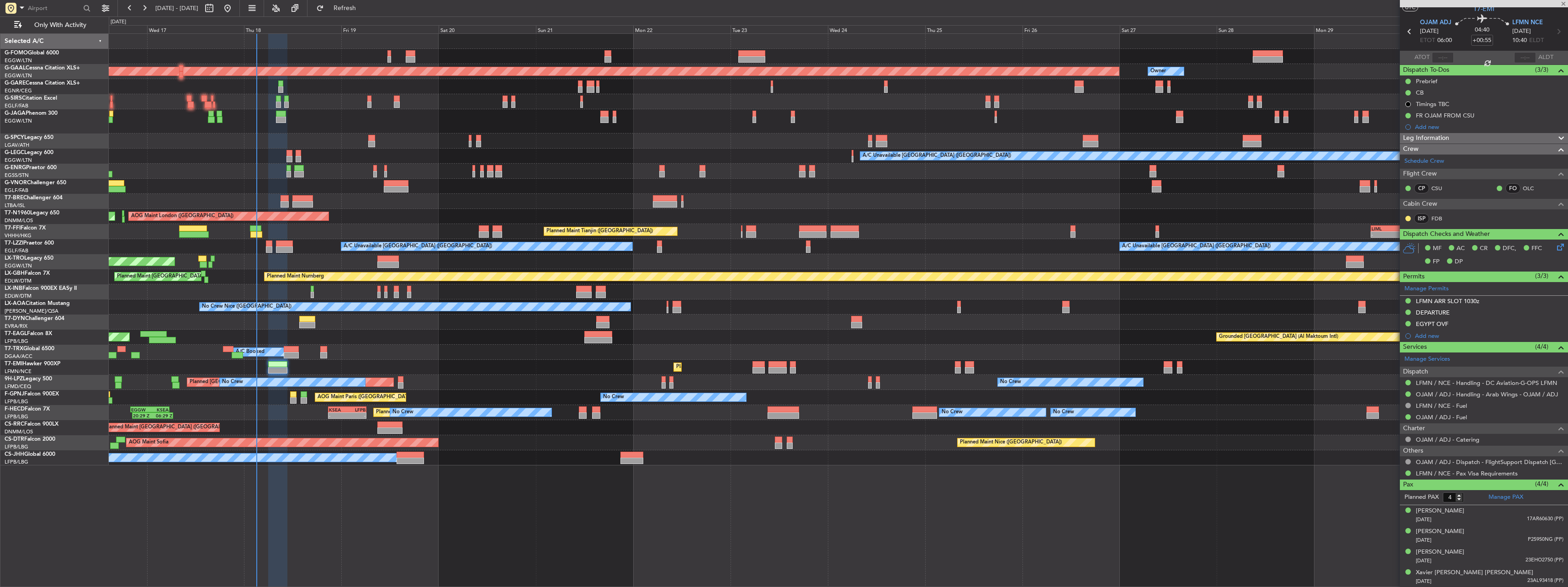
type input "-00:10"
type input "0"
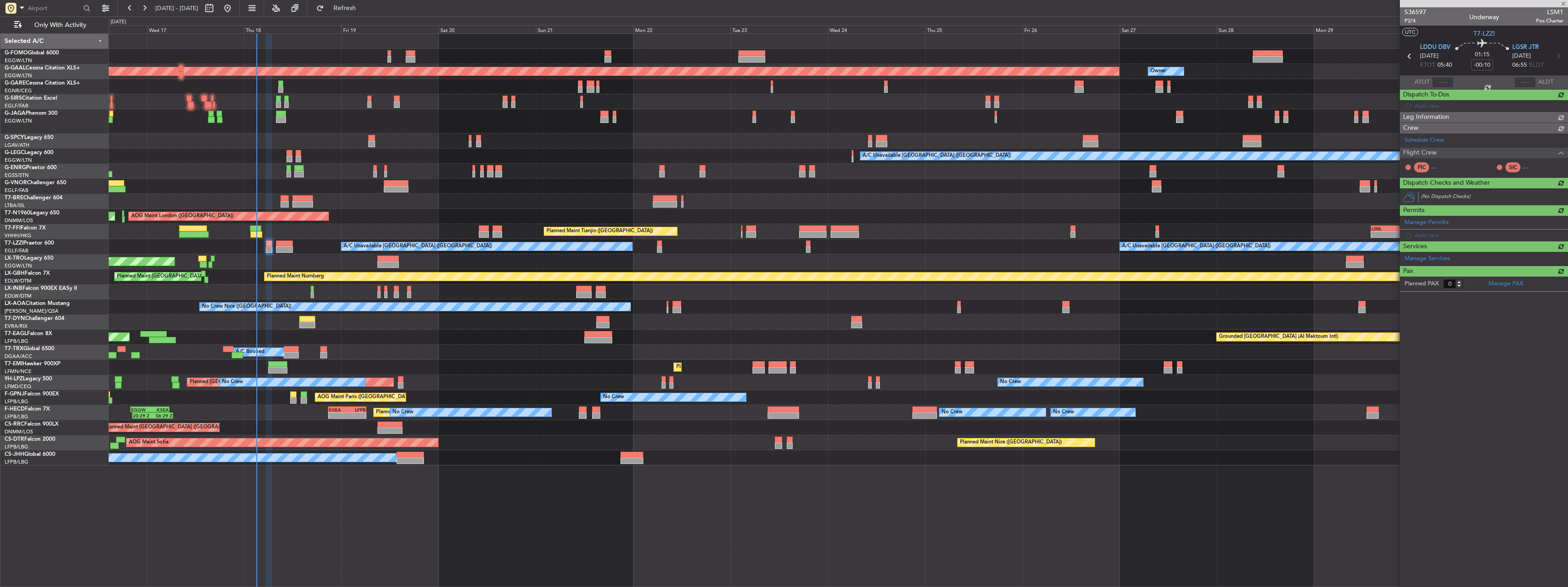
scroll to position [0, 0]
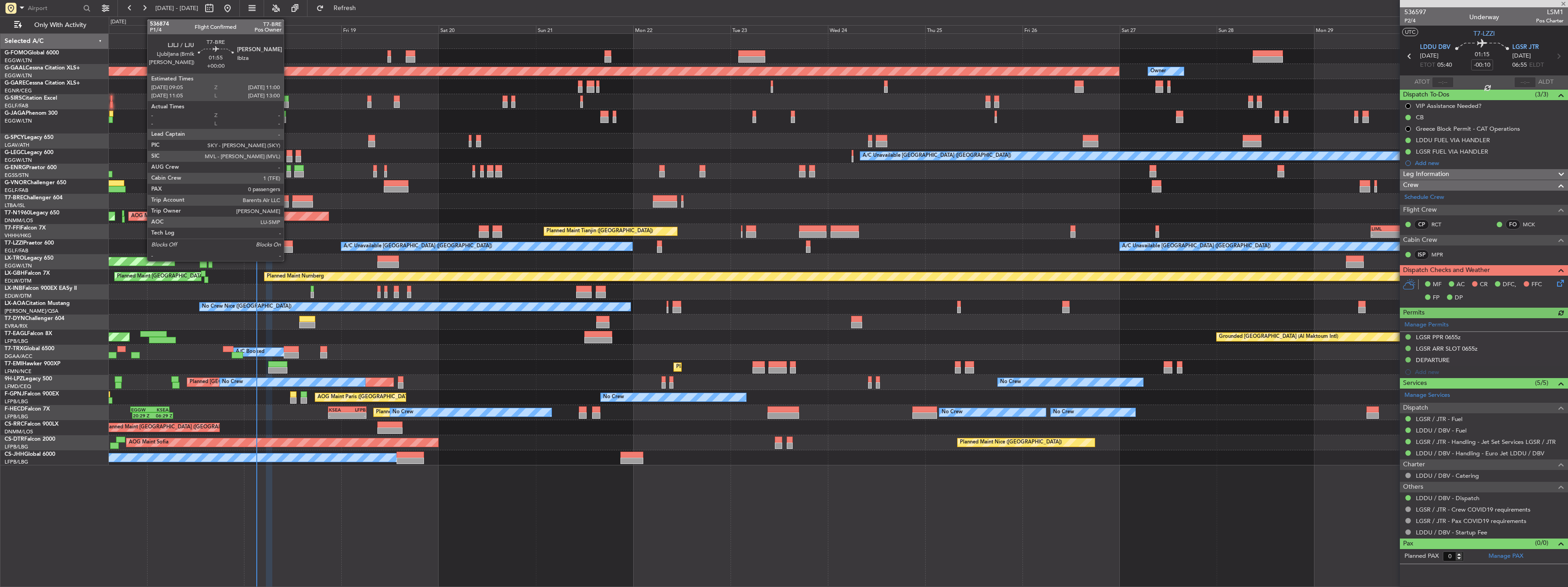
click at [288, 199] on div at bounding box center [284, 199] width 8 height 6
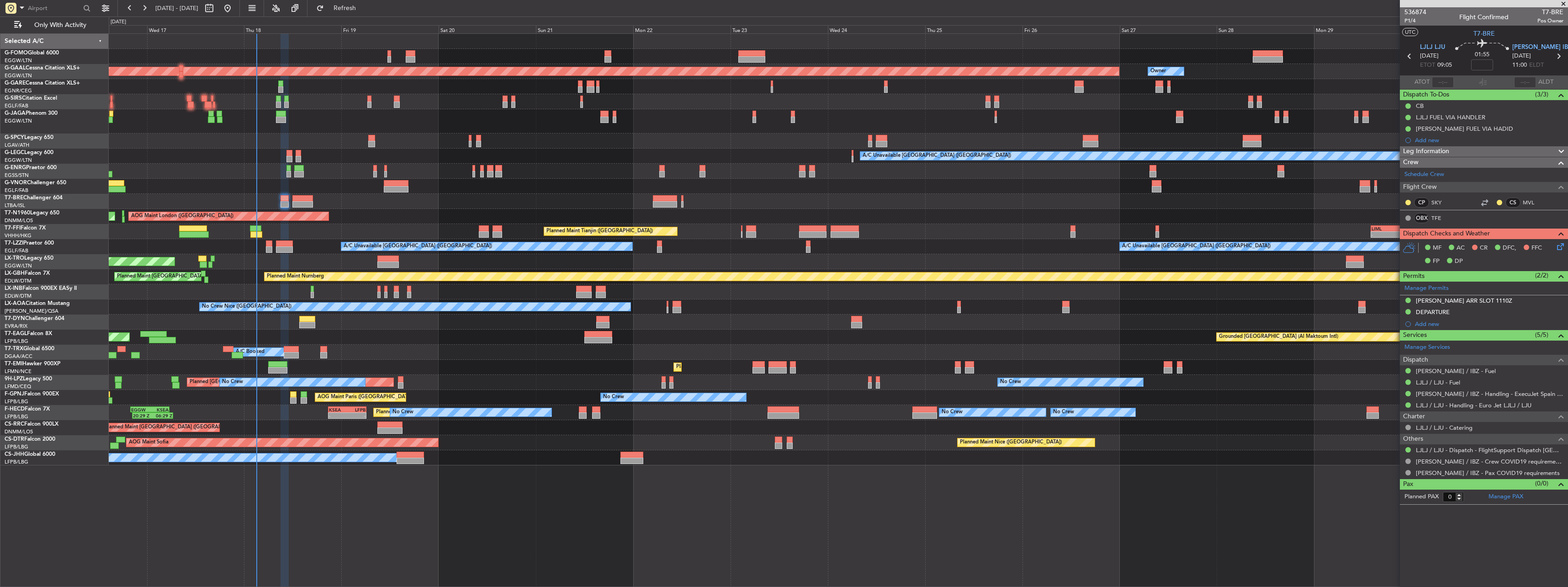
click at [1557, 246] on icon at bounding box center [1558, 244] width 7 height 7
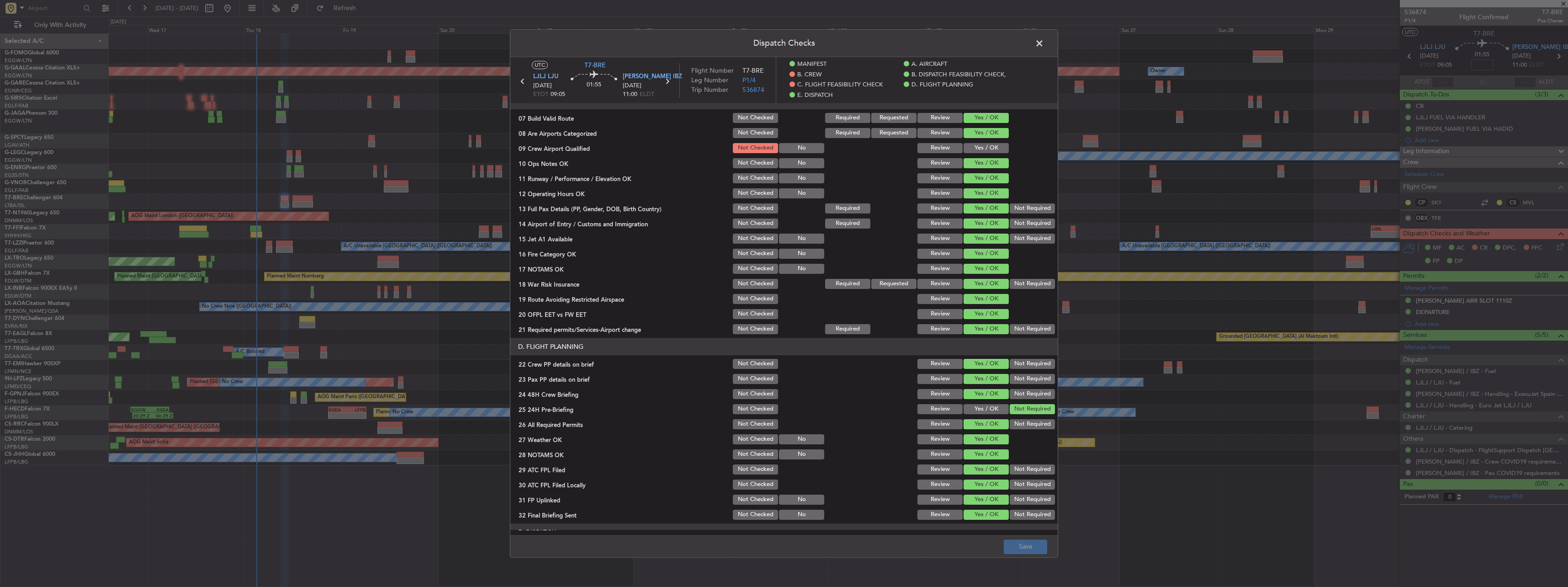
scroll to position [228, 0]
click at [1044, 48] on span at bounding box center [1044, 46] width 0 height 18
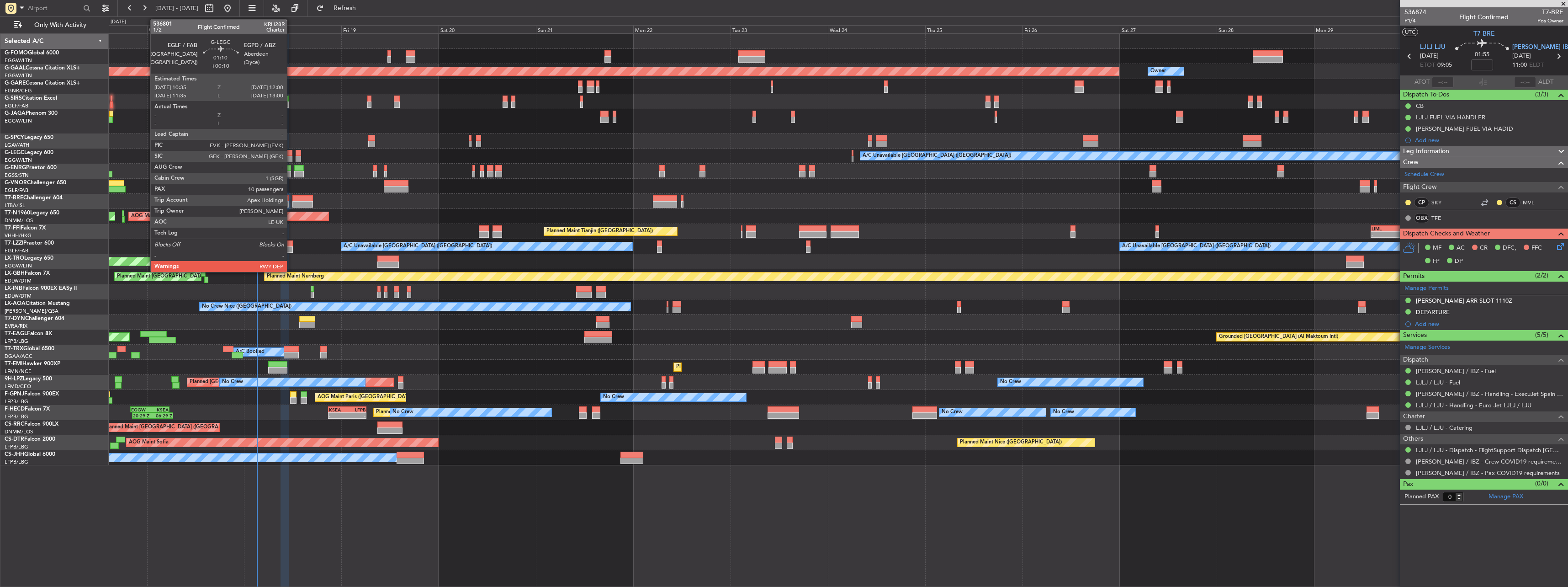
click at [291, 157] on div at bounding box center [289, 159] width 6 height 6
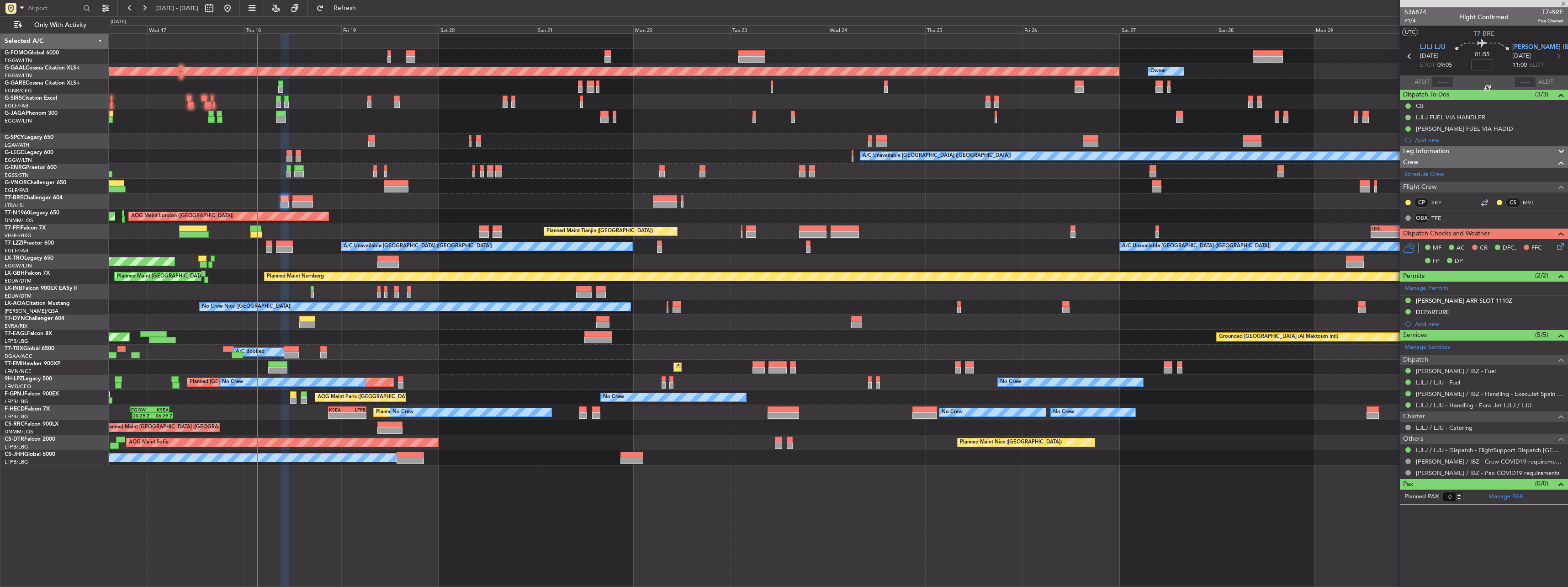
type input "+00:10"
type input "10"
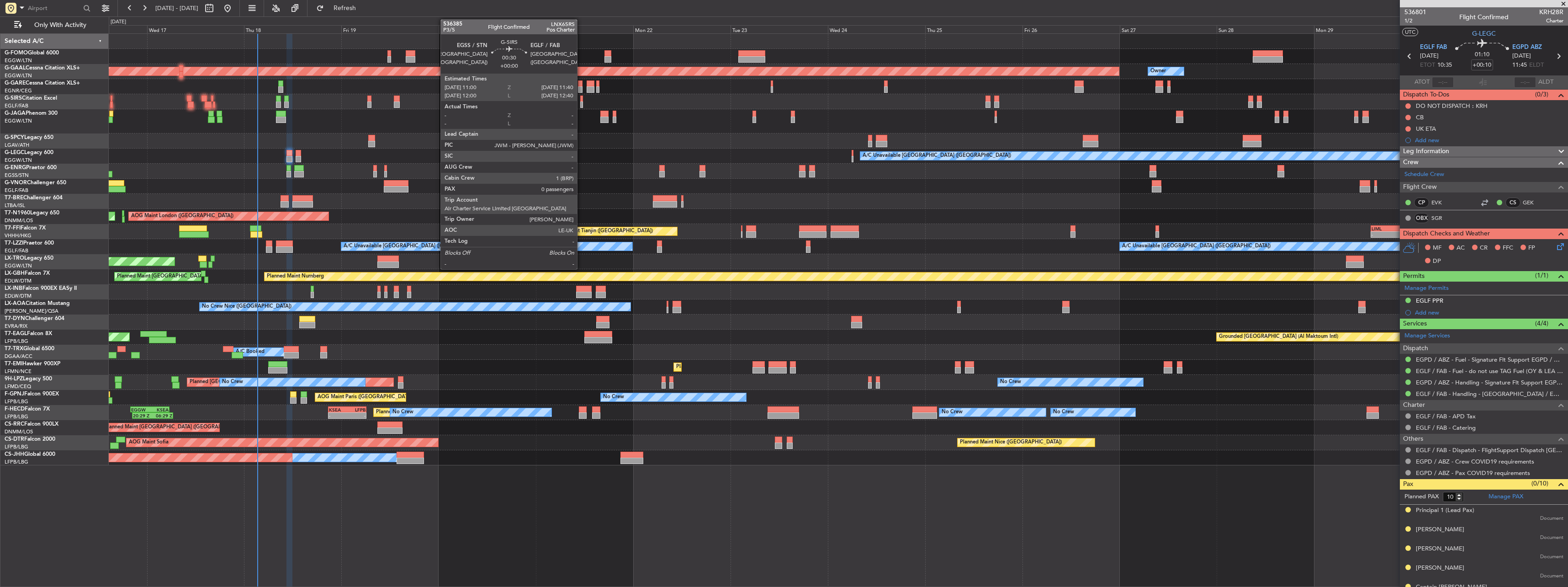
click at [581, 100] on div at bounding box center [582, 99] width 3 height 6
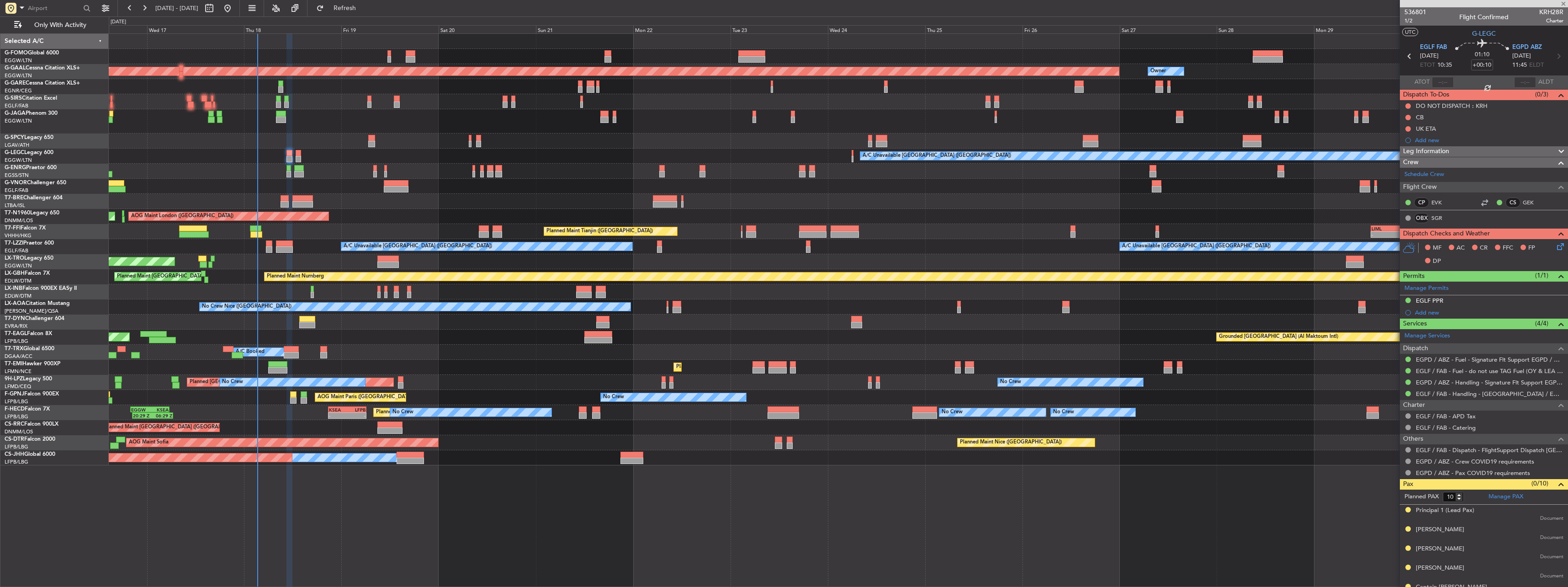
type input "0"
